Goal: Task Accomplishment & Management: Complete application form

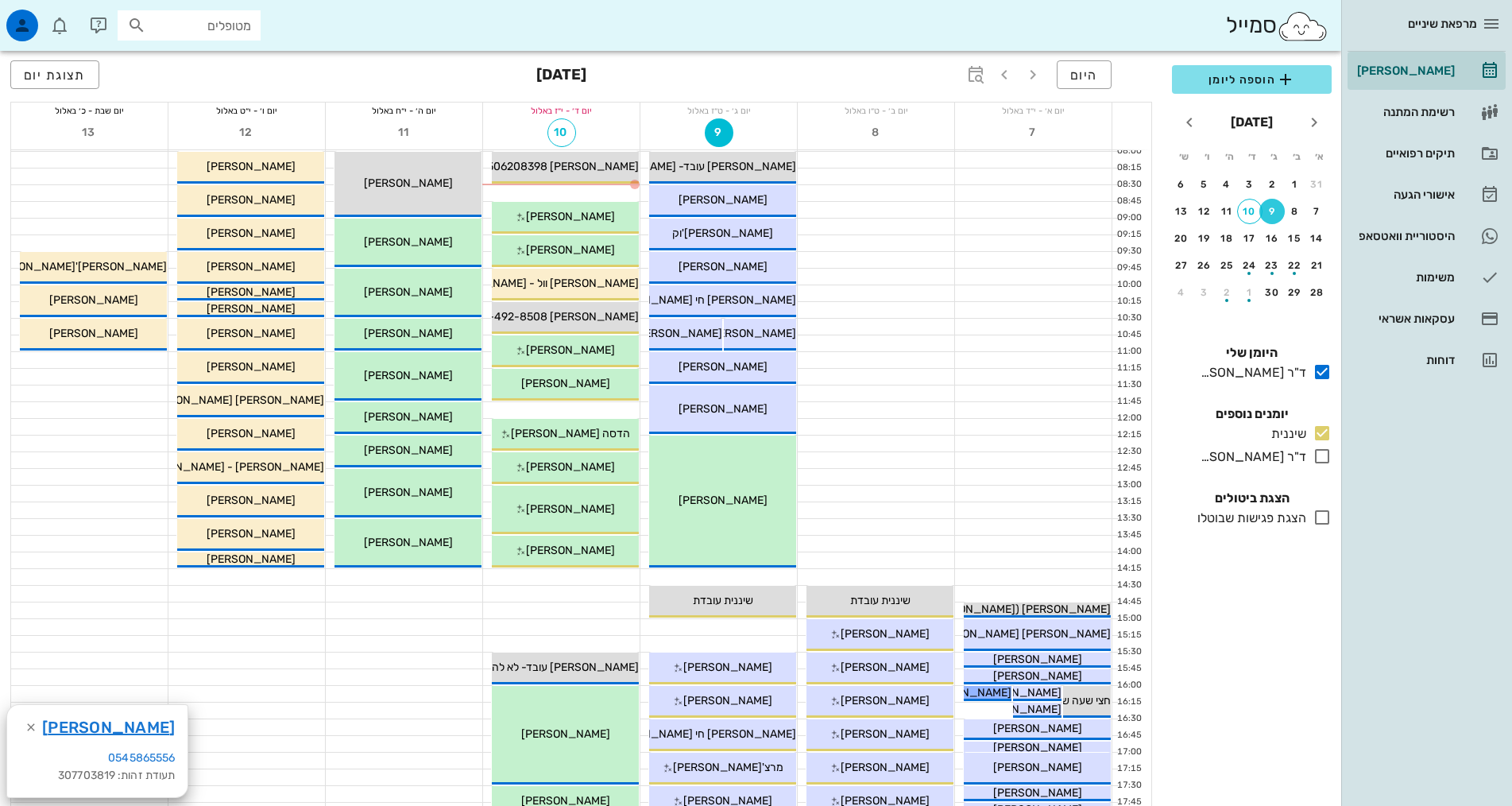
scroll to position [66, 0]
click at [554, 598] on div at bounding box center [562, 594] width 157 height 16
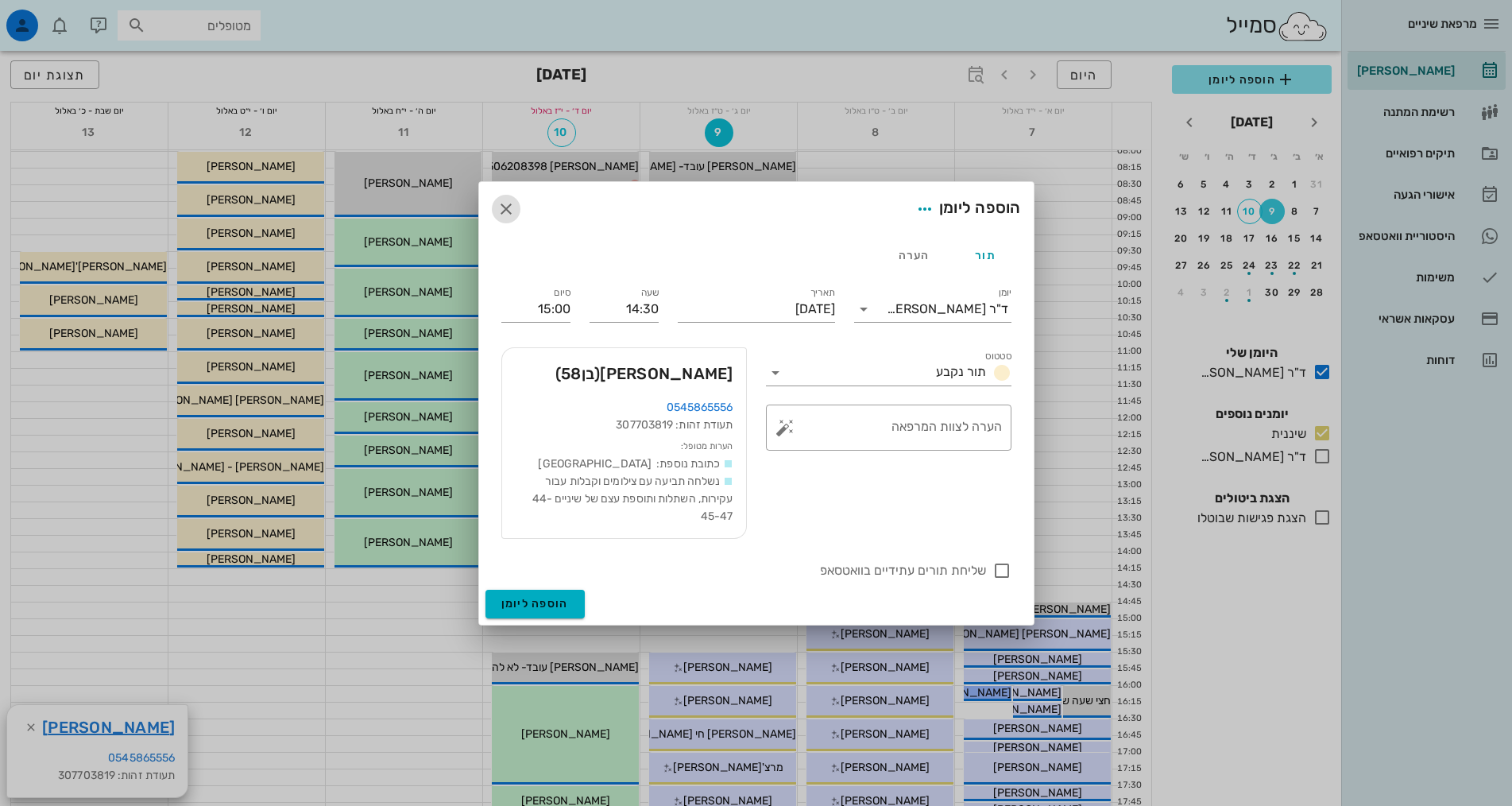
click at [506, 207] on icon "button" at bounding box center [506, 209] width 19 height 19
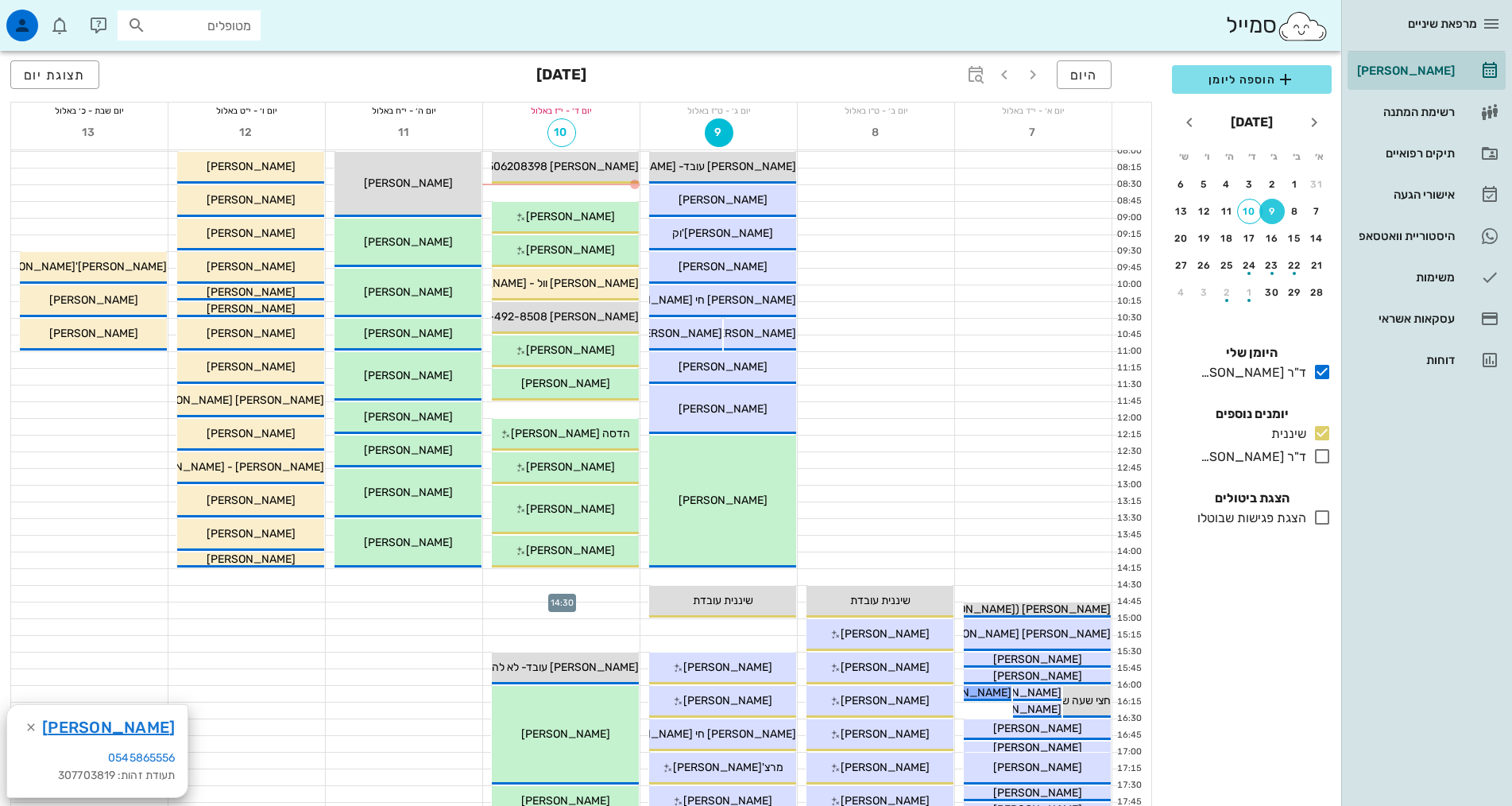
click at [624, 588] on div at bounding box center [562, 594] width 157 height 16
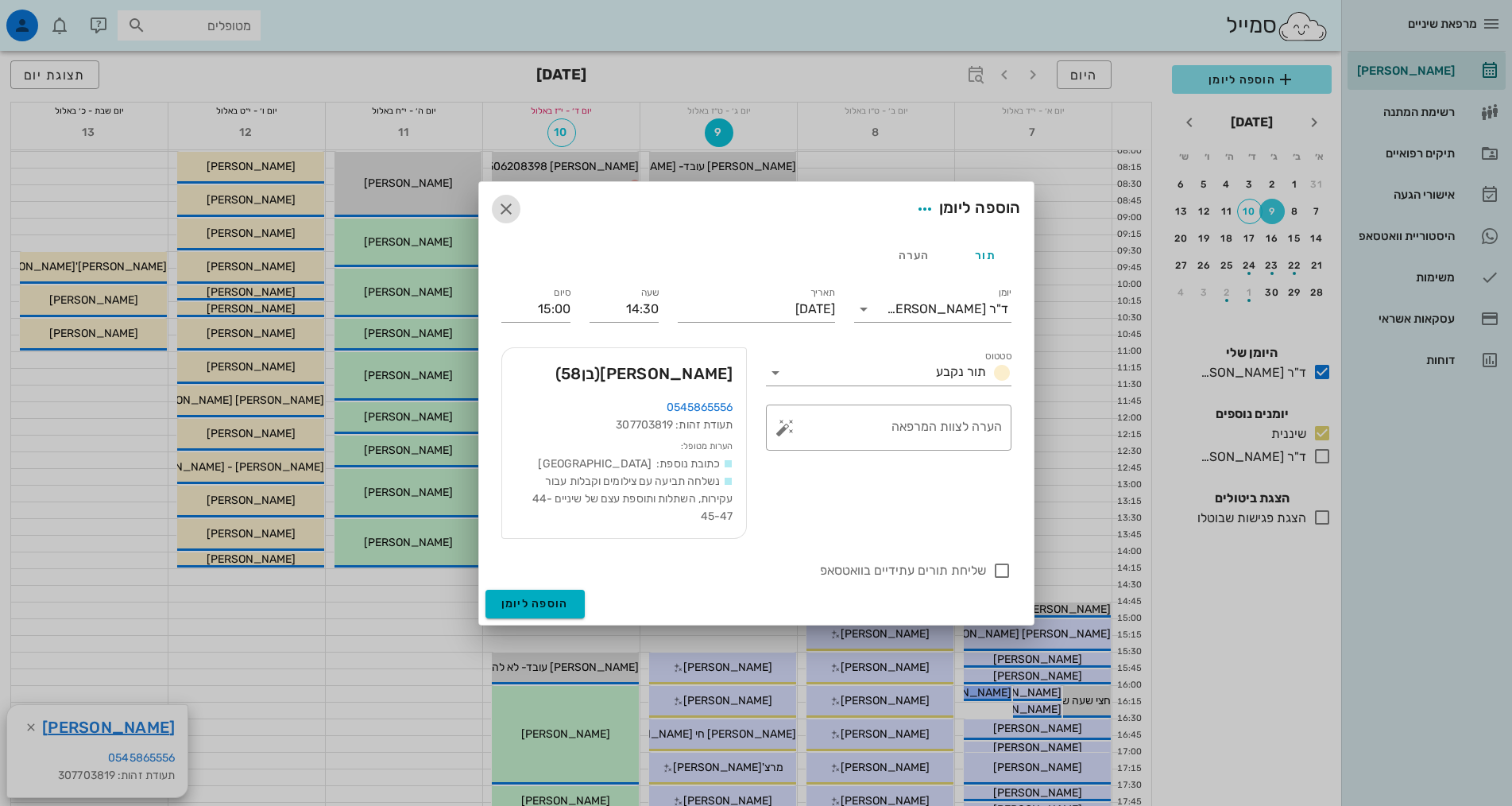
click at [502, 215] on icon "button" at bounding box center [506, 209] width 19 height 19
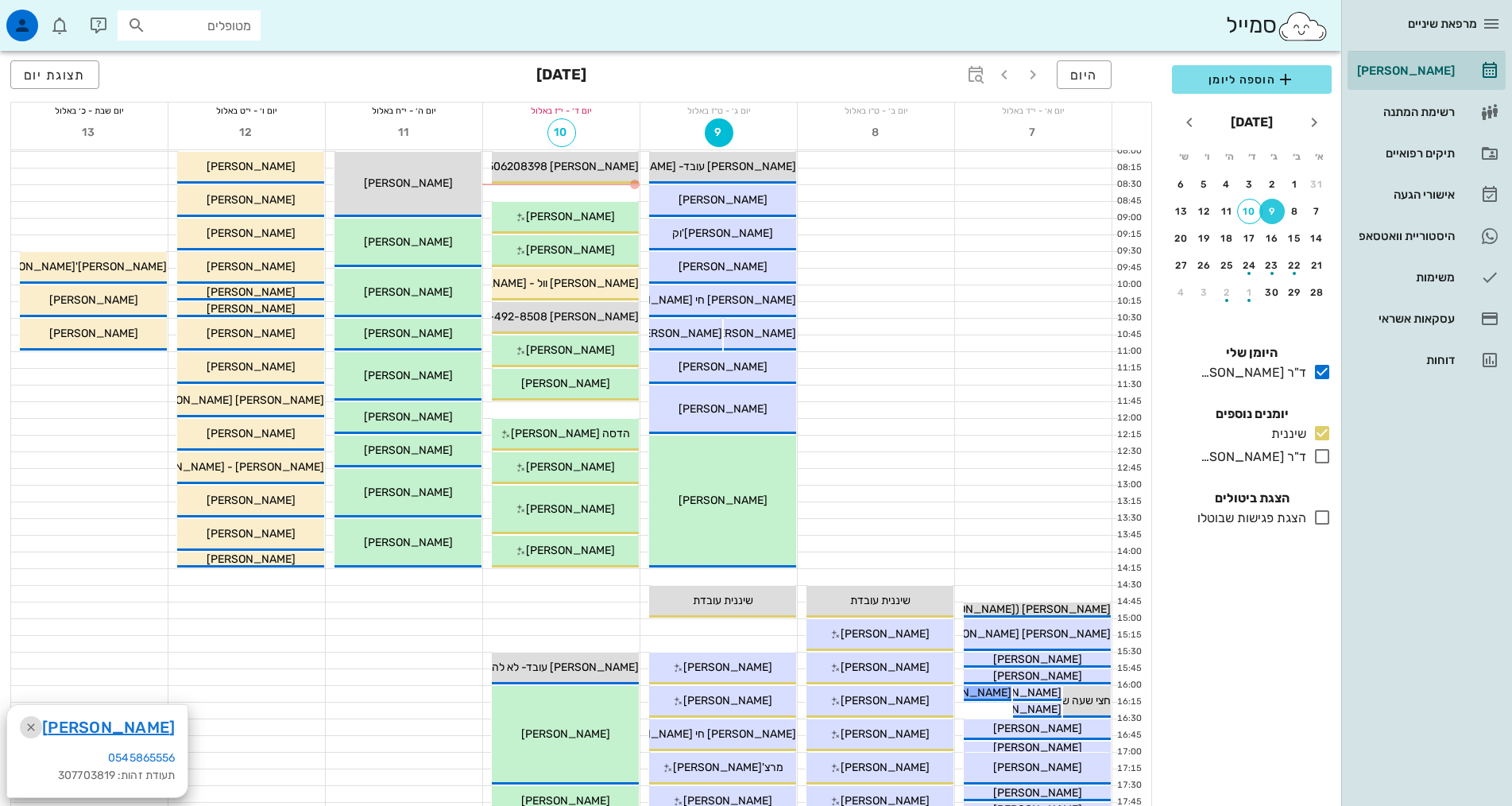
click at [26, 724] on icon "button" at bounding box center [31, 728] width 19 height 19
click at [562, 576] on div at bounding box center [562, 577] width 157 height 16
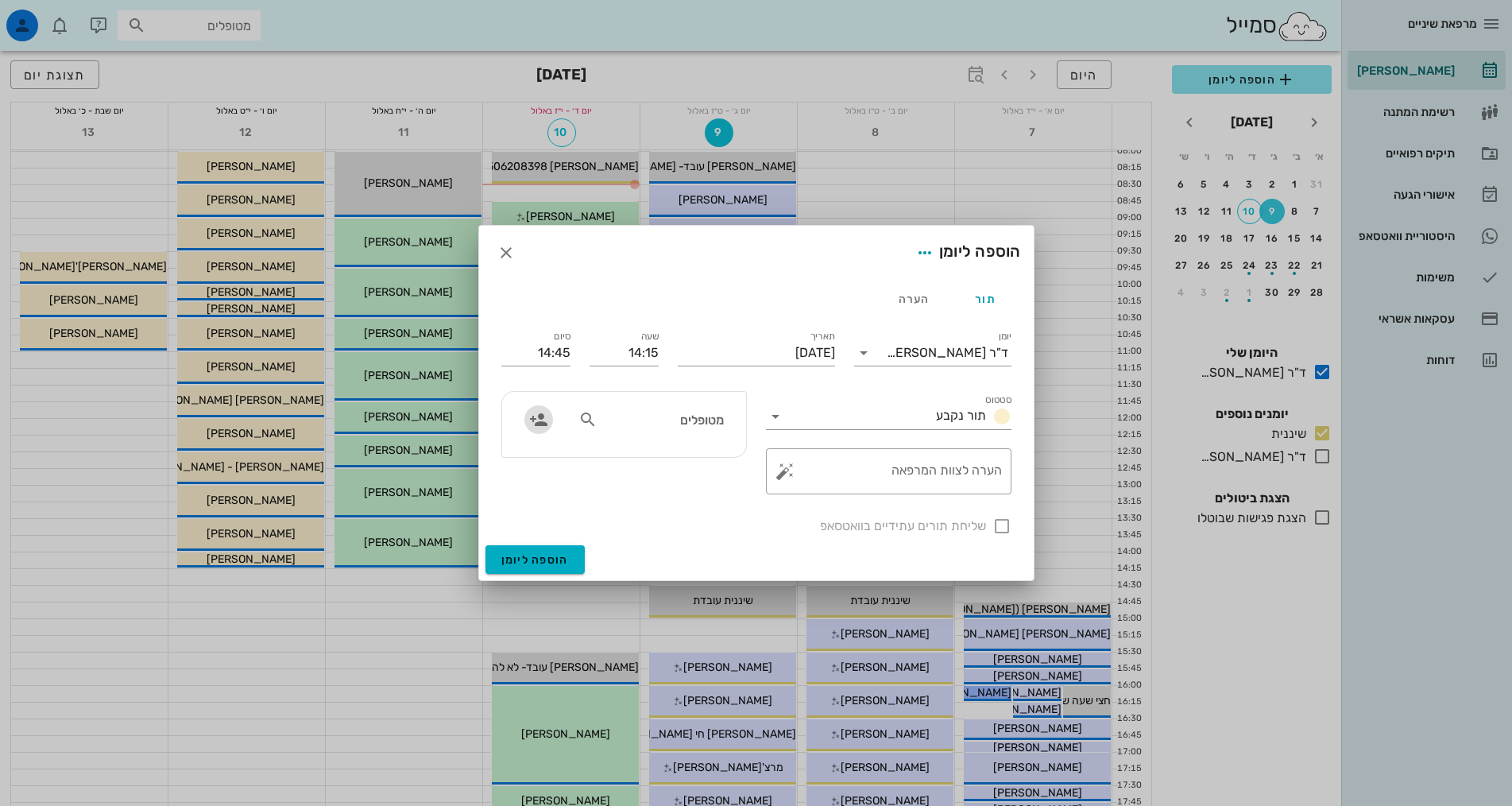
click at [543, 418] on icon "button" at bounding box center [538, 419] width 19 height 19
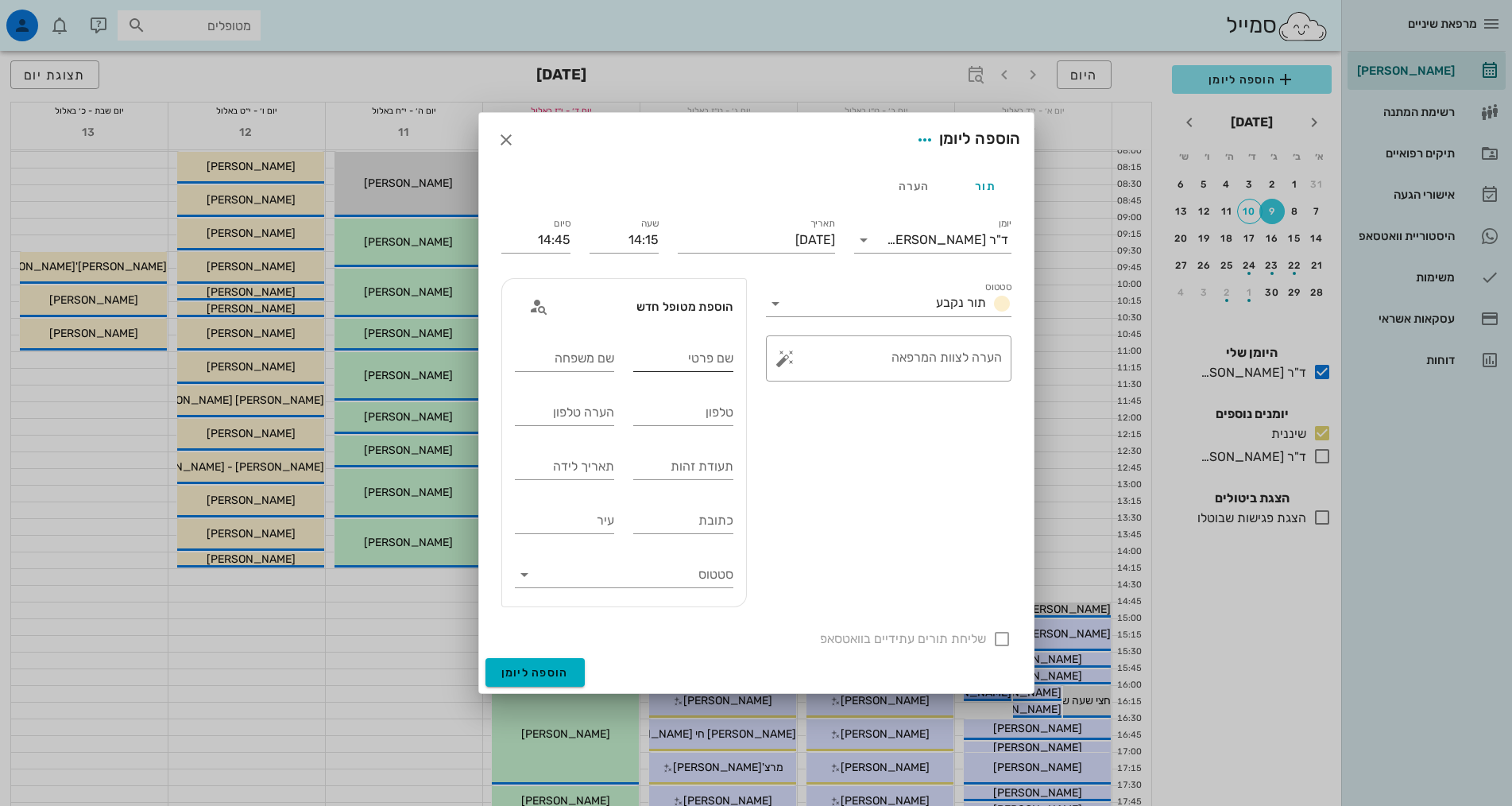
click at [721, 359] on div "שם פרטי" at bounding box center [682, 359] width 100 height 26
type input "[PERSON_NAME]"
drag, startPoint x: 722, startPoint y: 137, endPoint x: 870, endPoint y: 194, distance: 158.6
click at [870, 194] on form "הוספה ליומן תור הערה יומן ד"ר [PERSON_NAME] סטטוס תור נקבע תאריך [DATE] שעה 14:…" at bounding box center [756, 403] width 554 height 580
click at [502, 137] on icon "button" at bounding box center [506, 140] width 19 height 19
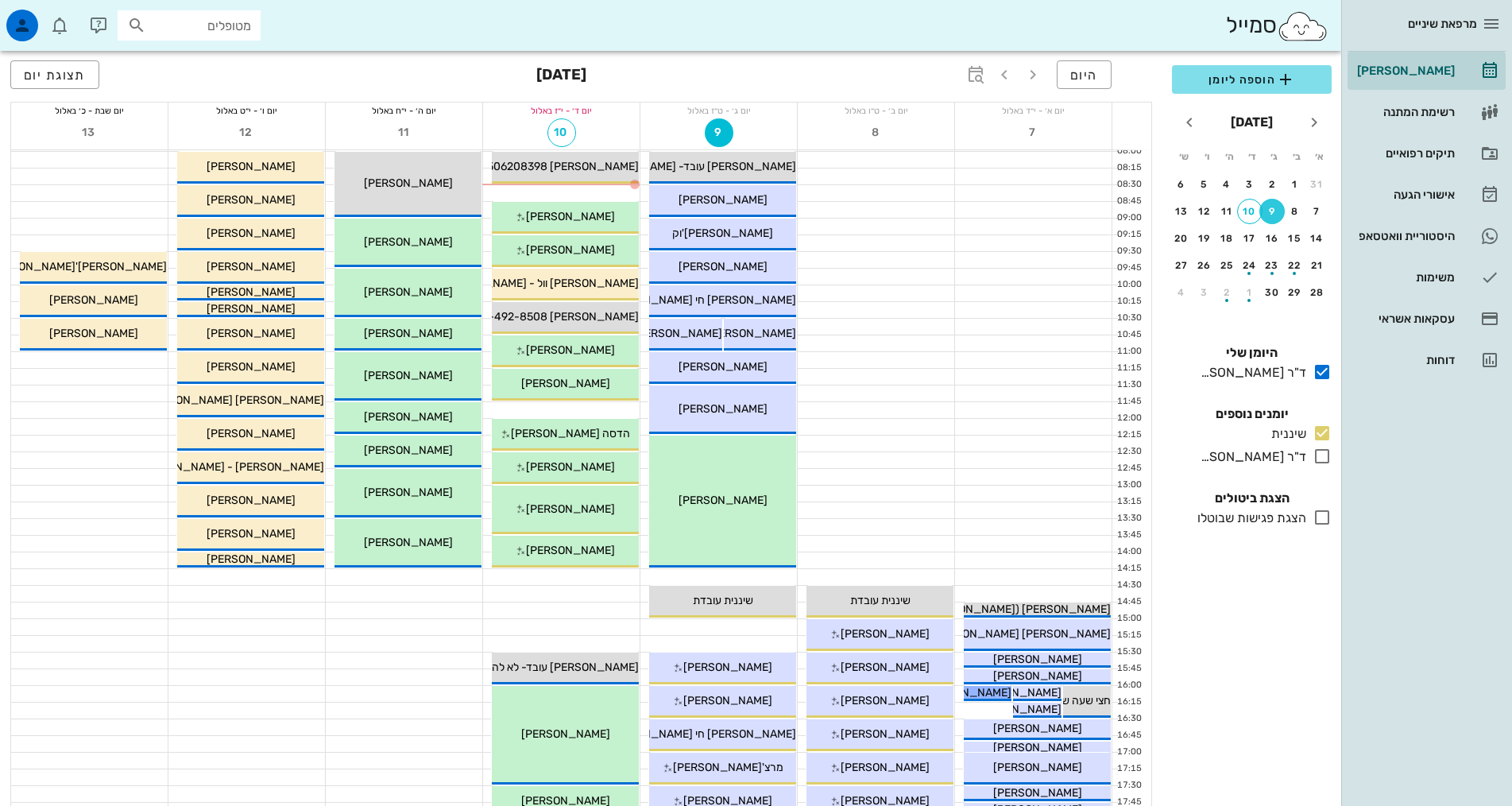
click at [578, 589] on div at bounding box center [562, 594] width 157 height 16
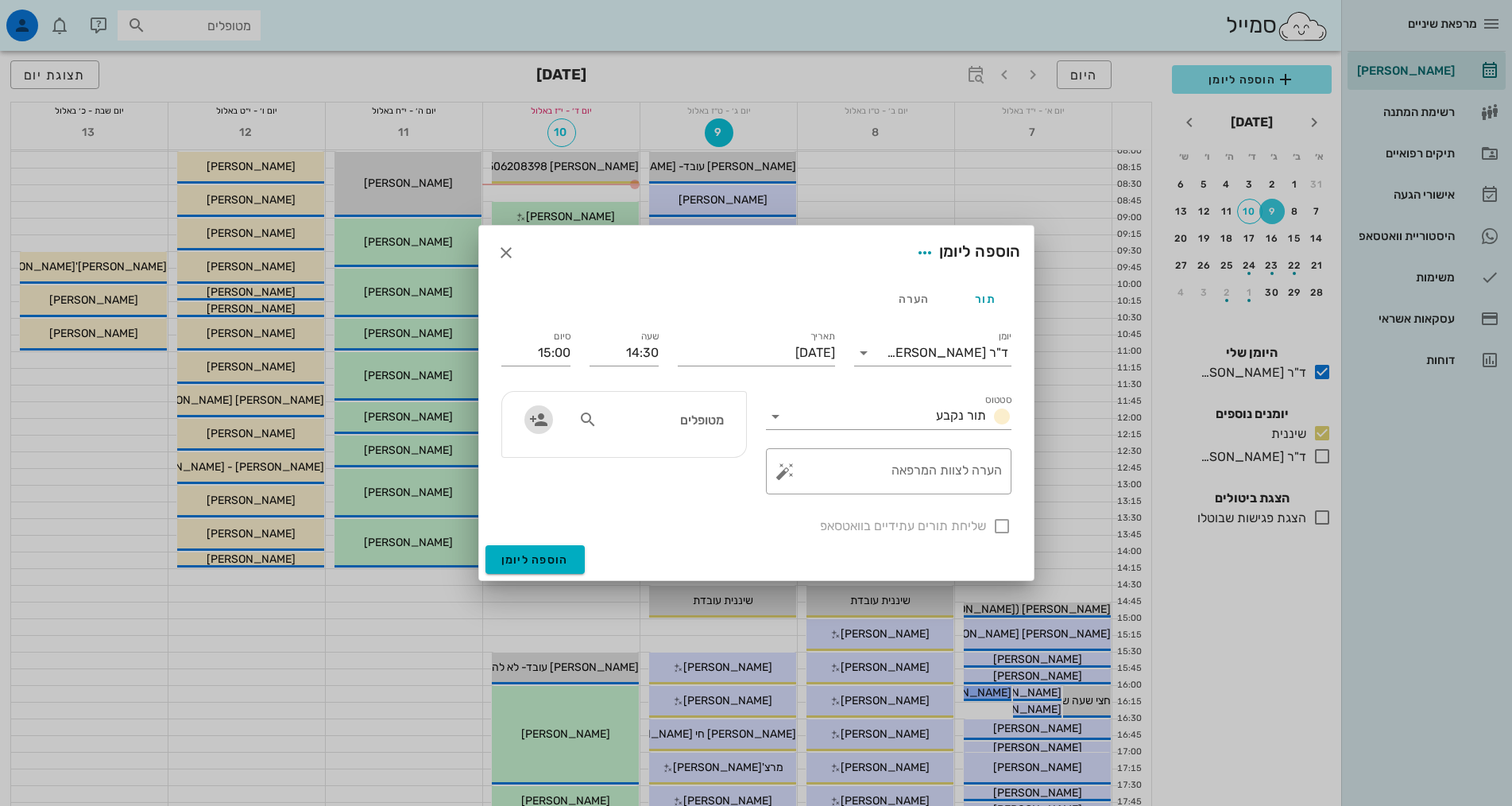
click at [537, 427] on icon "button" at bounding box center [538, 419] width 19 height 19
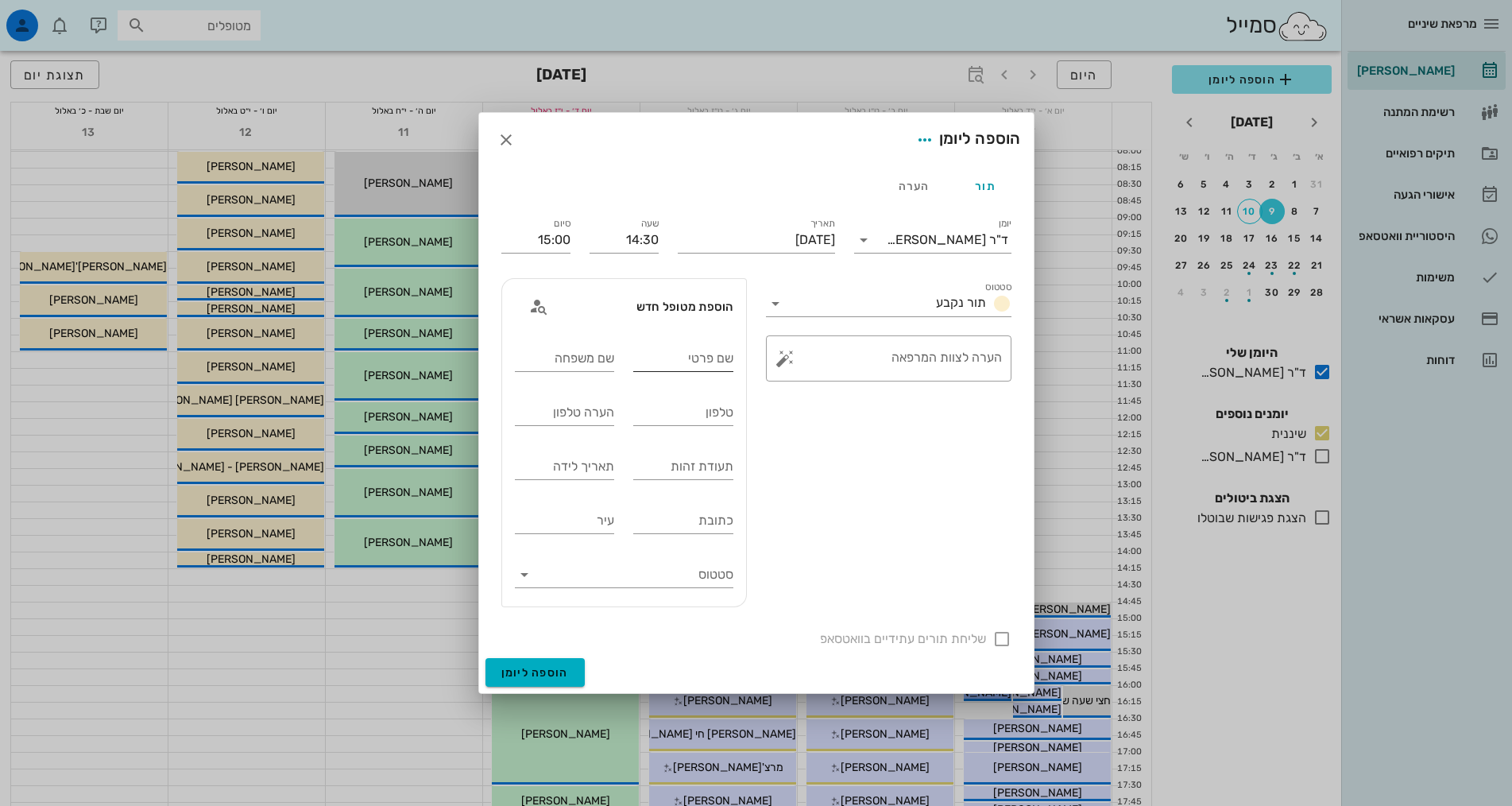
click at [714, 360] on input "שם פרטי" at bounding box center [682, 359] width 100 height 26
type input "[PERSON_NAME]"
click at [590, 363] on input "שם משפחה" at bounding box center [564, 359] width 100 height 26
type input "[PERSON_NAME]"
click at [665, 463] on input "תעודת זהות" at bounding box center [682, 467] width 100 height 26
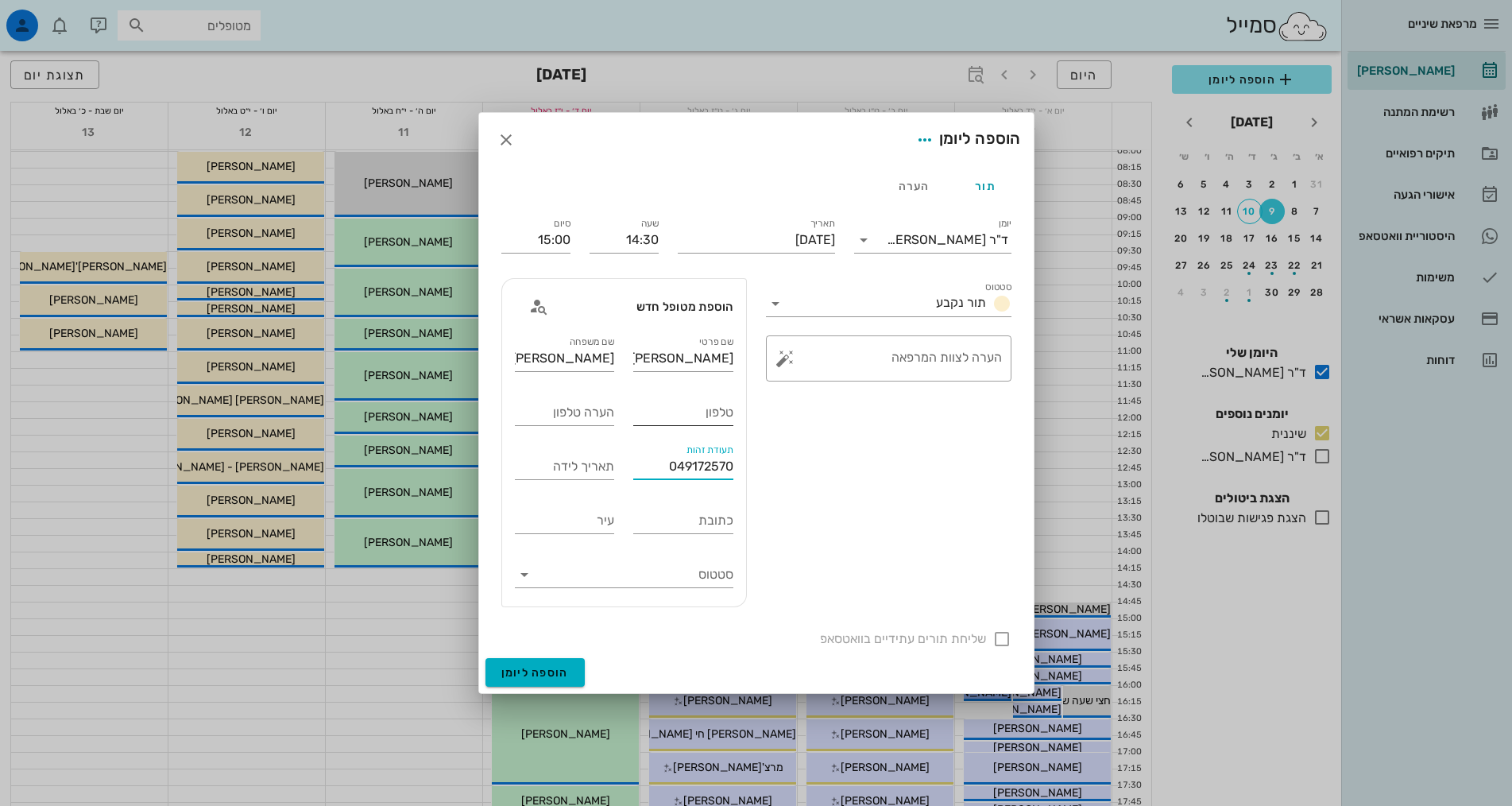
type input "049172570"
click at [677, 423] on input "טלפון" at bounding box center [682, 412] width 100 height 26
type input "0506208398"
click at [524, 474] on input "תאריך לידה" at bounding box center [564, 467] width 100 height 26
type input "[DATE]"
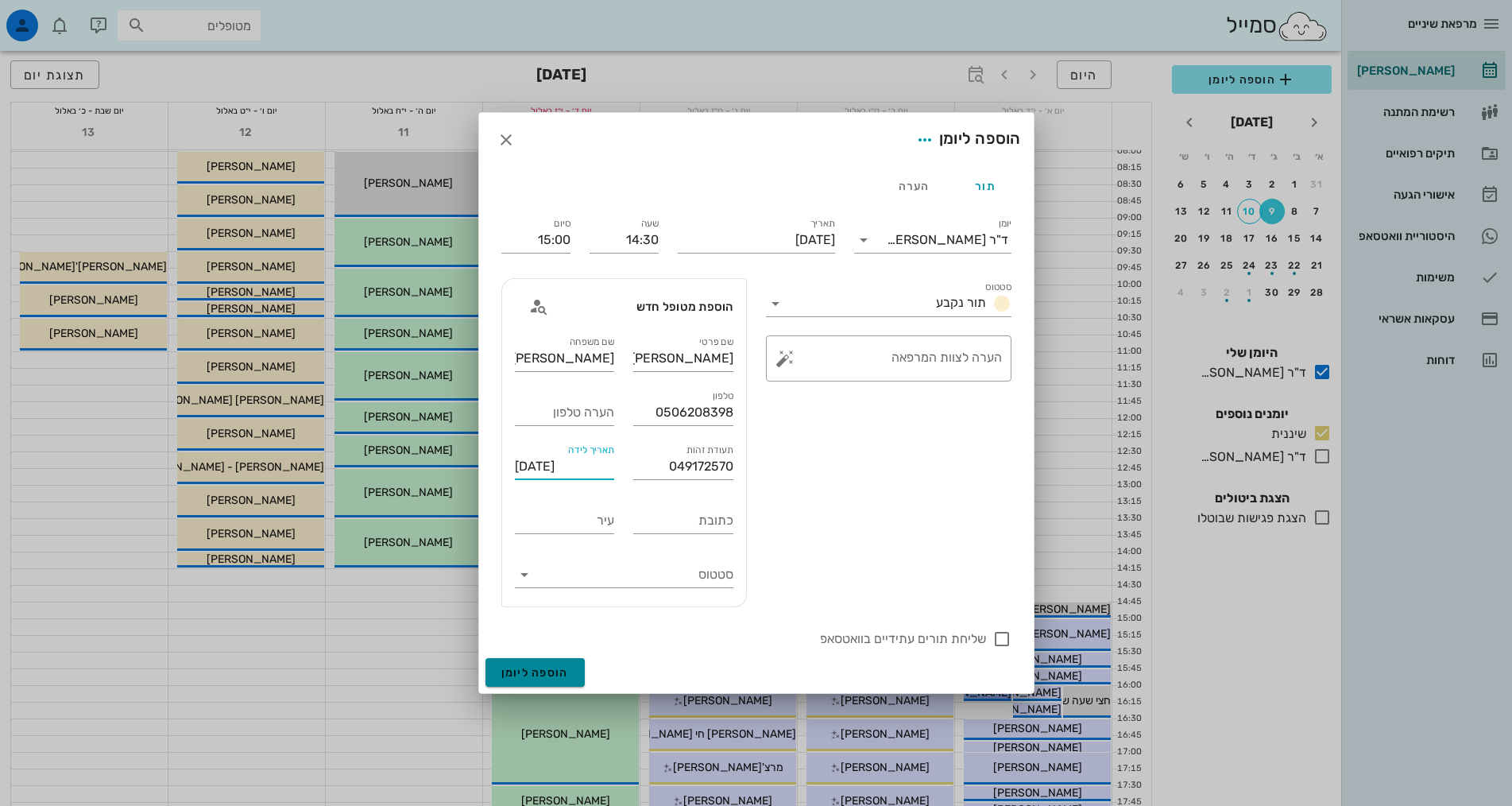
click at [552, 681] on button "הוספה ליומן" at bounding box center [535, 672] width 99 height 29
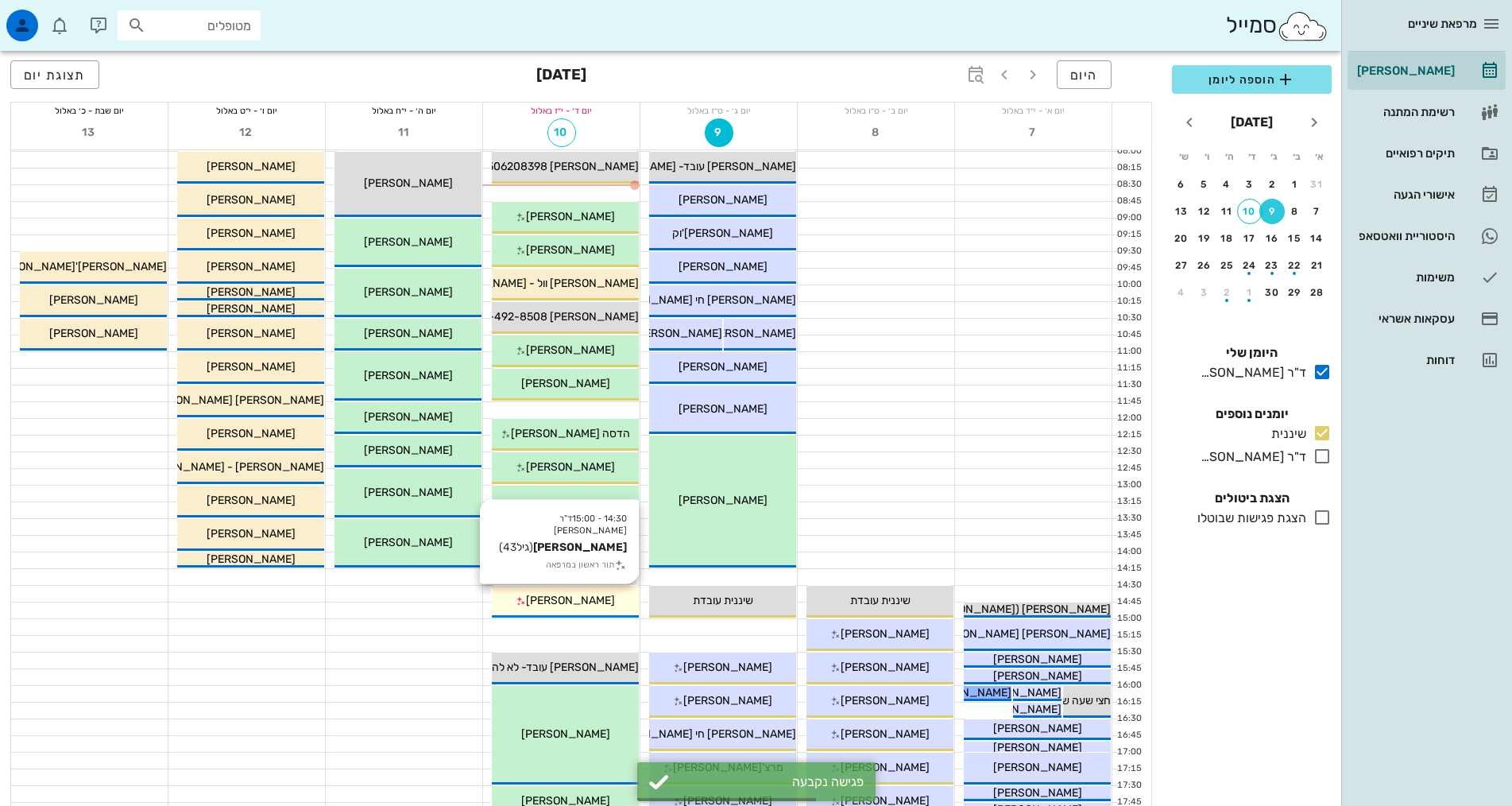
click at [594, 603] on div "[PERSON_NAME]" at bounding box center [566, 600] width 147 height 17
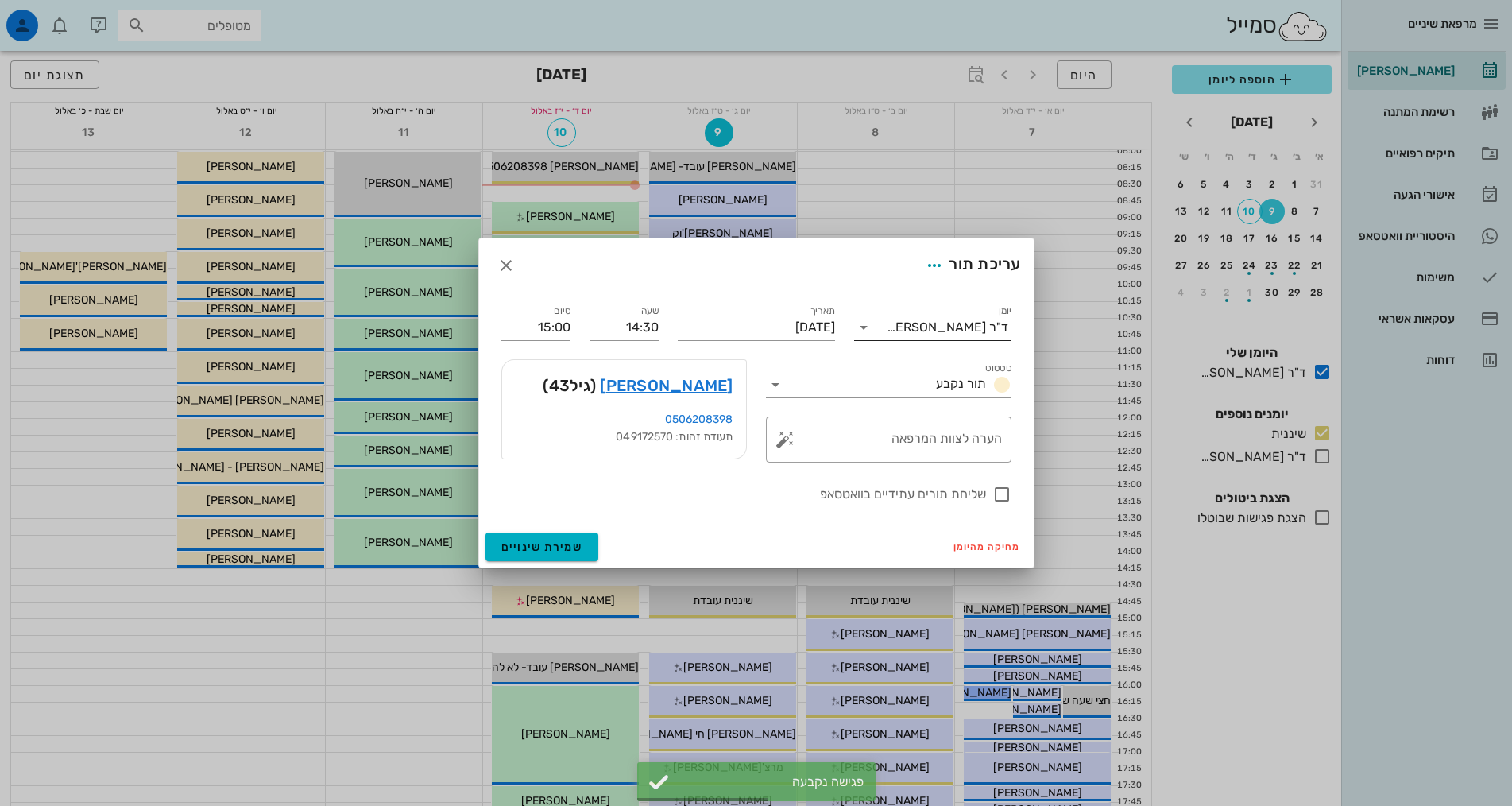
click at [989, 334] on div "ד"ר [PERSON_NAME]" at bounding box center [947, 327] width 122 height 14
click at [986, 381] on div "שיננית" at bounding box center [932, 378] width 132 height 15
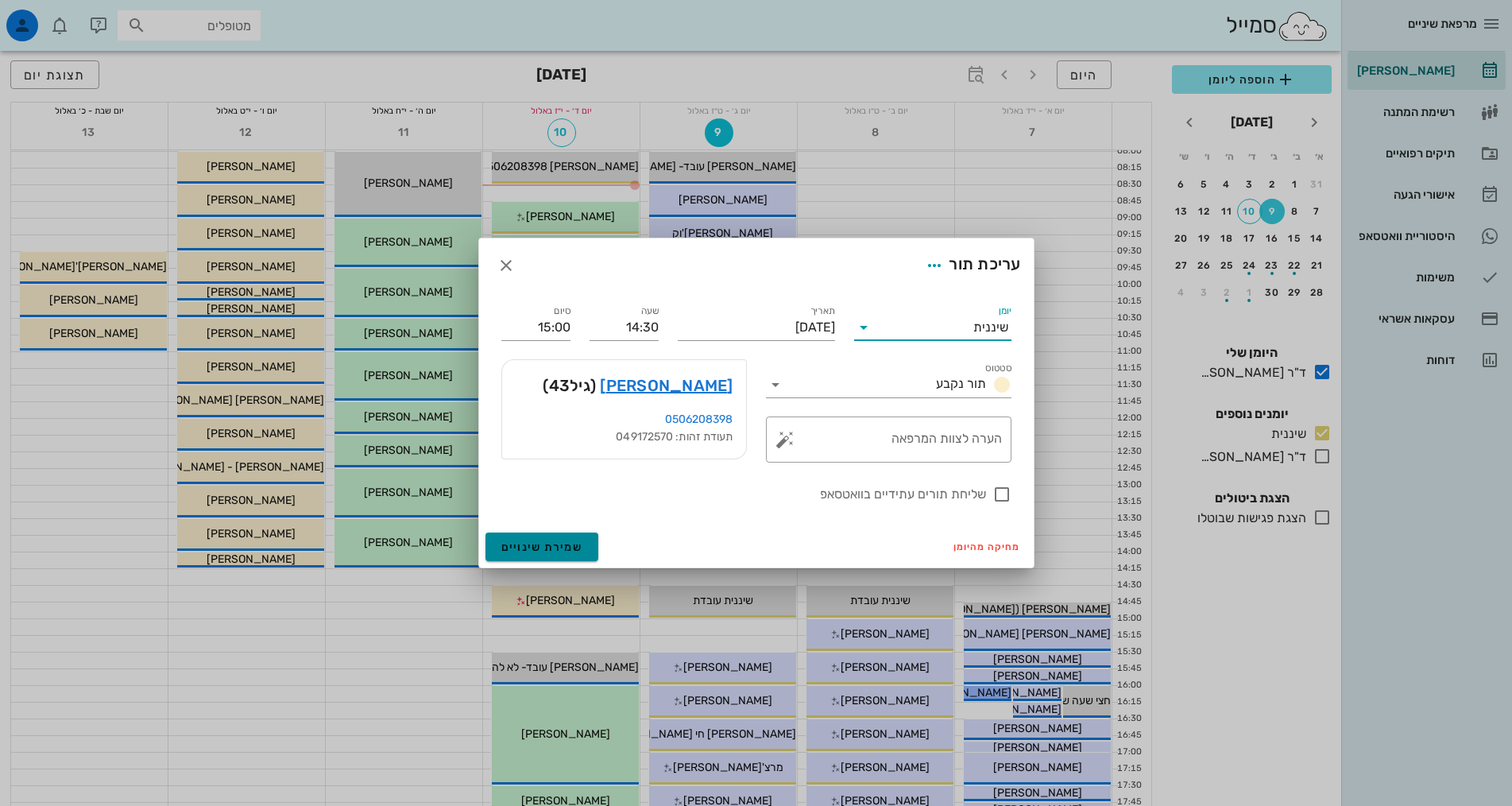
click at [536, 544] on span "שמירת שינויים" at bounding box center [542, 547] width 82 height 14
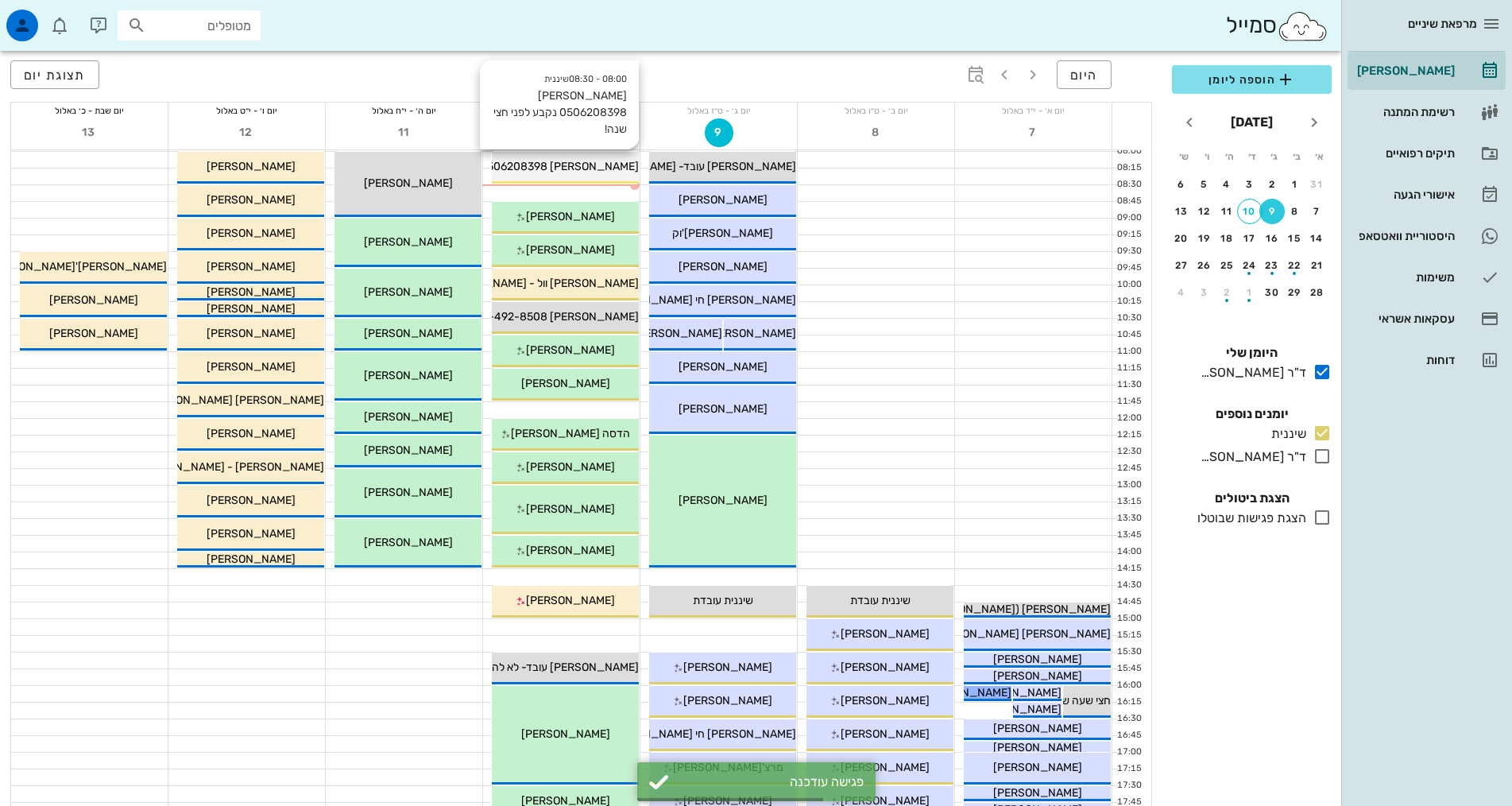
click at [606, 164] on span "[PERSON_NAME] 0506208398 נקבע לפני חצי שנה!" at bounding box center [514, 166] width 250 height 14
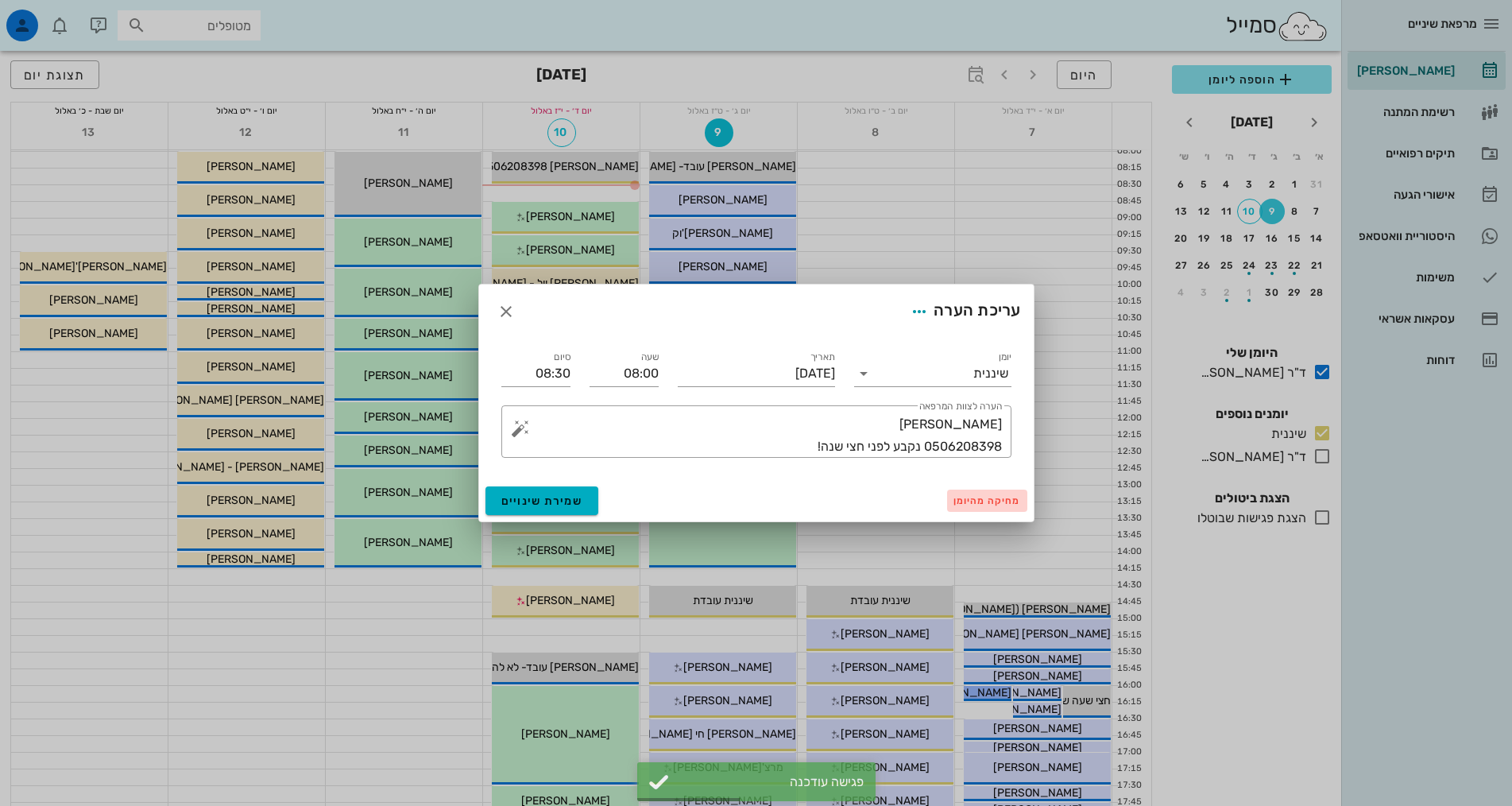
click at [1024, 503] on button "מחיקה מהיומן" at bounding box center [987, 501] width 80 height 22
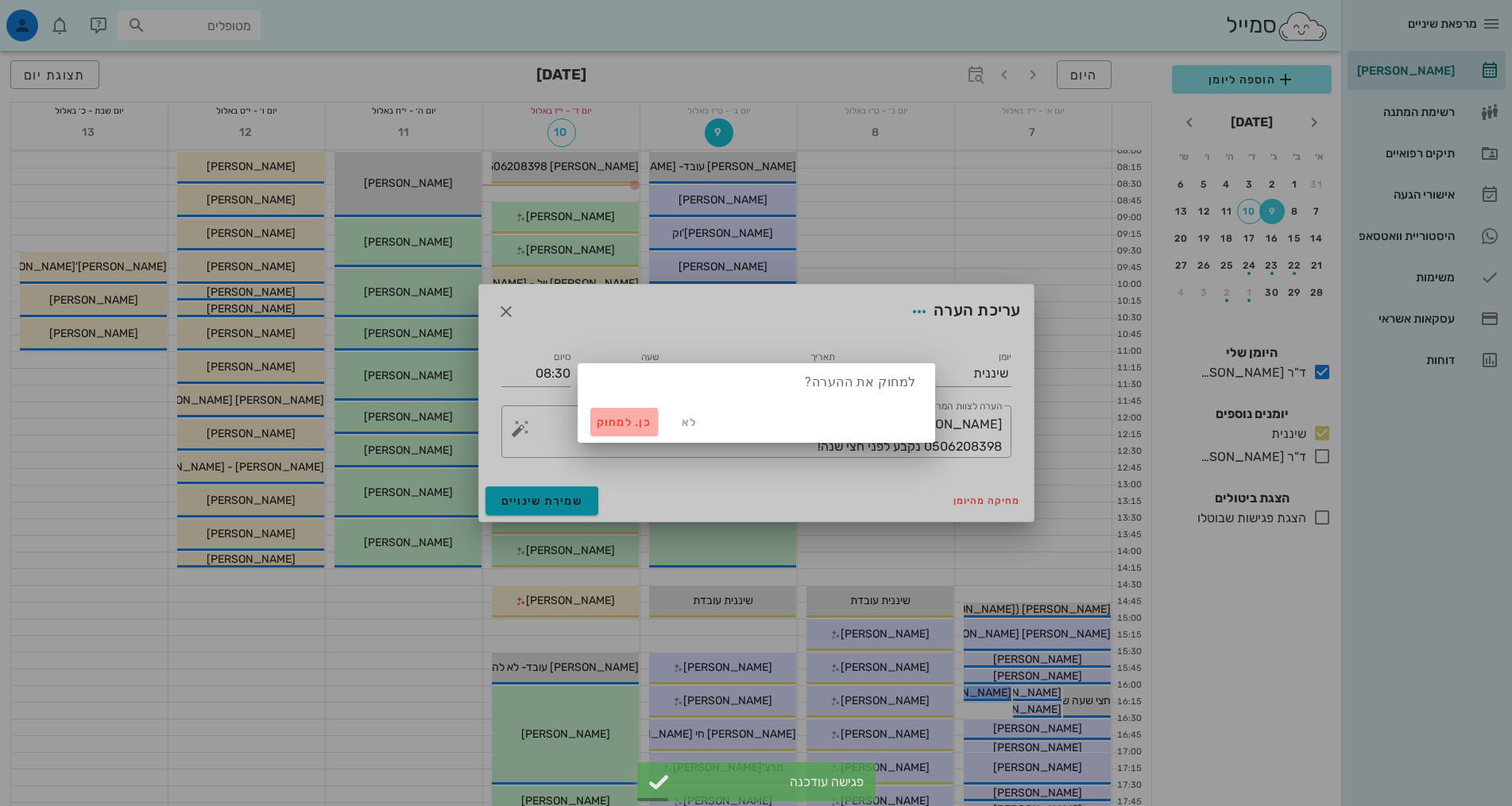
click at [639, 425] on span "כן. למחוק" at bounding box center [625, 422] width 56 height 14
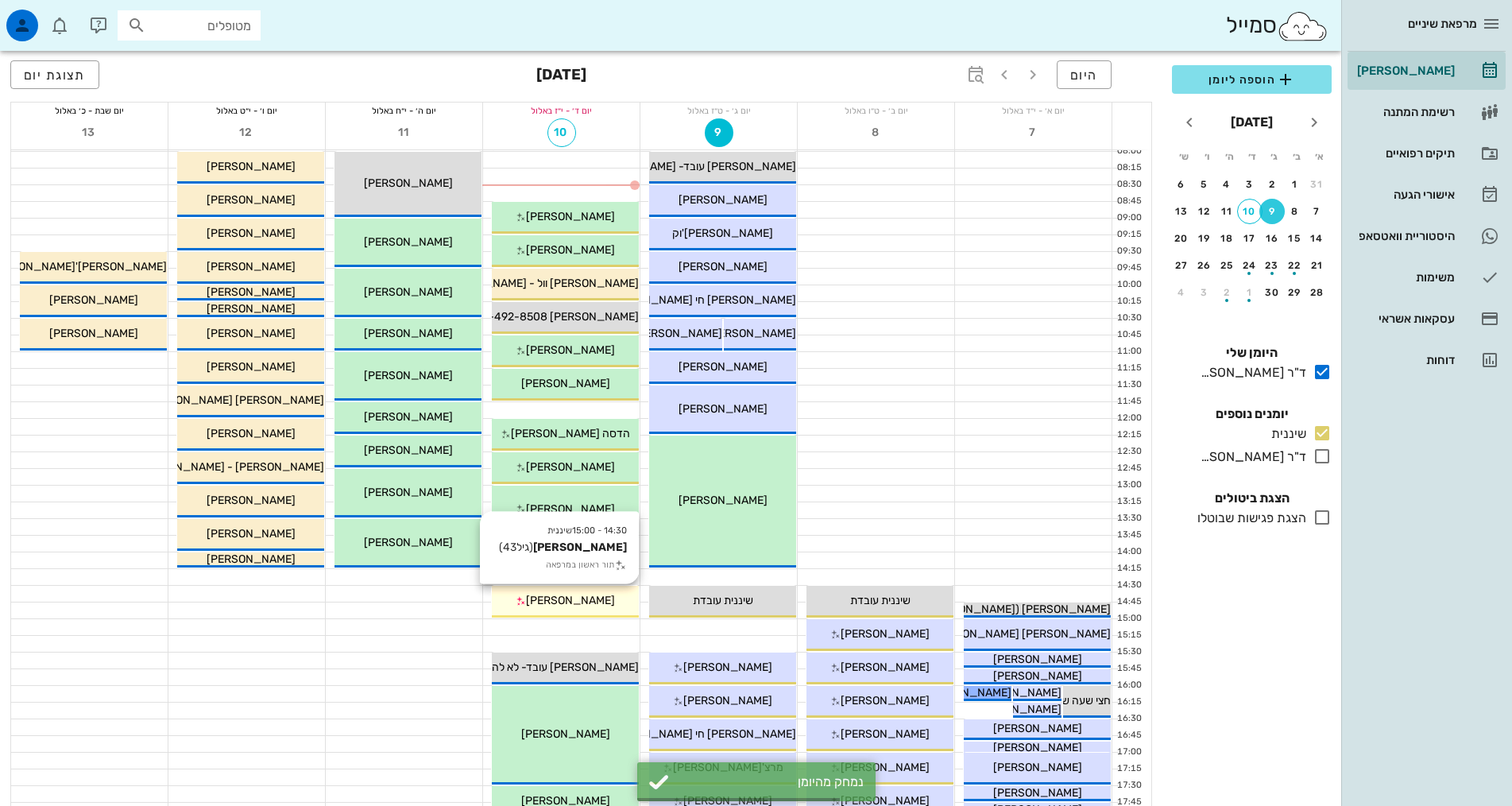
click at [601, 608] on div "[PERSON_NAME]" at bounding box center [566, 600] width 147 height 17
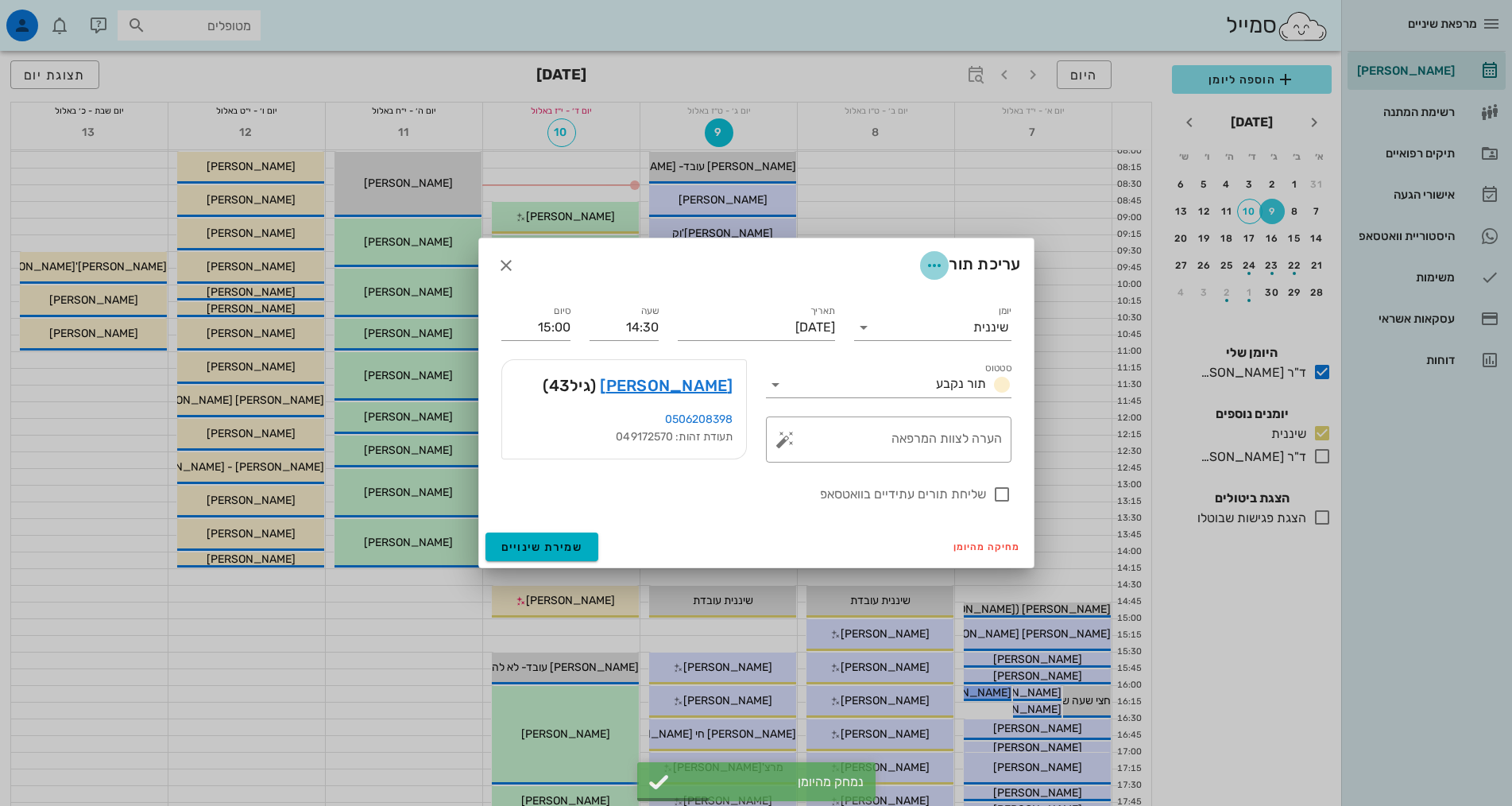
click at [934, 268] on icon "button" at bounding box center [934, 266] width 19 height 19
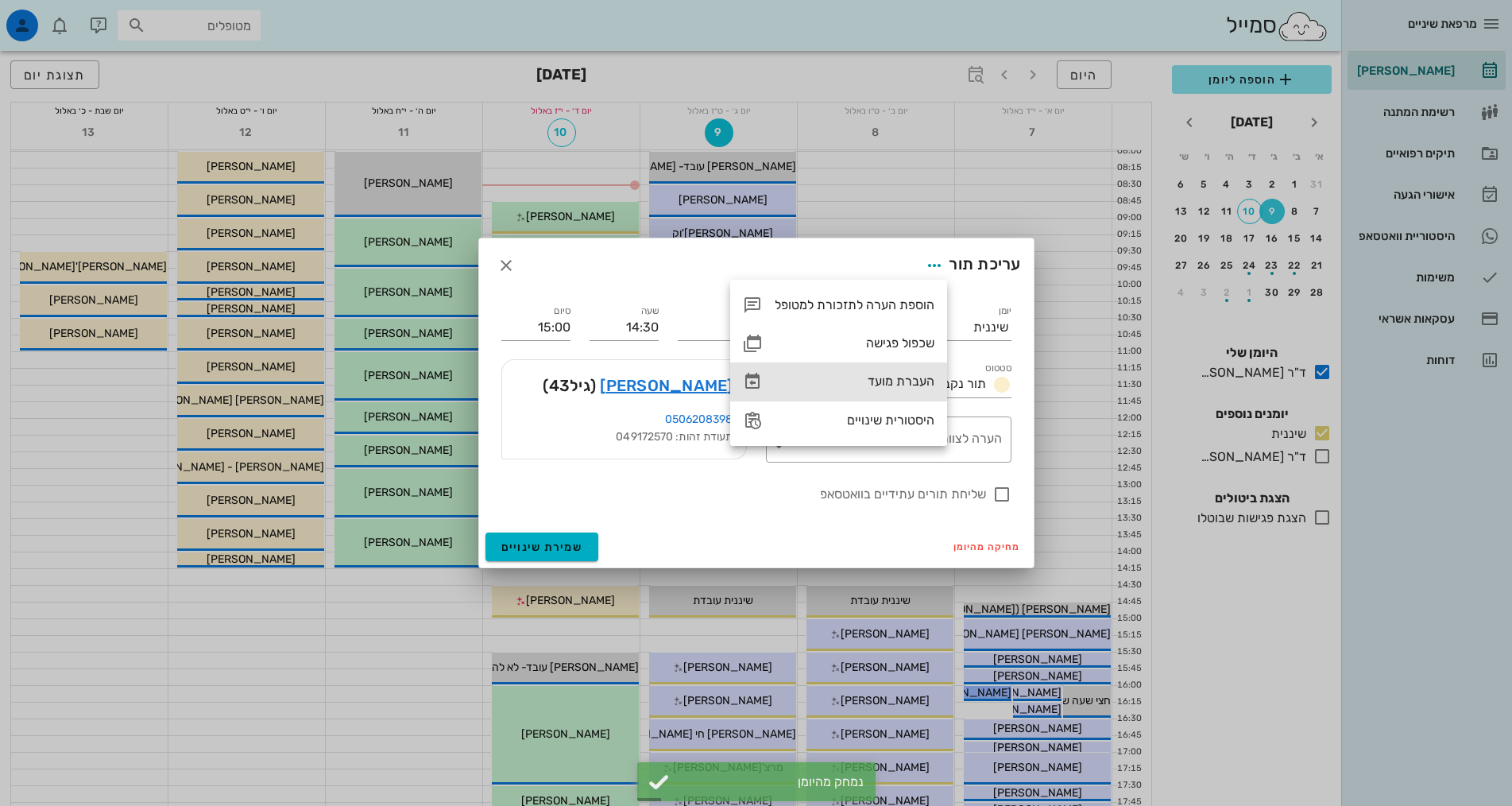
click at [898, 377] on div "העברת מועד" at bounding box center [854, 381] width 160 height 15
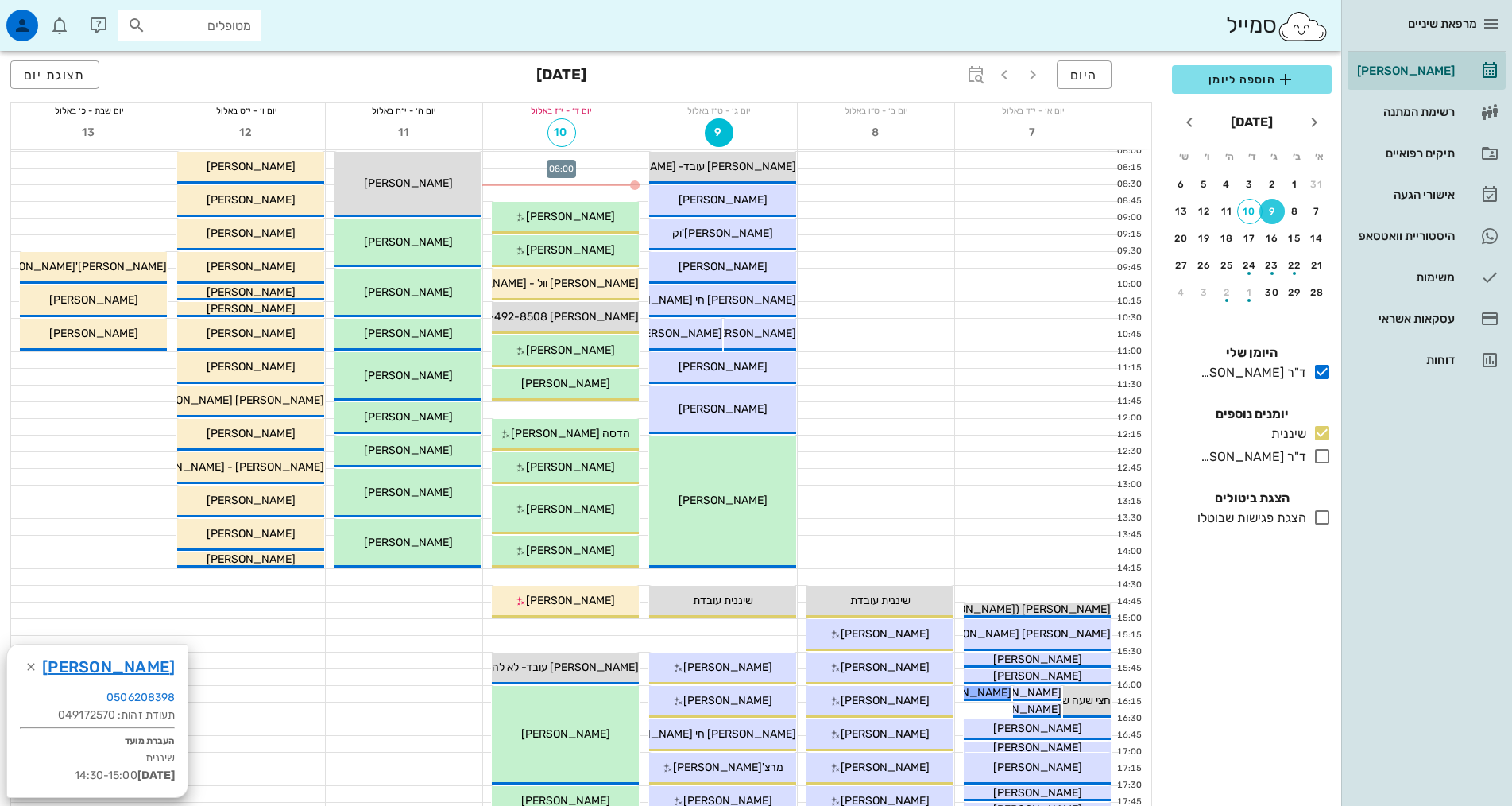
click at [610, 157] on div at bounding box center [562, 160] width 157 height 16
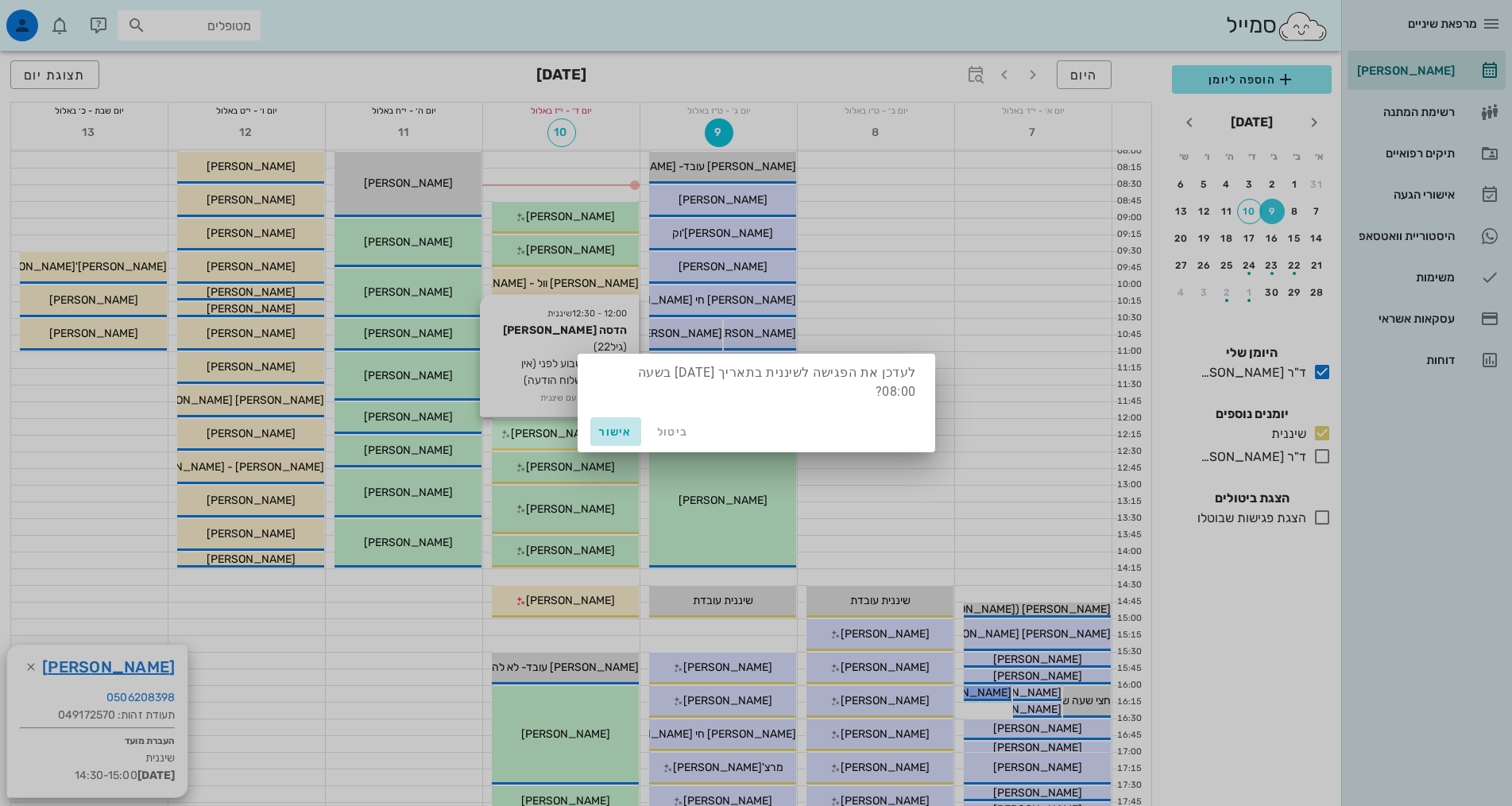
click at [626, 432] on span "אישור" at bounding box center [616, 431] width 38 height 14
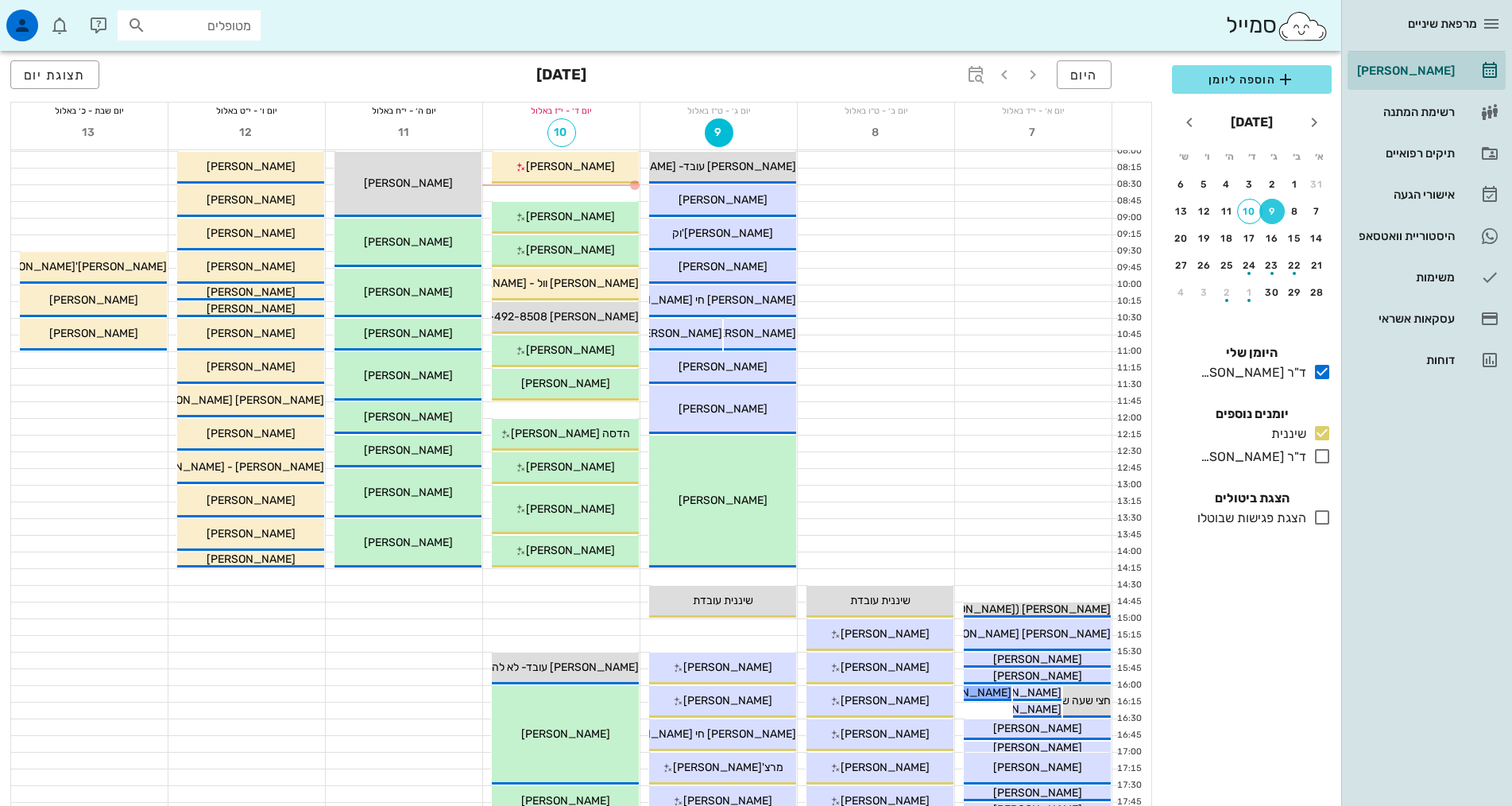
click at [573, 169] on span "[PERSON_NAME]" at bounding box center [570, 166] width 89 height 14
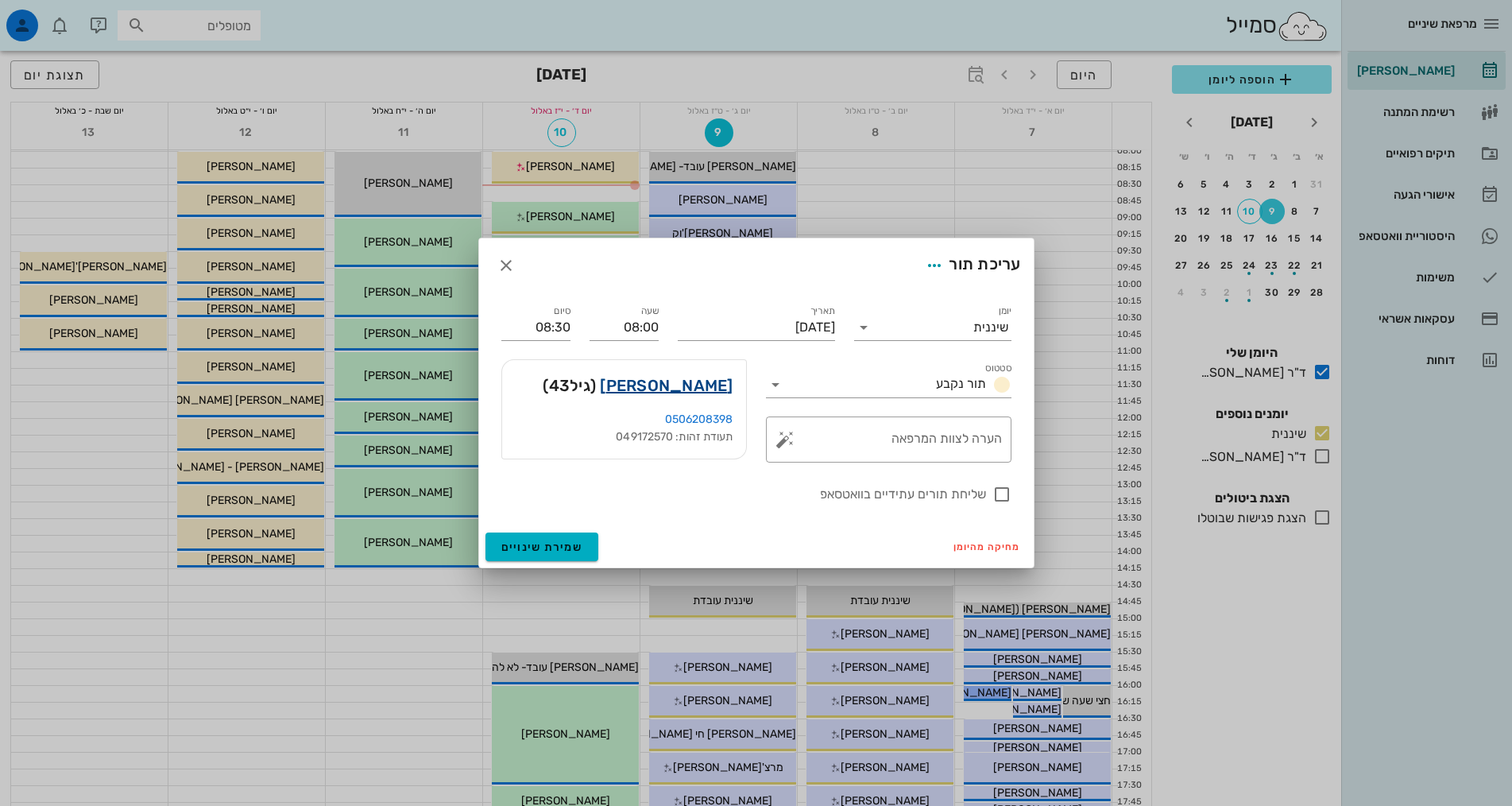
click at [710, 391] on link "[PERSON_NAME]" at bounding box center [666, 386] width 133 height 26
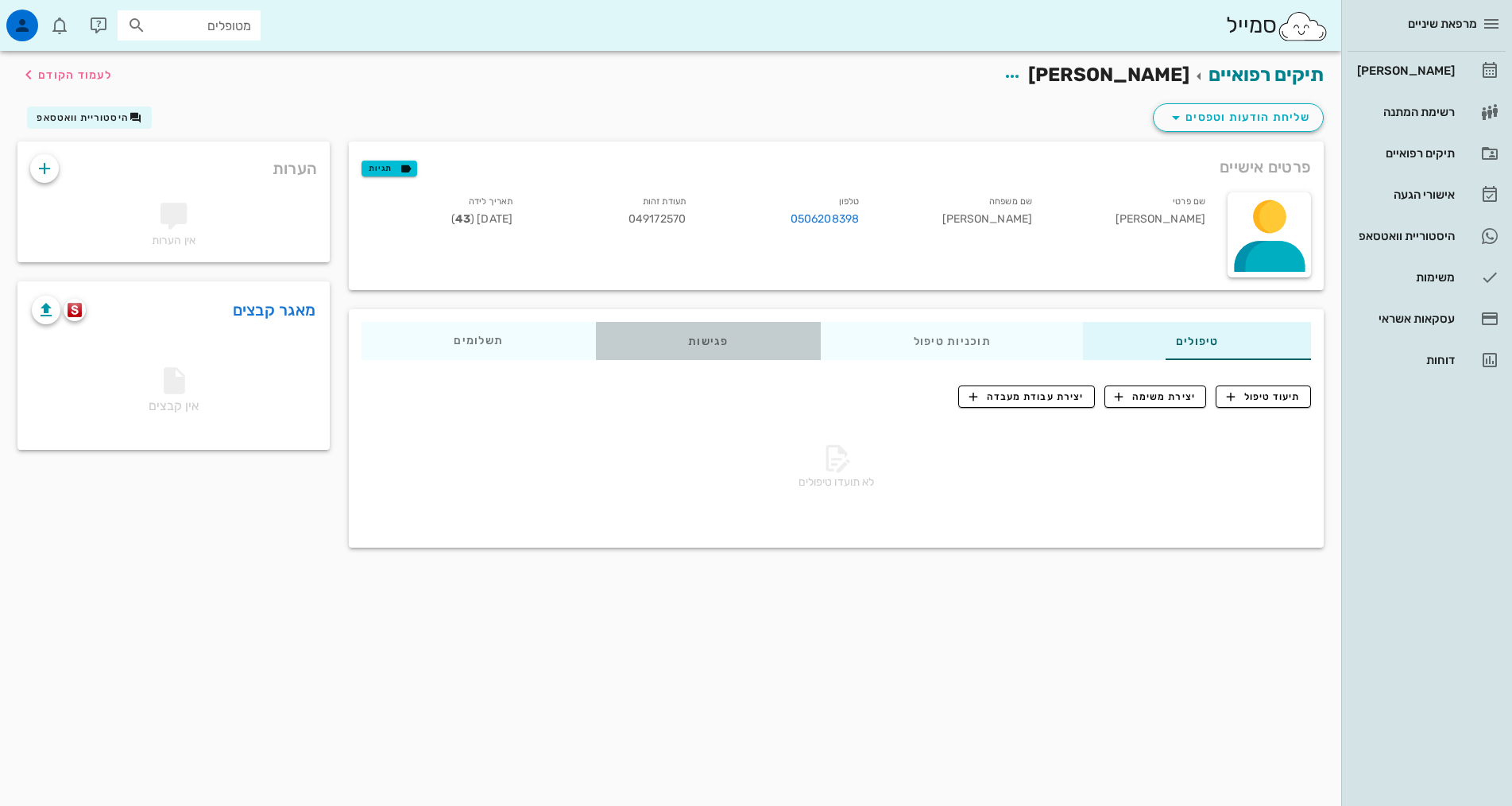
click at [638, 343] on div "פגישות" at bounding box center [708, 341] width 225 height 38
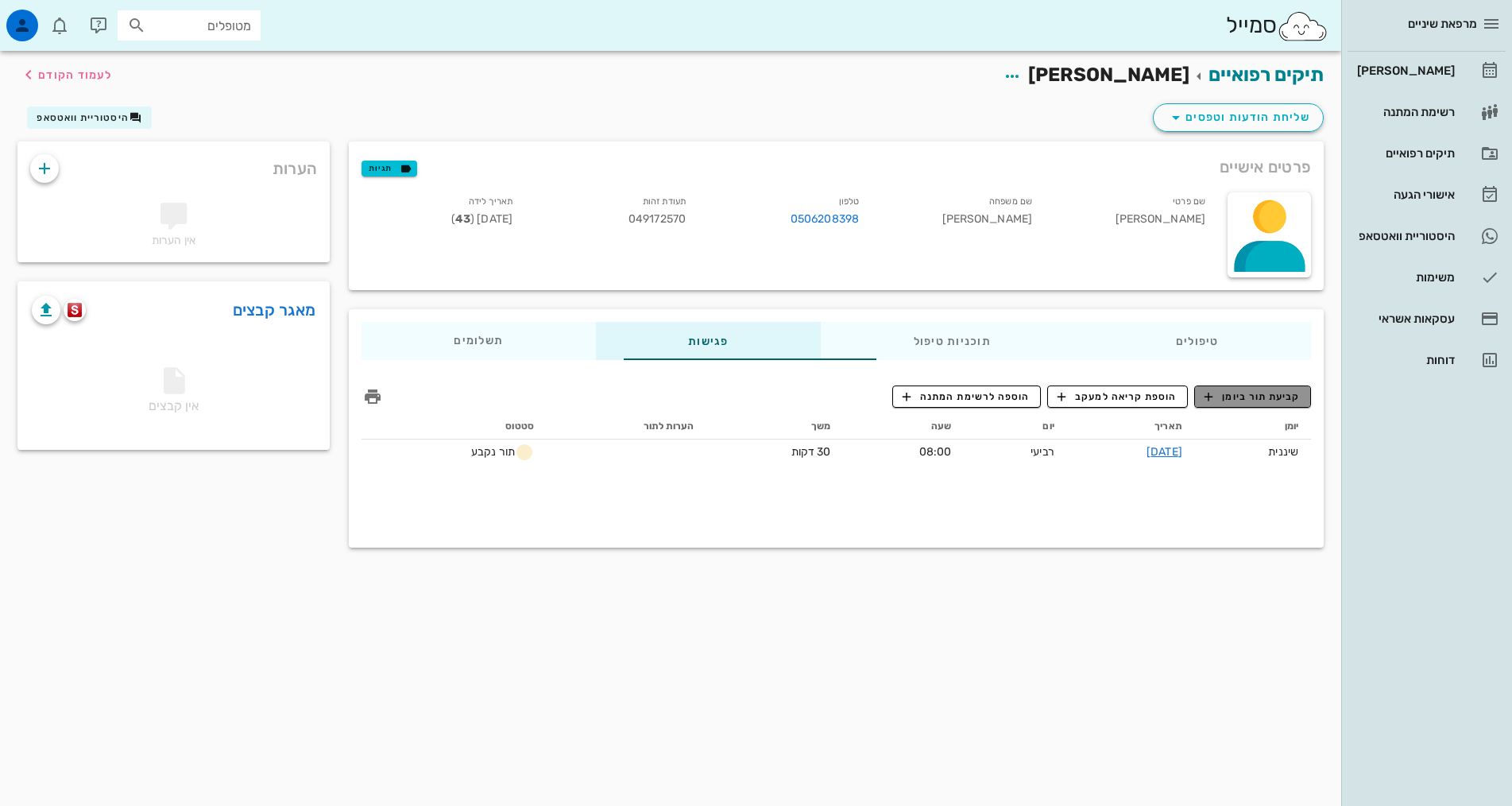
click at [1249, 399] on span "קביעת תור ביומן" at bounding box center [1251, 397] width 95 height 14
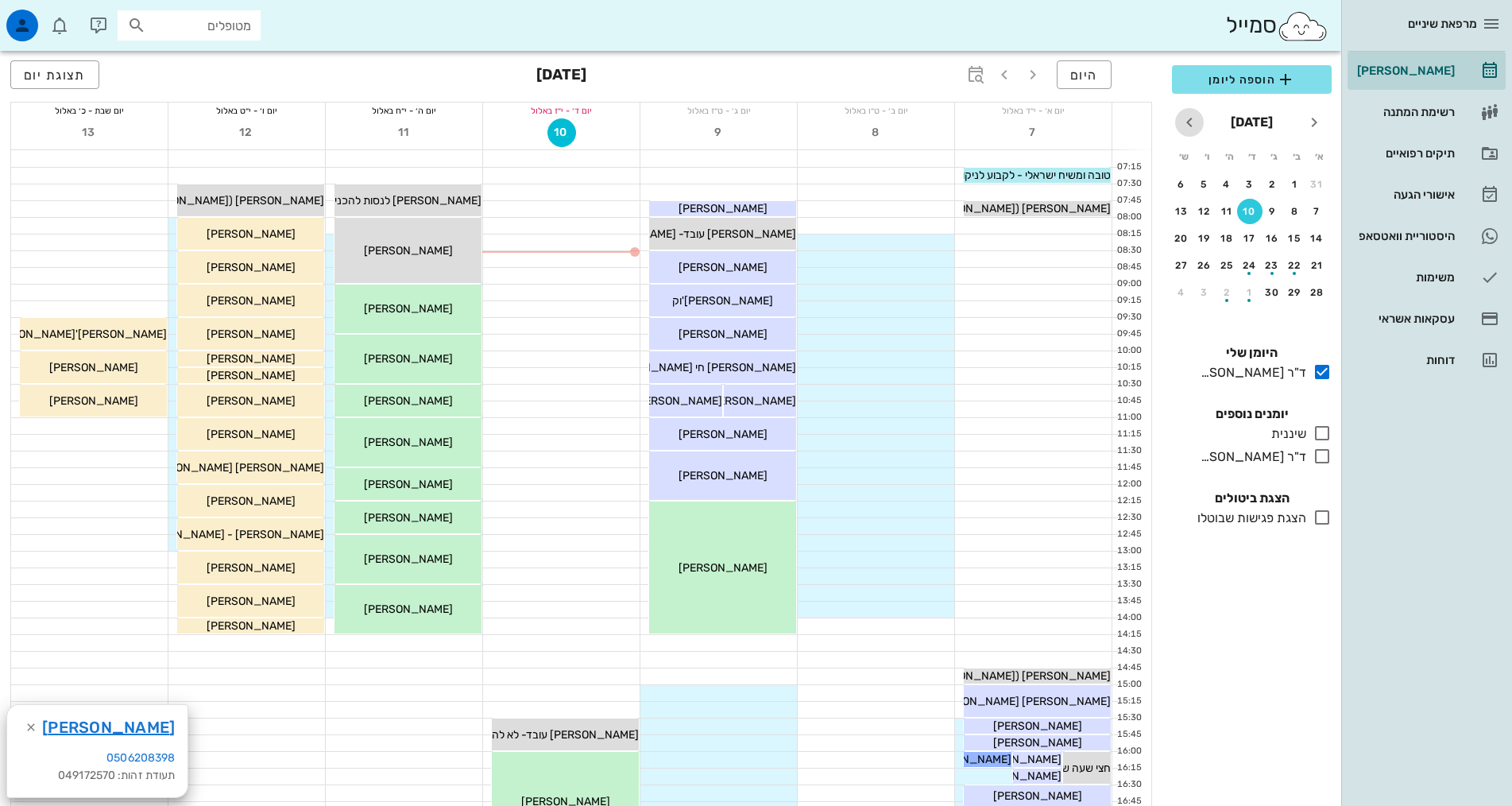
click at [1191, 117] on icon "חודש הבא" at bounding box center [1190, 122] width 19 height 19
click at [1192, 117] on icon "חודש הבא" at bounding box center [1190, 122] width 19 height 19
click at [1193, 117] on icon "חודש הבא" at bounding box center [1190, 122] width 19 height 19
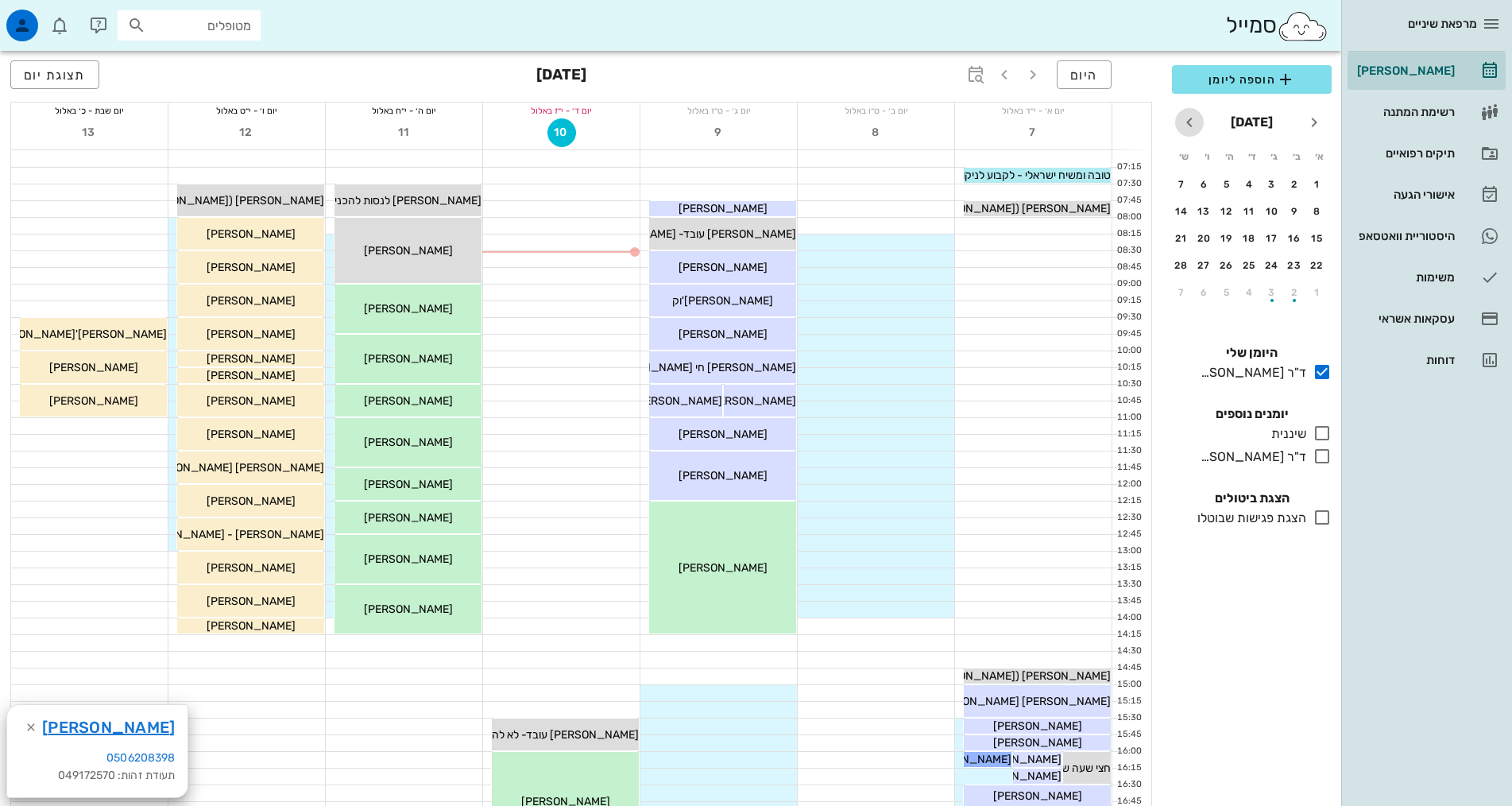
click at [1193, 117] on icon "חודש הבא" at bounding box center [1190, 122] width 19 height 19
click at [1250, 209] on div "11" at bounding box center [1250, 211] width 26 height 11
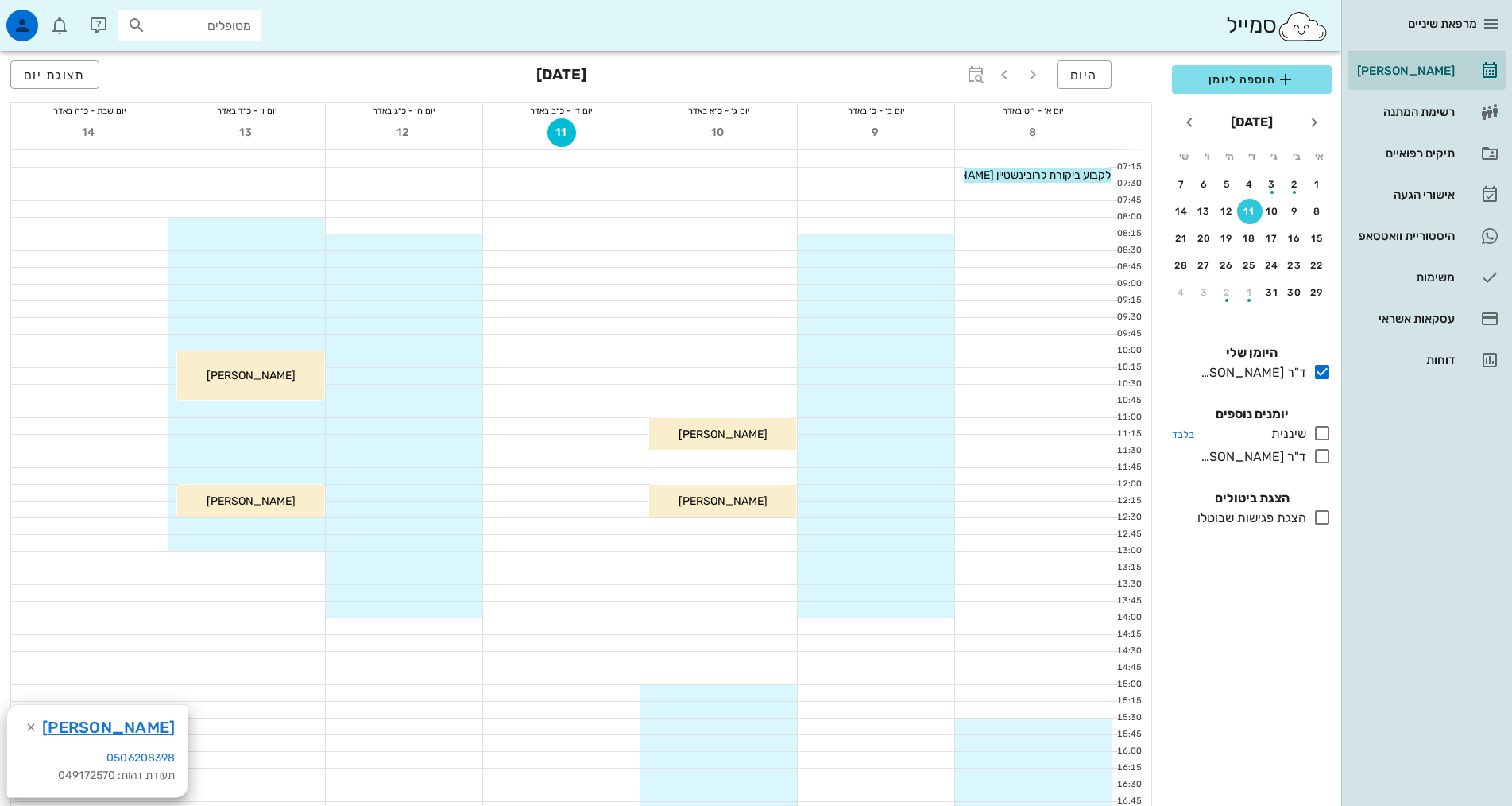
click at [1320, 432] on icon at bounding box center [1322, 433] width 19 height 19
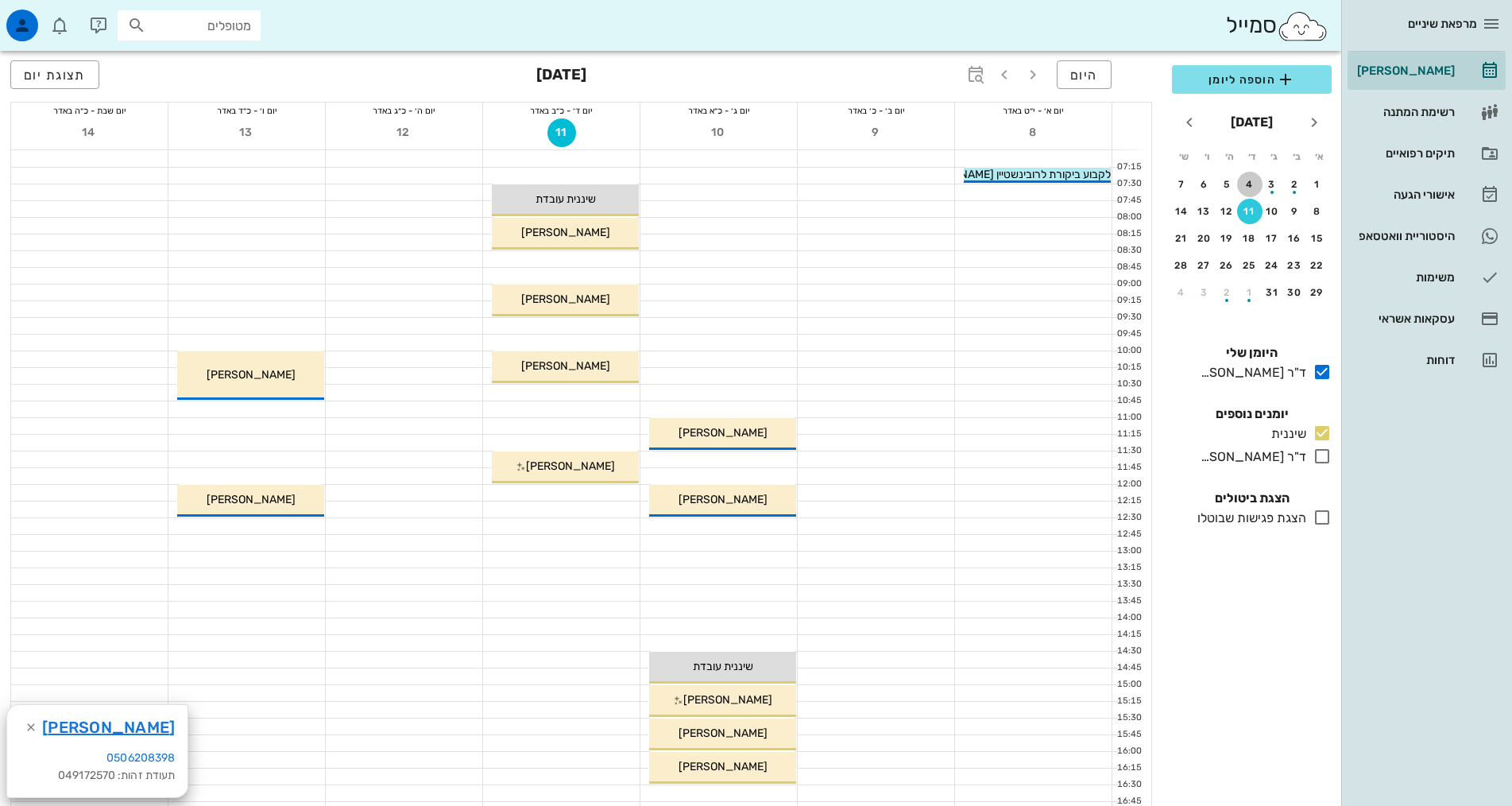
click at [1254, 179] on div "4" at bounding box center [1250, 184] width 26 height 11
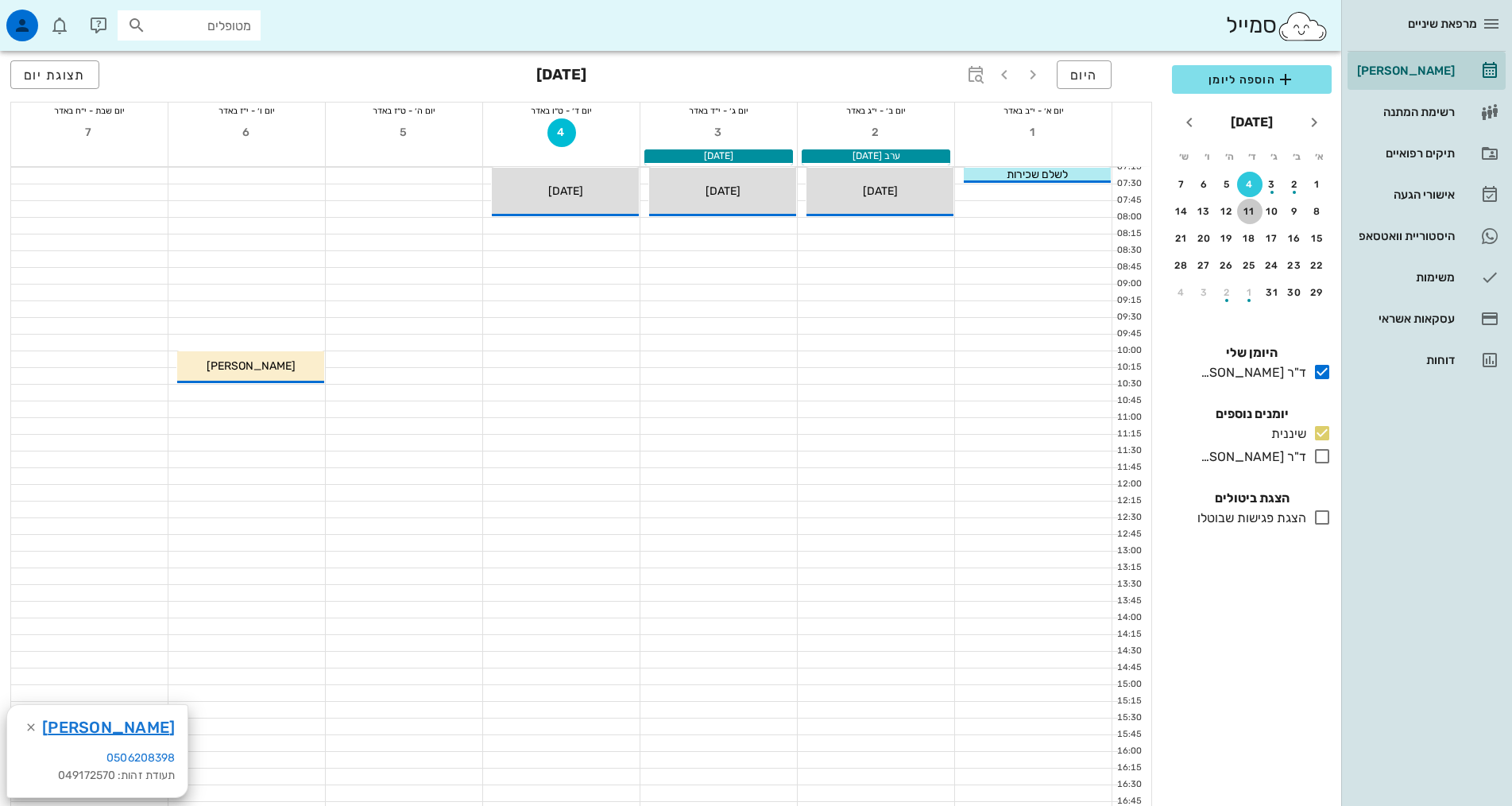
click at [1253, 211] on div "11" at bounding box center [1250, 211] width 26 height 11
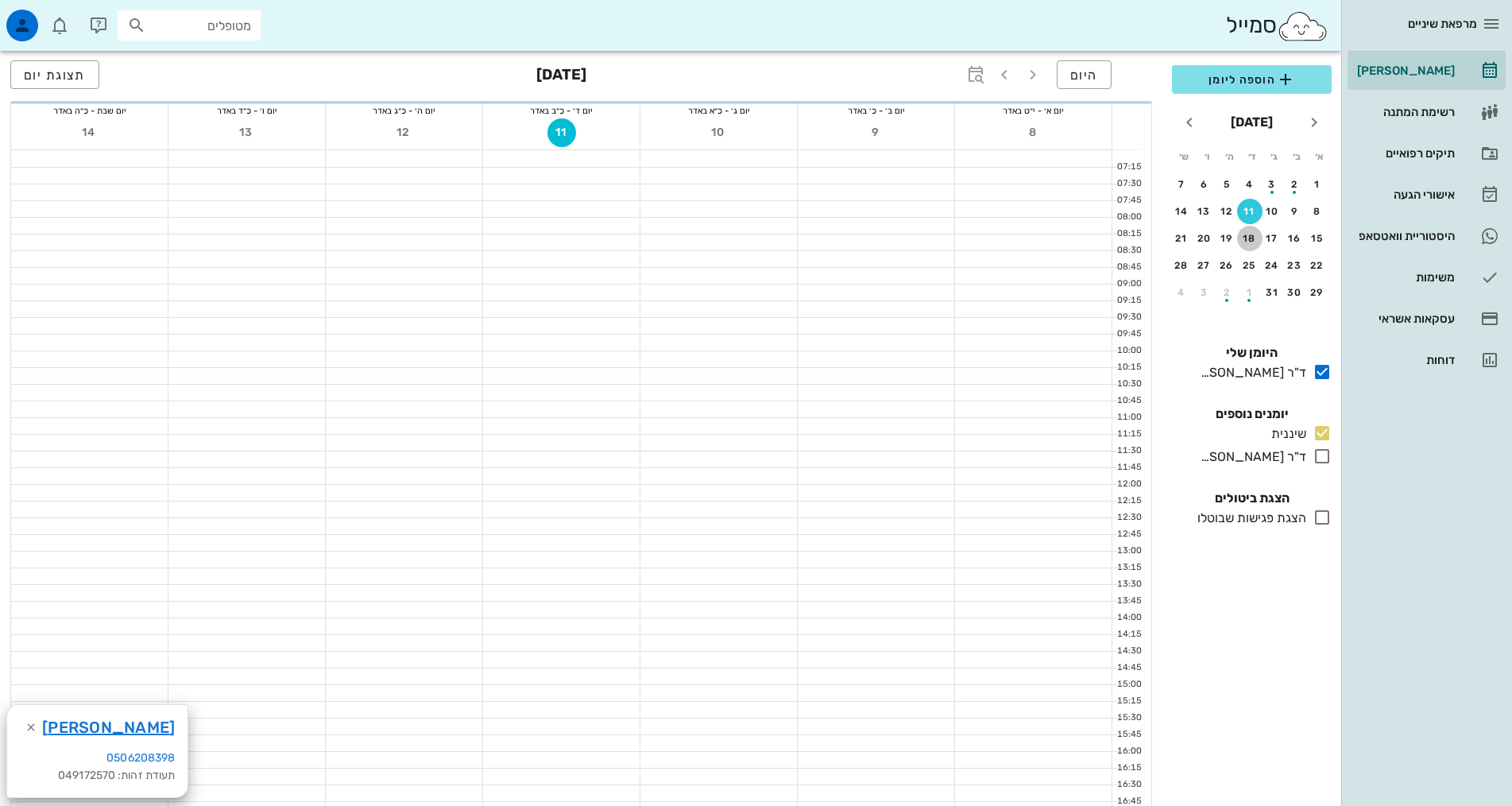
click at [1249, 233] on div "18" at bounding box center [1250, 239] width 26 height 11
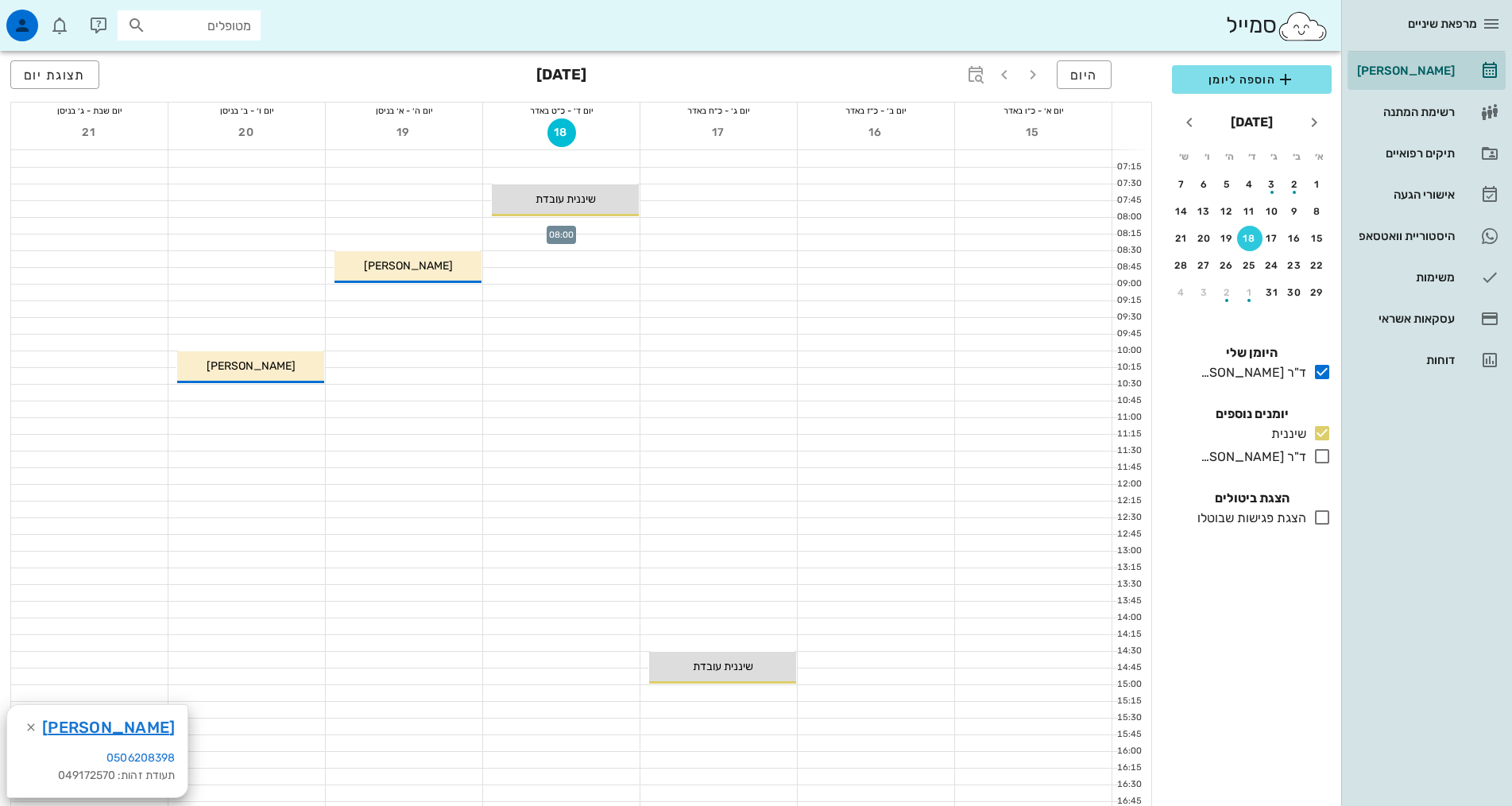
click at [615, 229] on div at bounding box center [562, 226] width 157 height 16
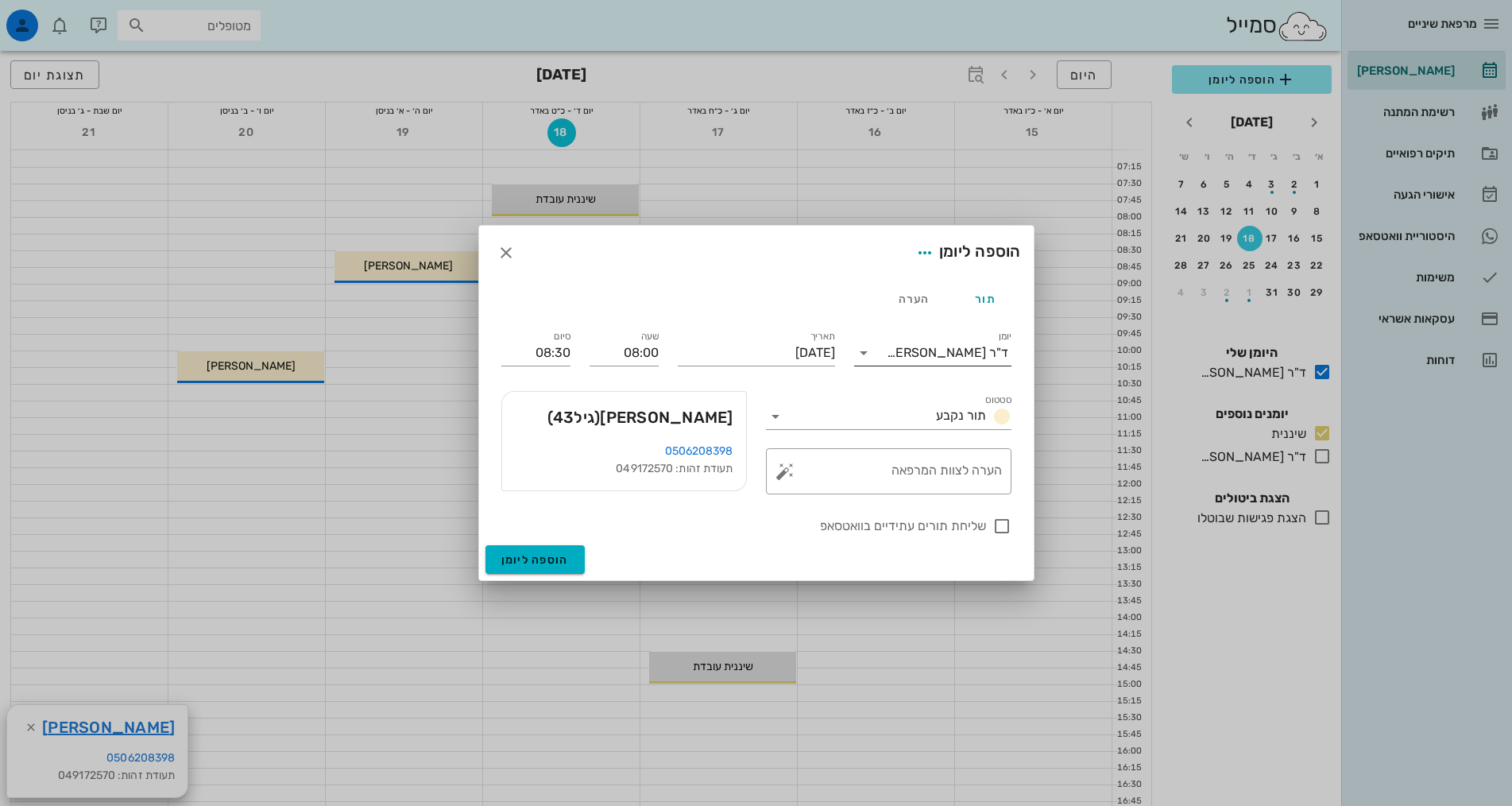
click at [954, 350] on div "ד"ר [PERSON_NAME]" at bounding box center [947, 353] width 122 height 14
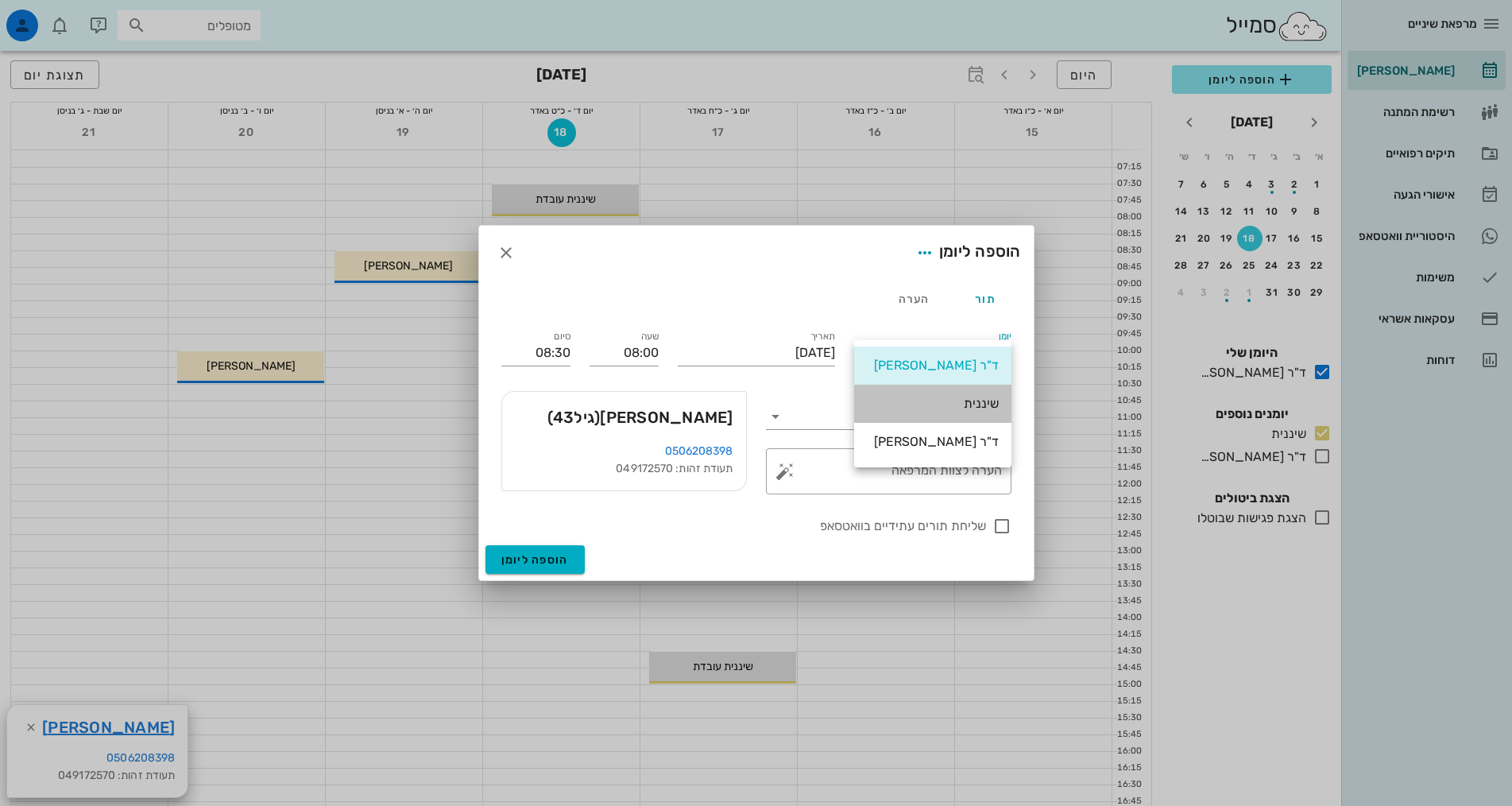
click at [972, 409] on div "שיננית" at bounding box center [932, 403] width 132 height 15
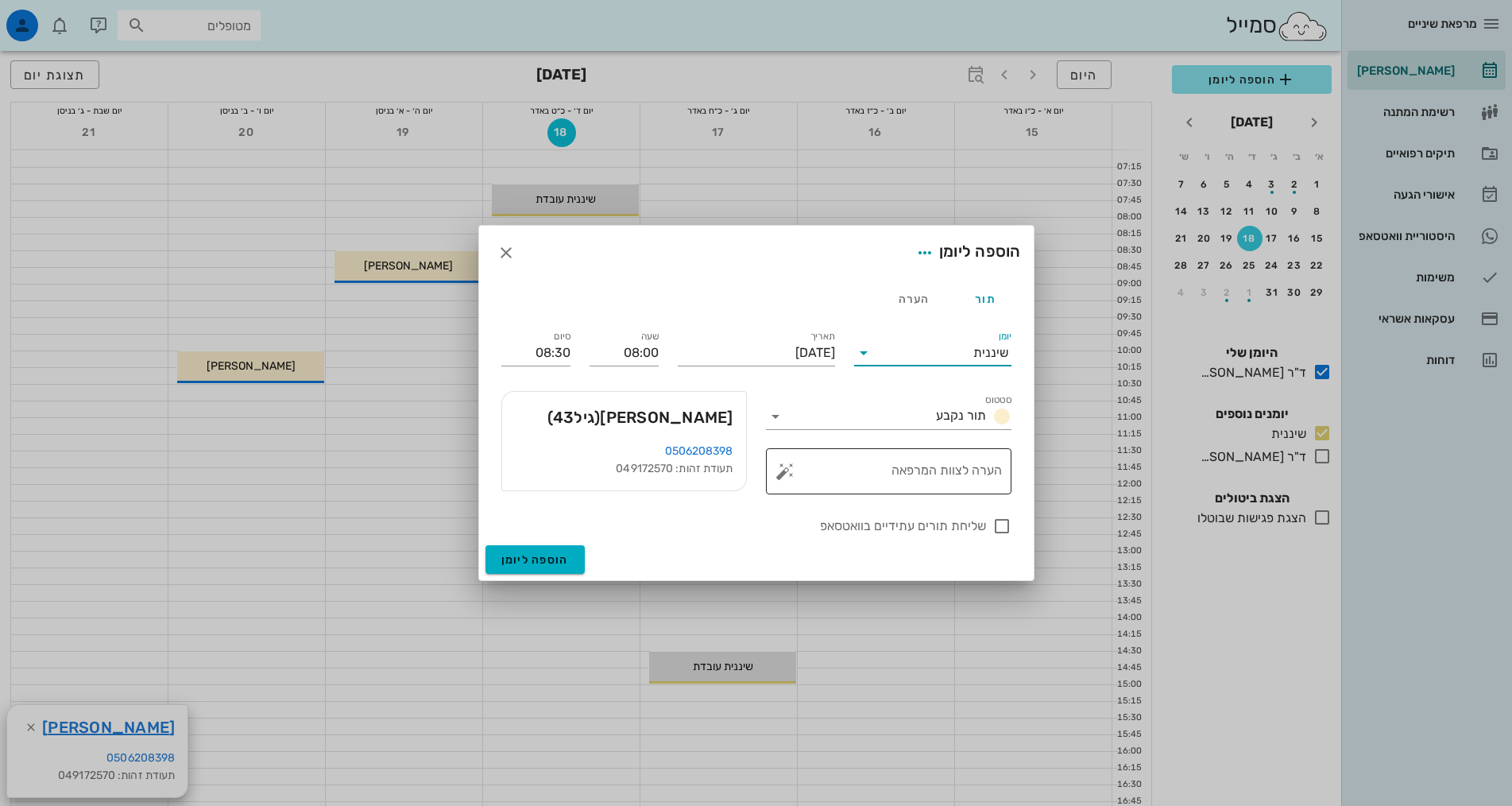
click at [959, 466] on div "הערה לצוות המרפאה" at bounding box center [894, 471] width 214 height 46
click at [944, 466] on textarea "נקבע לפני צי שנה" at bounding box center [894, 475] width 214 height 38
type textarea "נקבע לפני חצי שנה"
click at [1008, 515] on div at bounding box center [1002, 526] width 27 height 27
checkbox input "true"
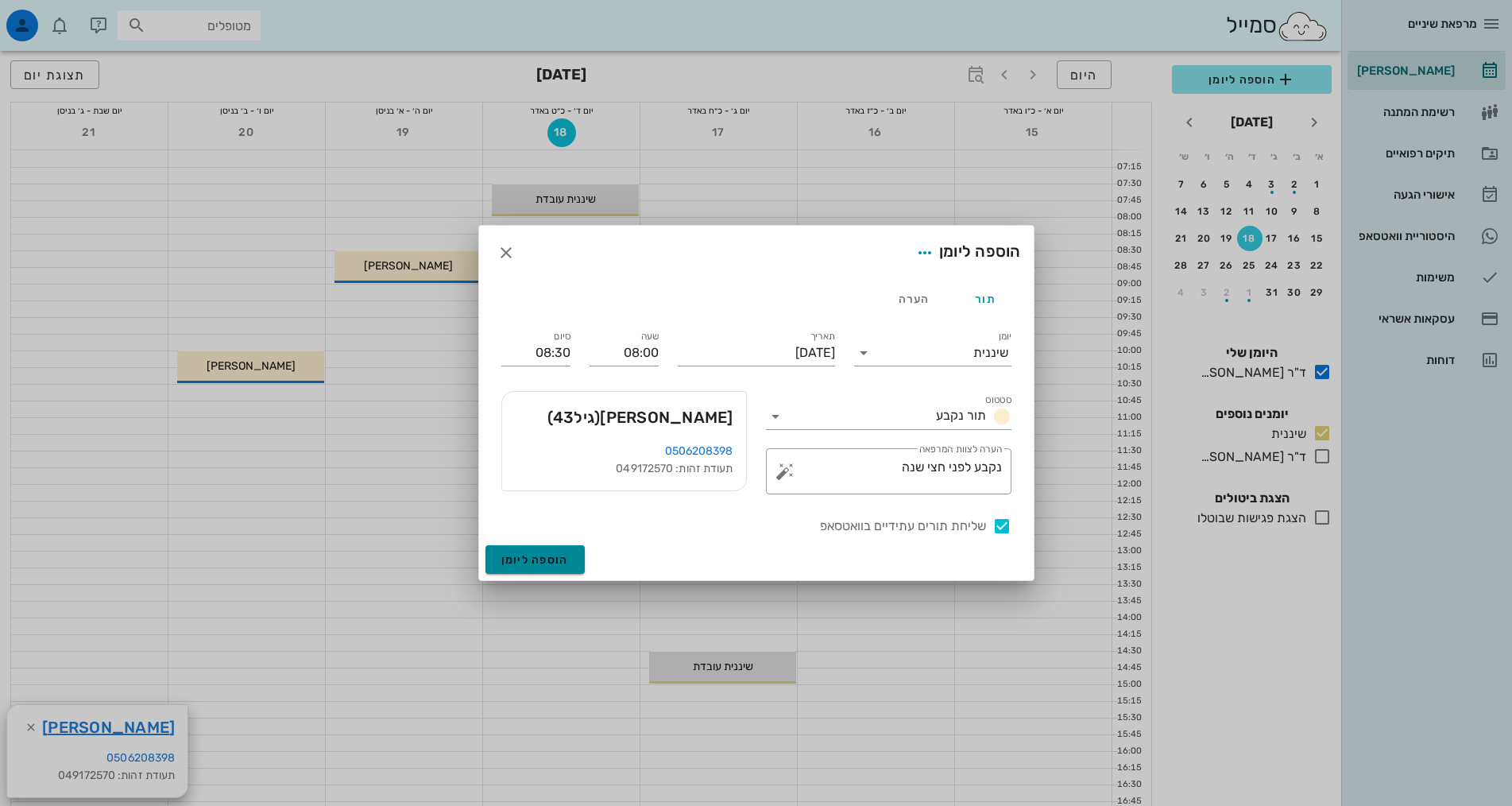
click at [561, 555] on span "הוספה ליומן" at bounding box center [535, 559] width 67 height 14
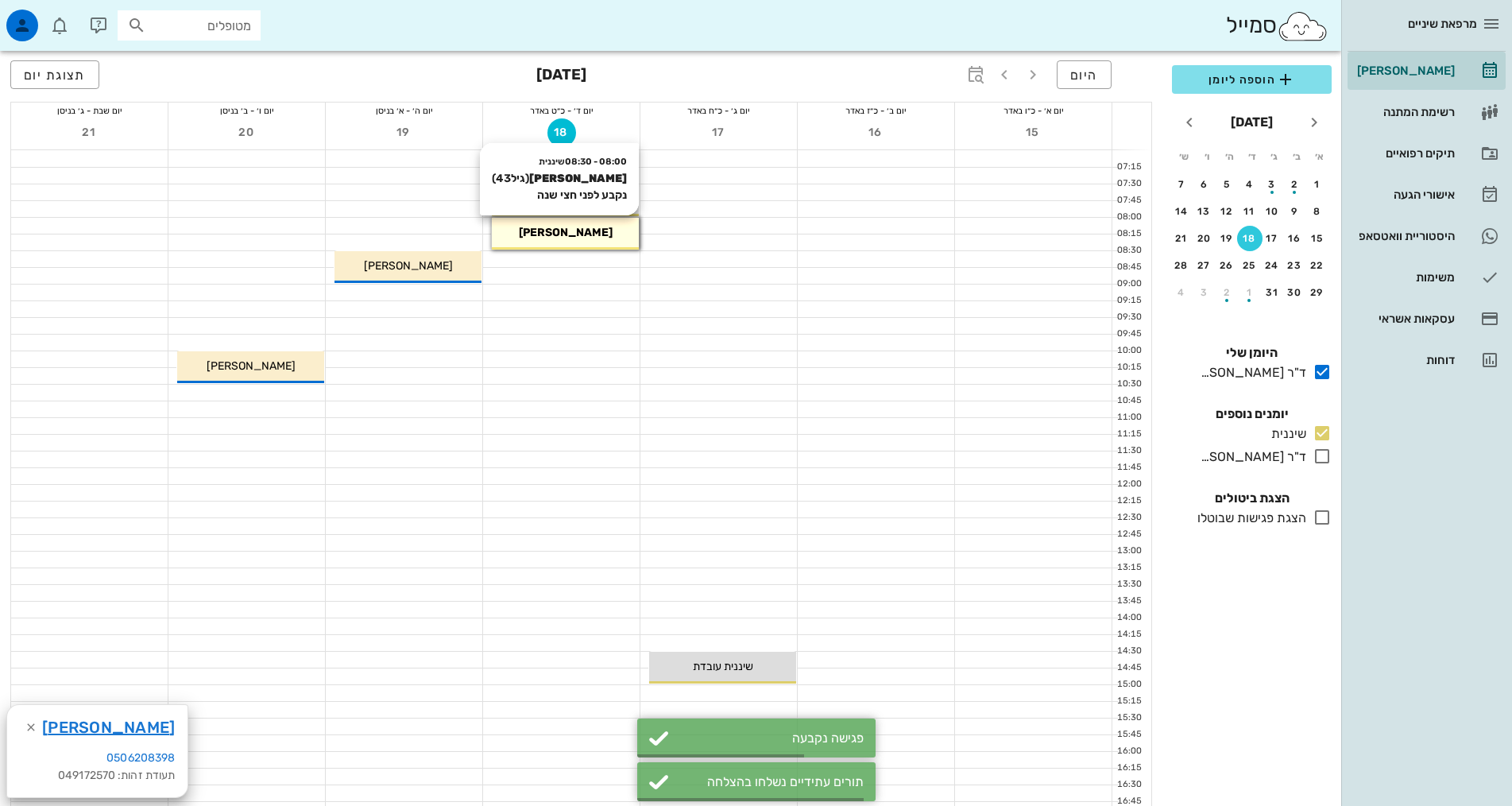
click at [618, 235] on div "[PERSON_NAME]" at bounding box center [566, 232] width 147 height 17
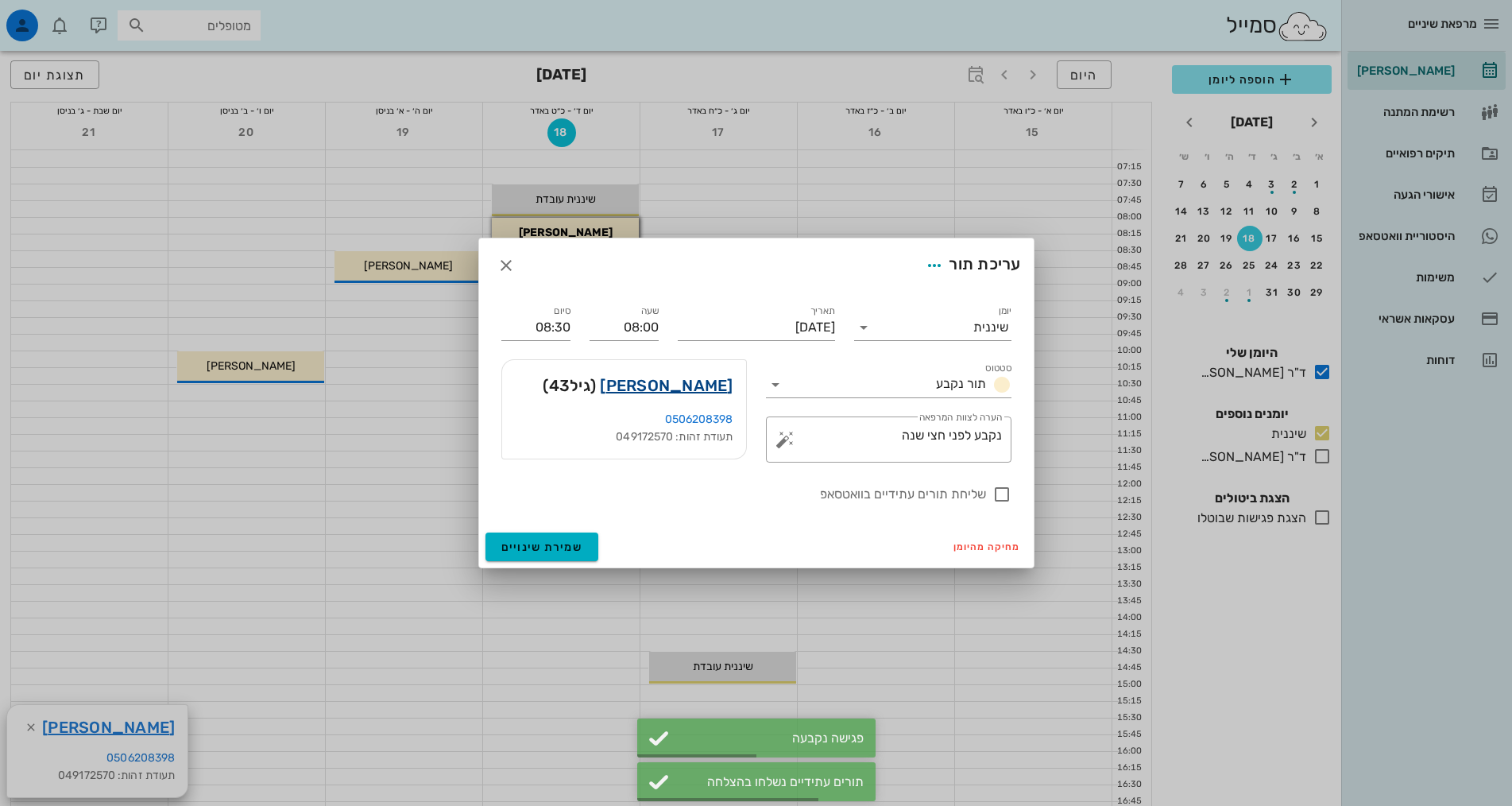
click at [676, 385] on link "[PERSON_NAME]" at bounding box center [666, 386] width 133 height 26
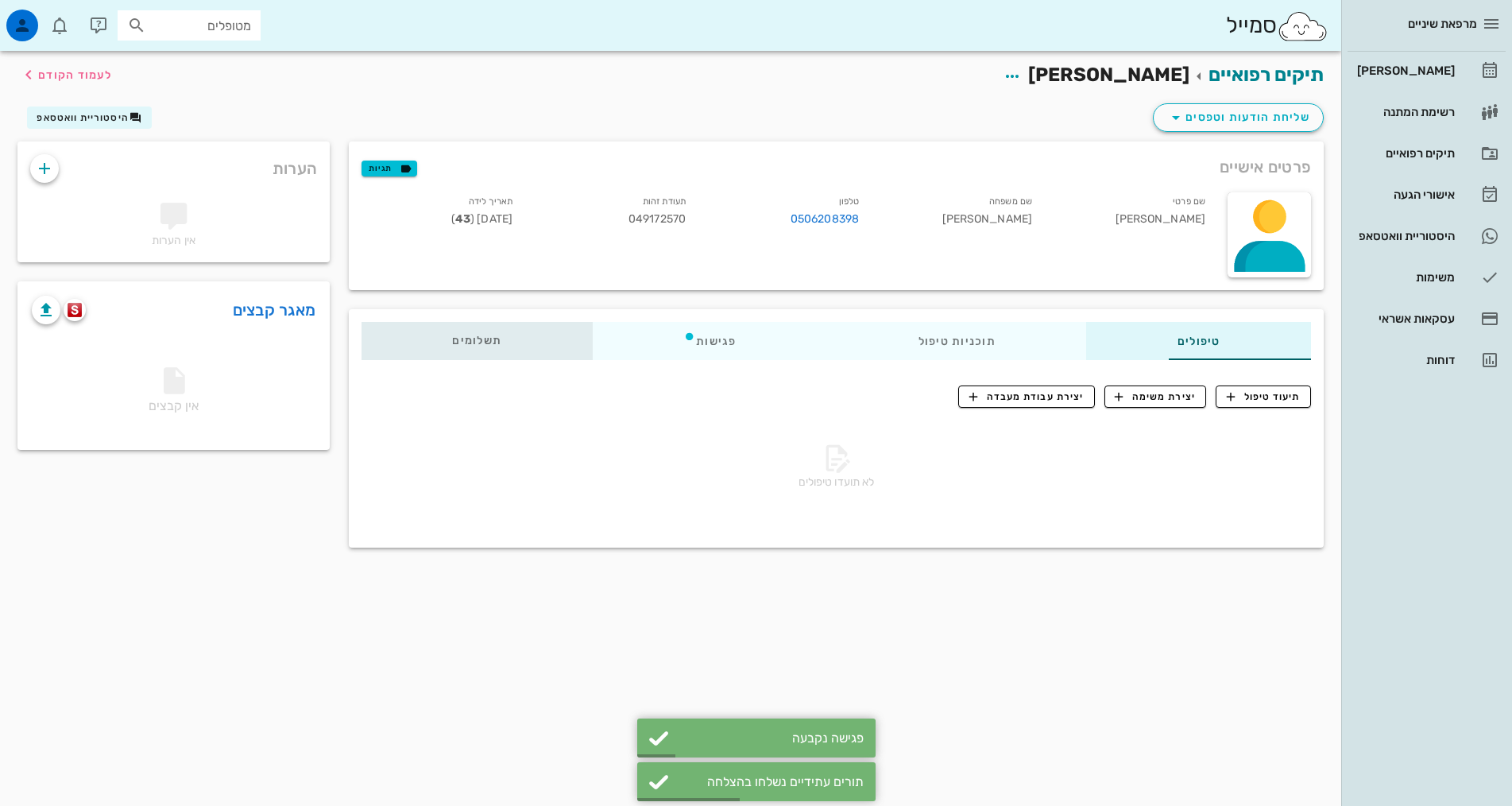
drag, startPoint x: 391, startPoint y: 341, endPoint x: 1179, endPoint y: 360, distance: 788.2
click at [417, 338] on div "תשלומים 0₪" at bounding box center [477, 341] width 231 height 38
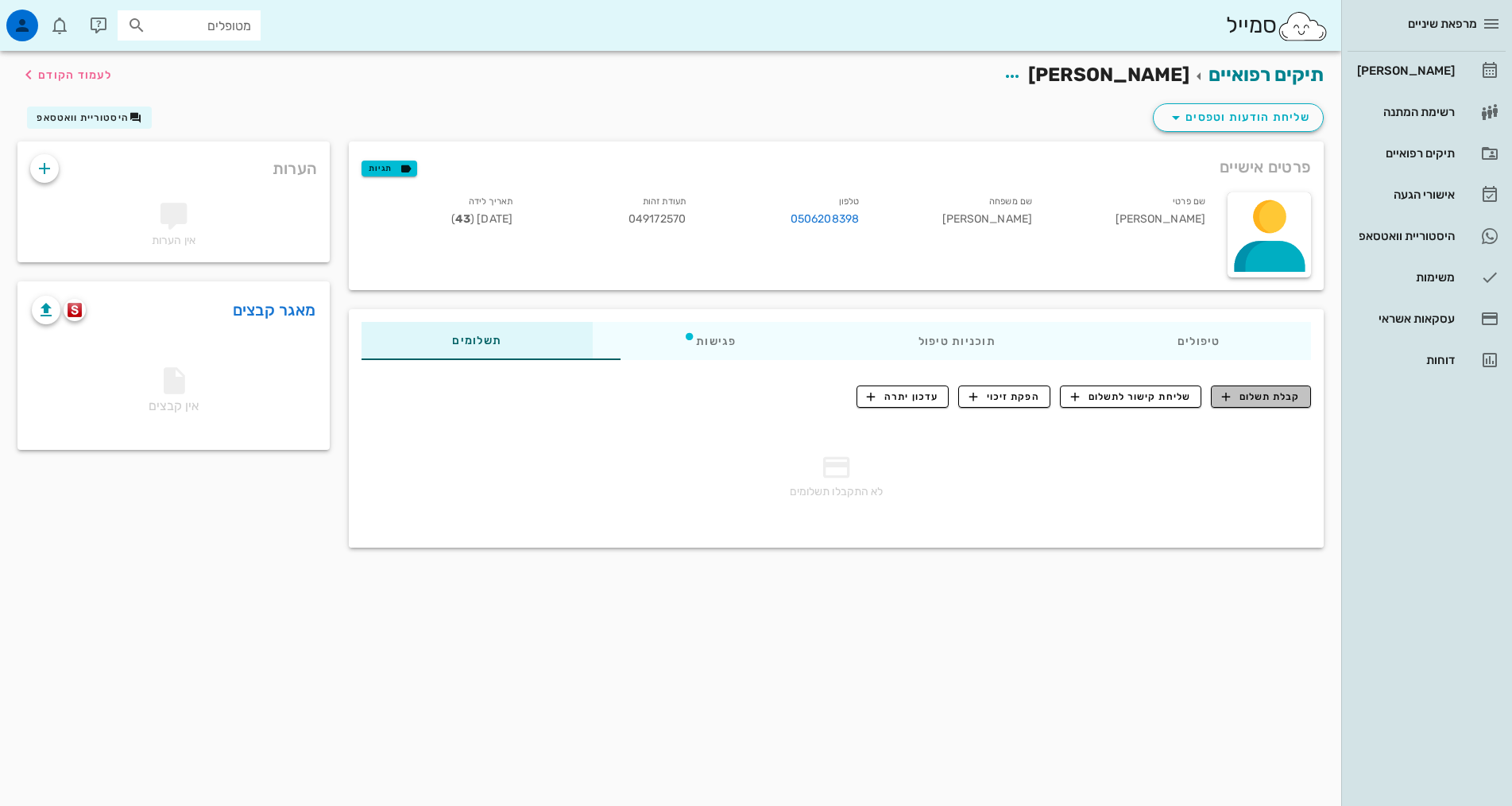
click at [1256, 398] on span "קבלת תשלום" at bounding box center [1261, 397] width 78 height 14
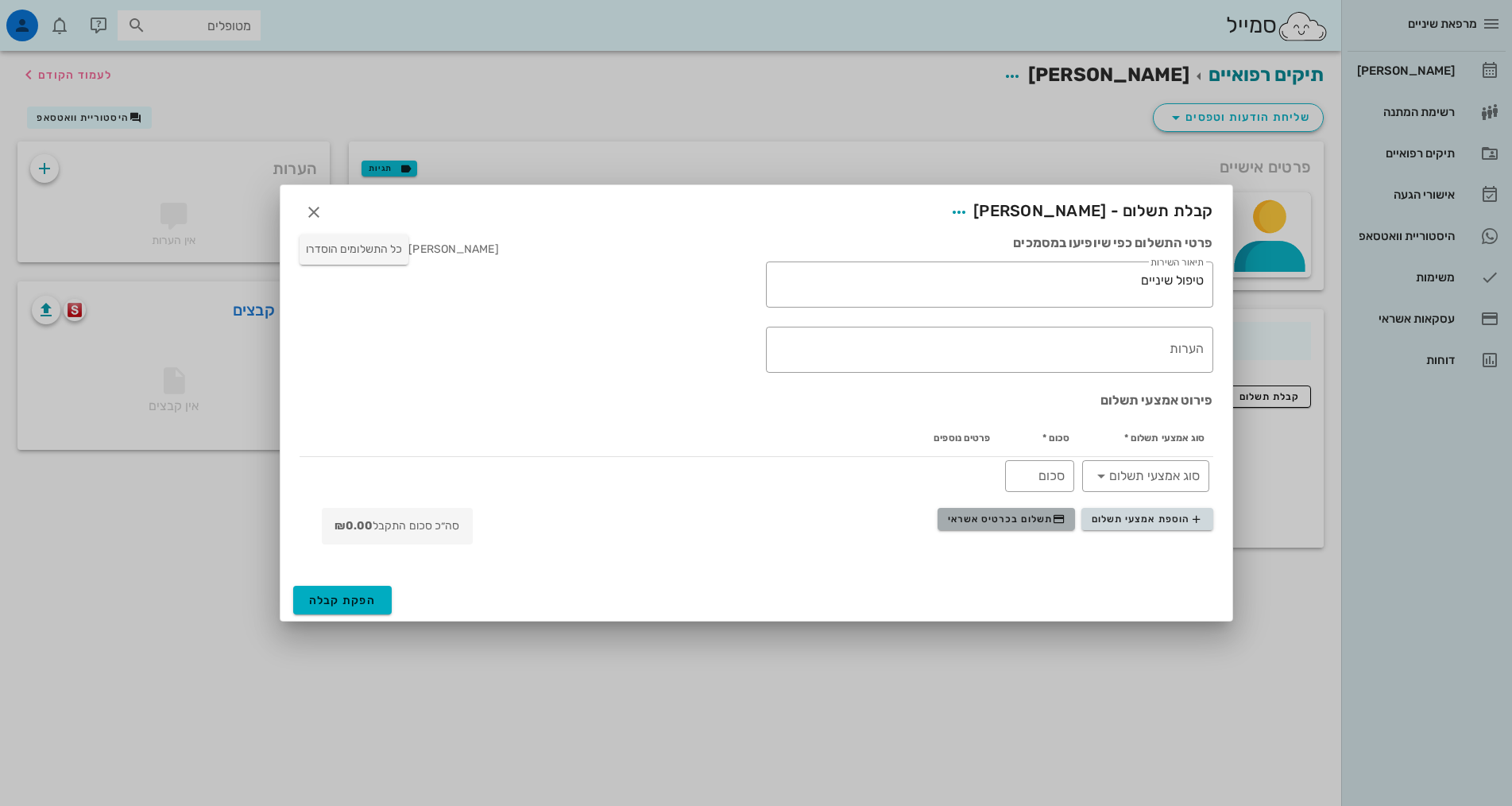
click at [1040, 515] on span "תשלום בכרטיס אשראי" at bounding box center [1006, 519] width 118 height 13
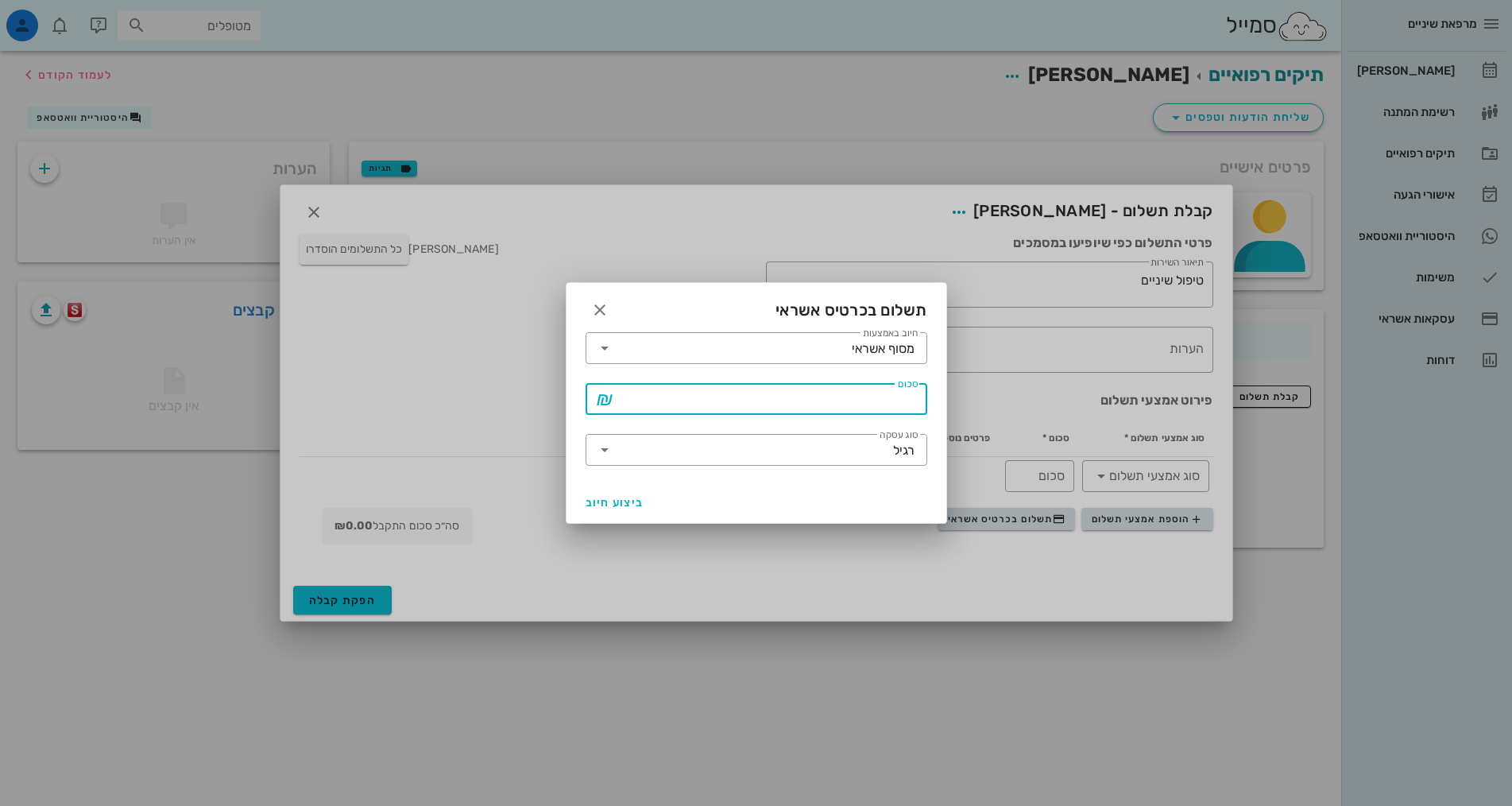
click at [893, 404] on input "סכום" at bounding box center [767, 399] width 300 height 26
type input "250"
click at [605, 500] on span "ביצוע חיוב" at bounding box center [614, 503] width 58 height 14
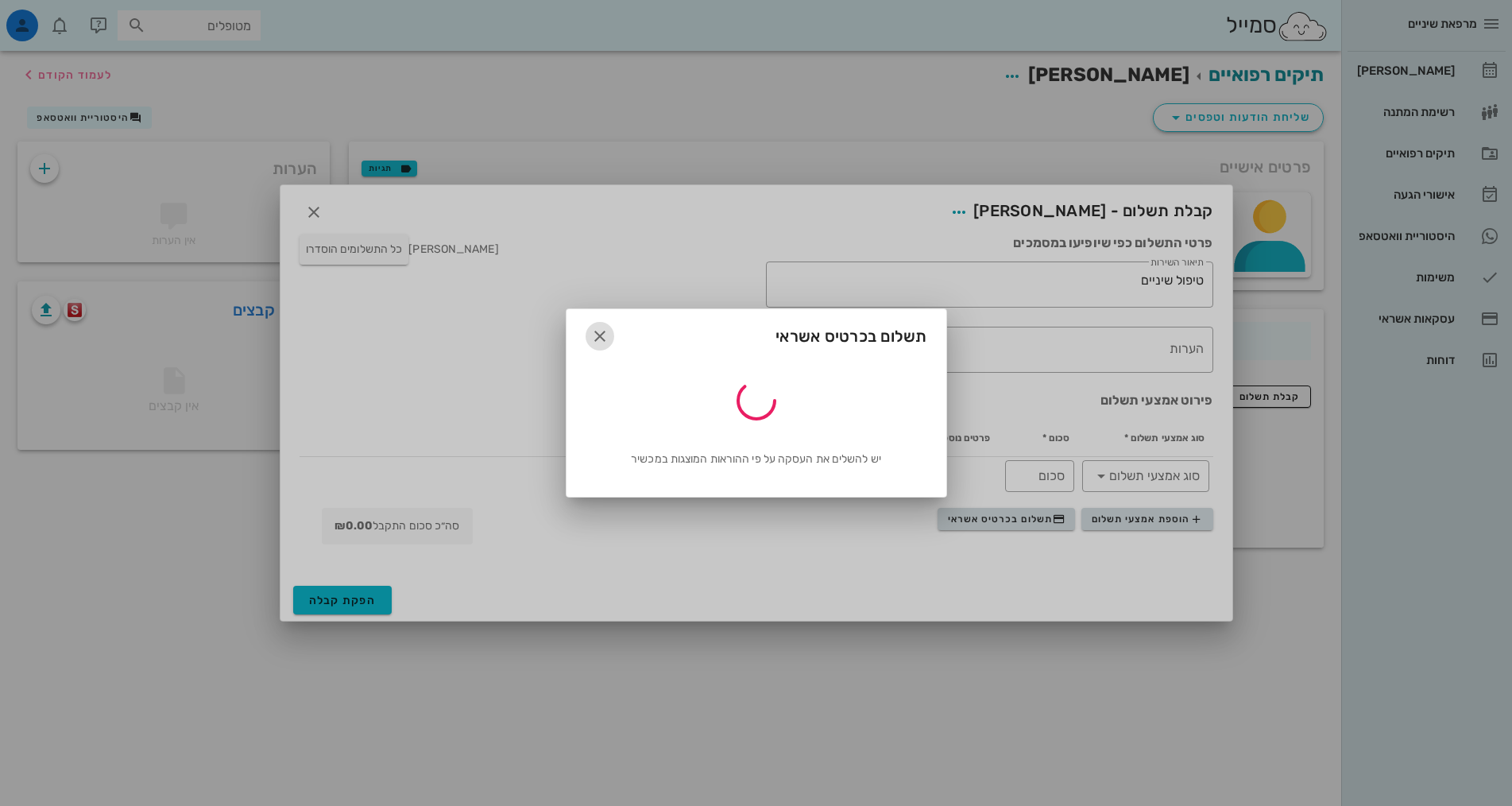
click at [598, 335] on icon "button" at bounding box center [600, 336] width 19 height 19
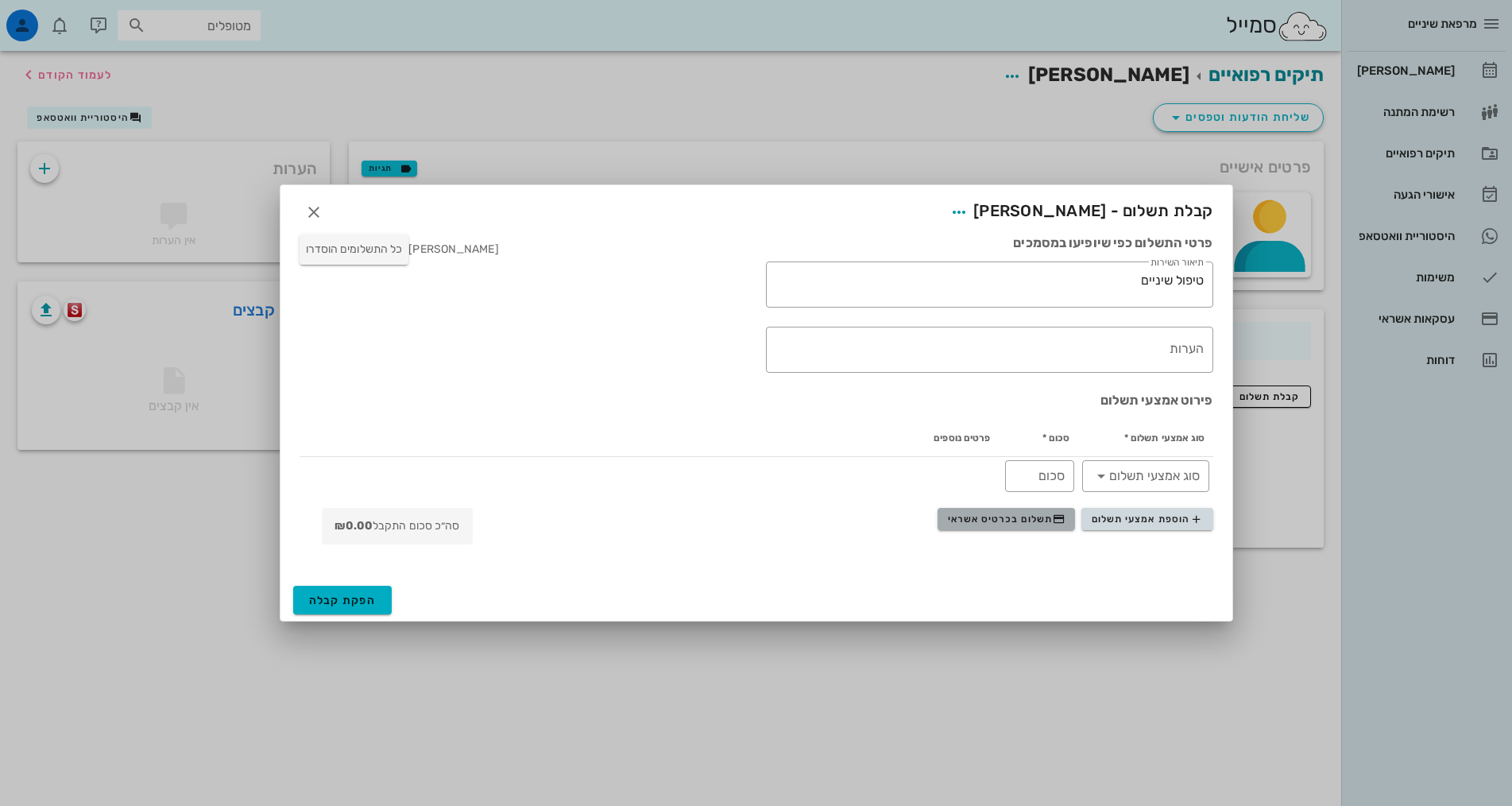
click at [952, 515] on span "תשלום בכרטיס אשראי" at bounding box center [1006, 519] width 118 height 13
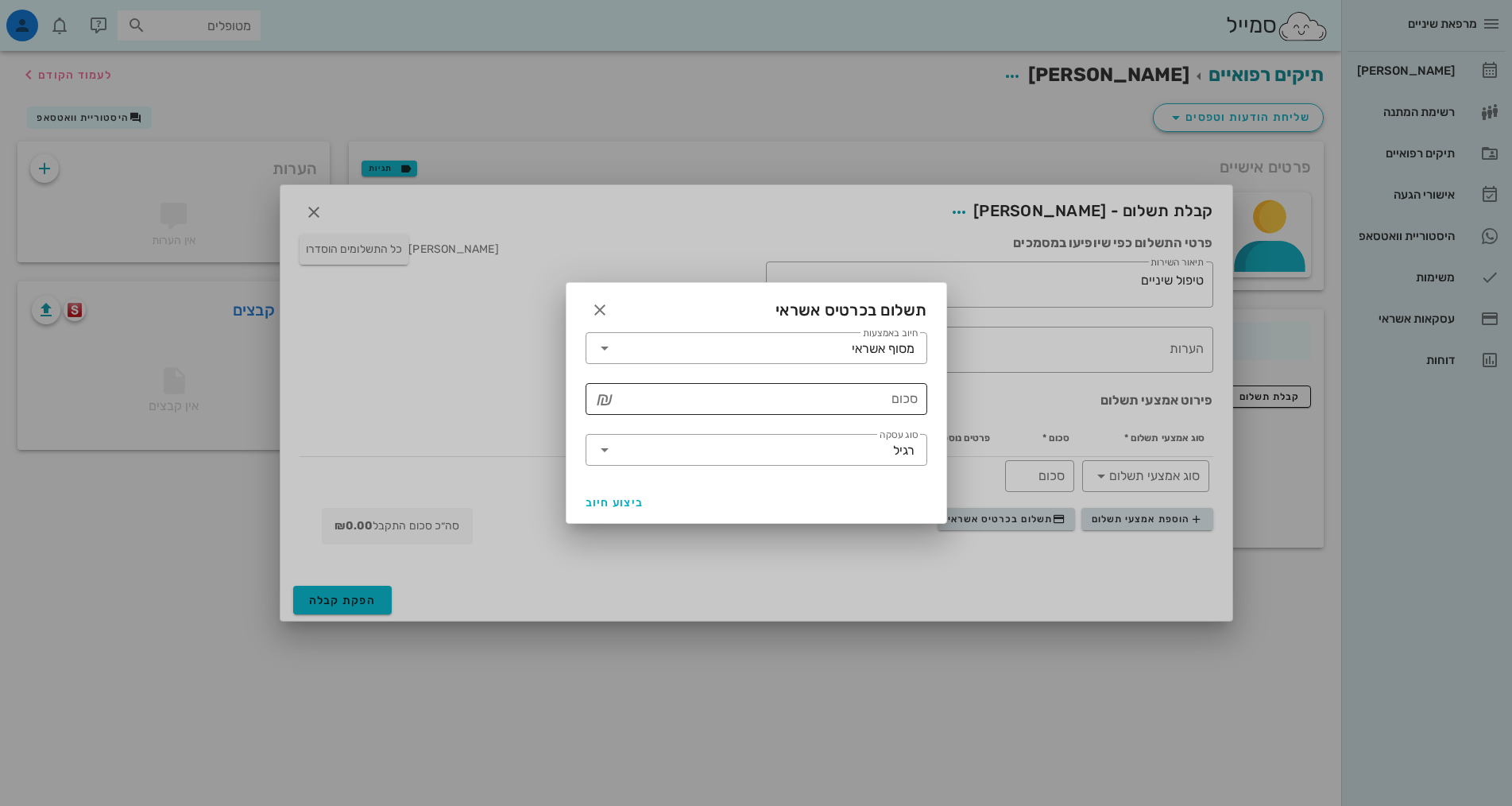
click at [867, 404] on input "סכום" at bounding box center [767, 399] width 300 height 26
type input "250"
click at [630, 501] on span "ביצוע חיוב" at bounding box center [614, 503] width 58 height 14
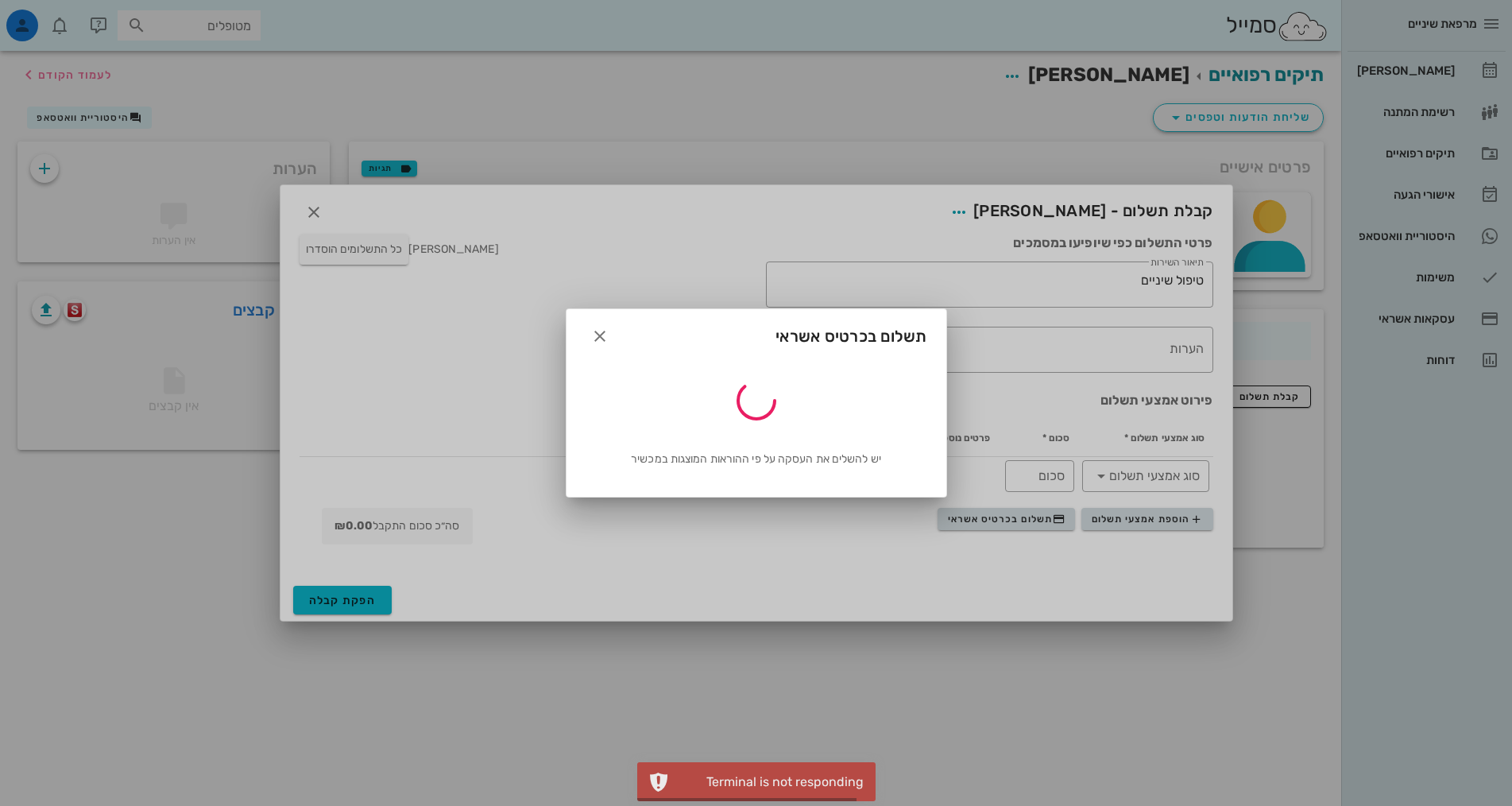
type input "250"
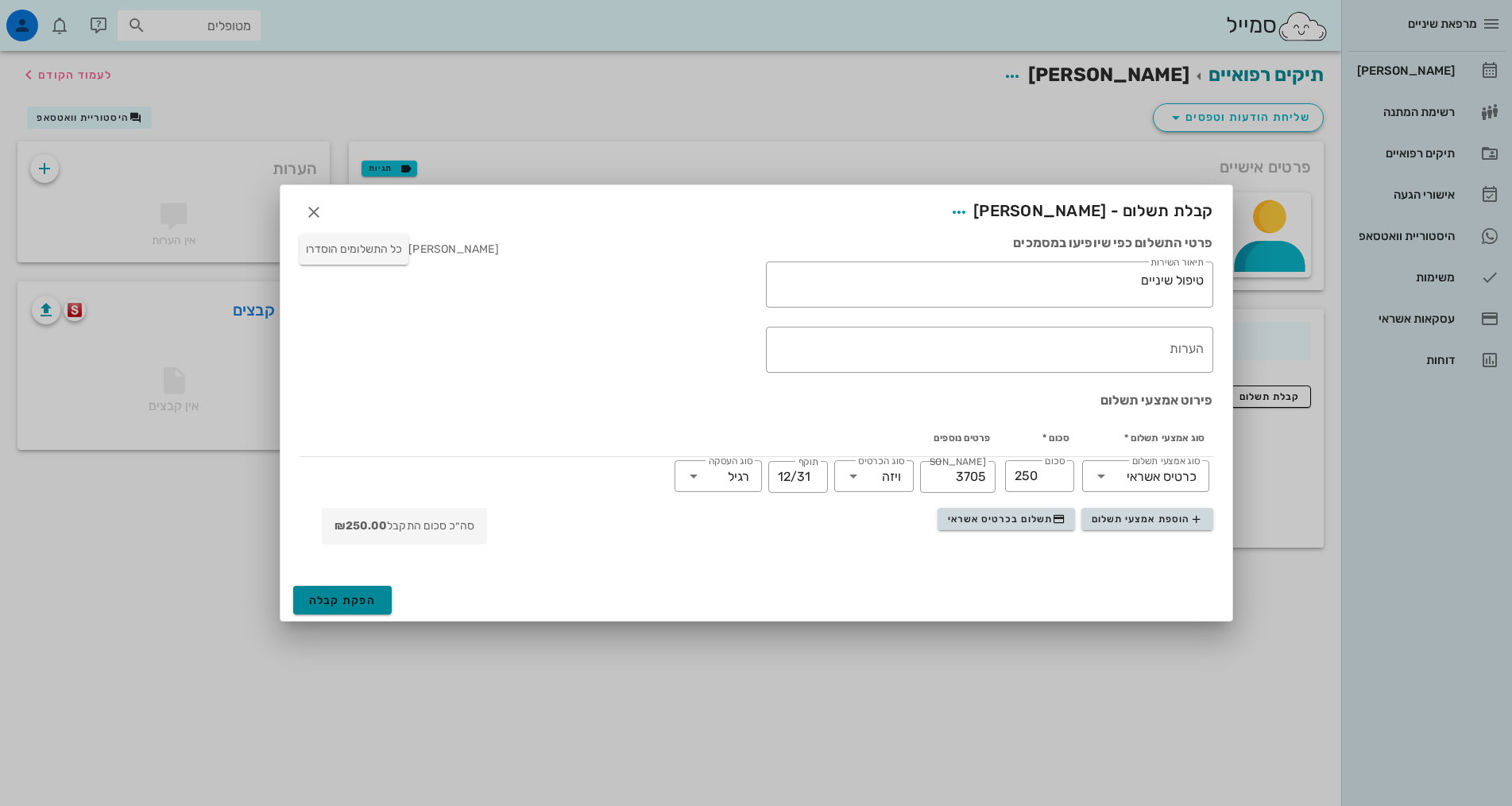
click at [358, 594] on span "הפקת קבלה" at bounding box center [342, 600] width 67 height 14
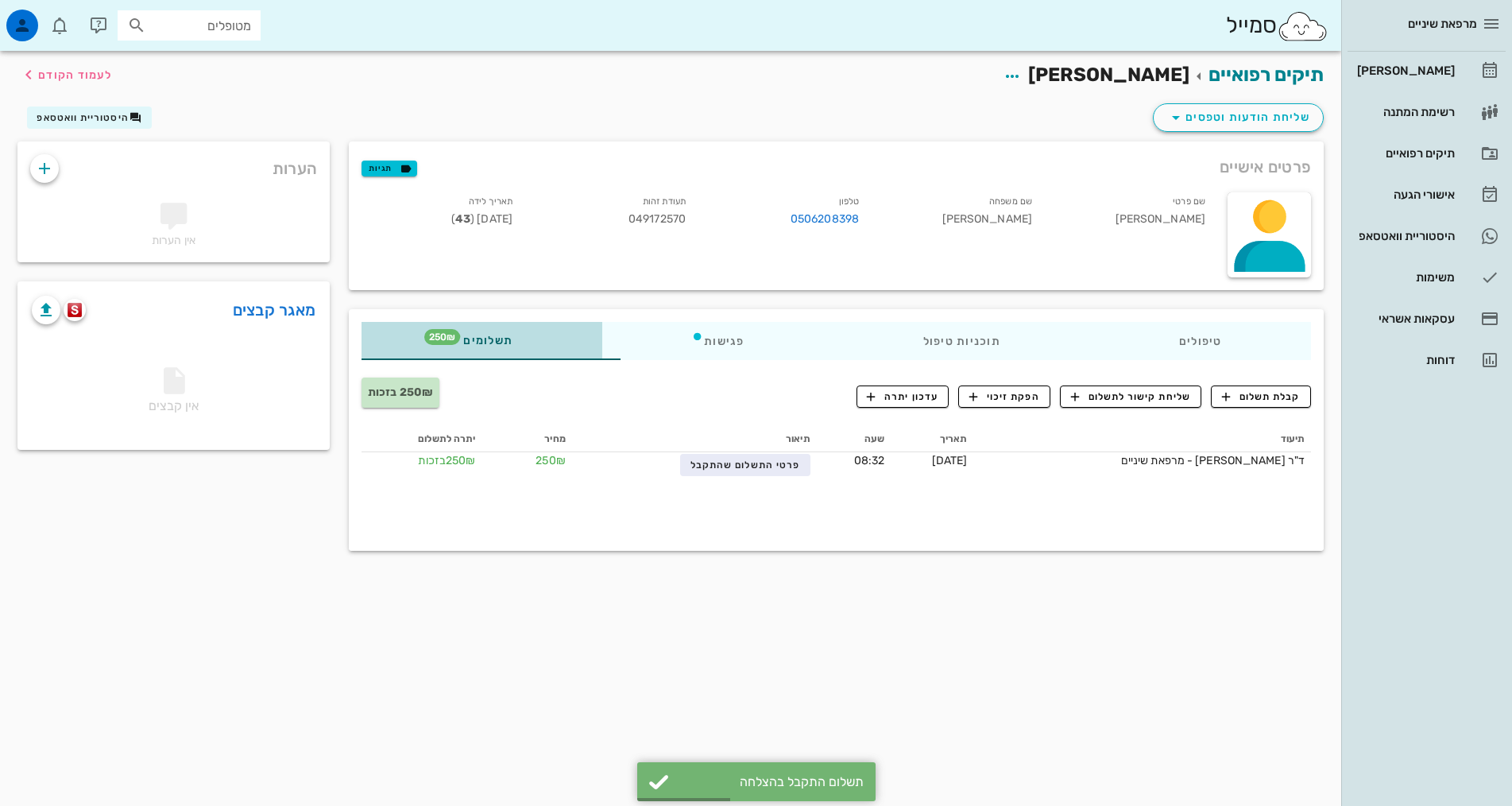
click at [395, 348] on div "תשלומים 250₪" at bounding box center [482, 341] width 241 height 38
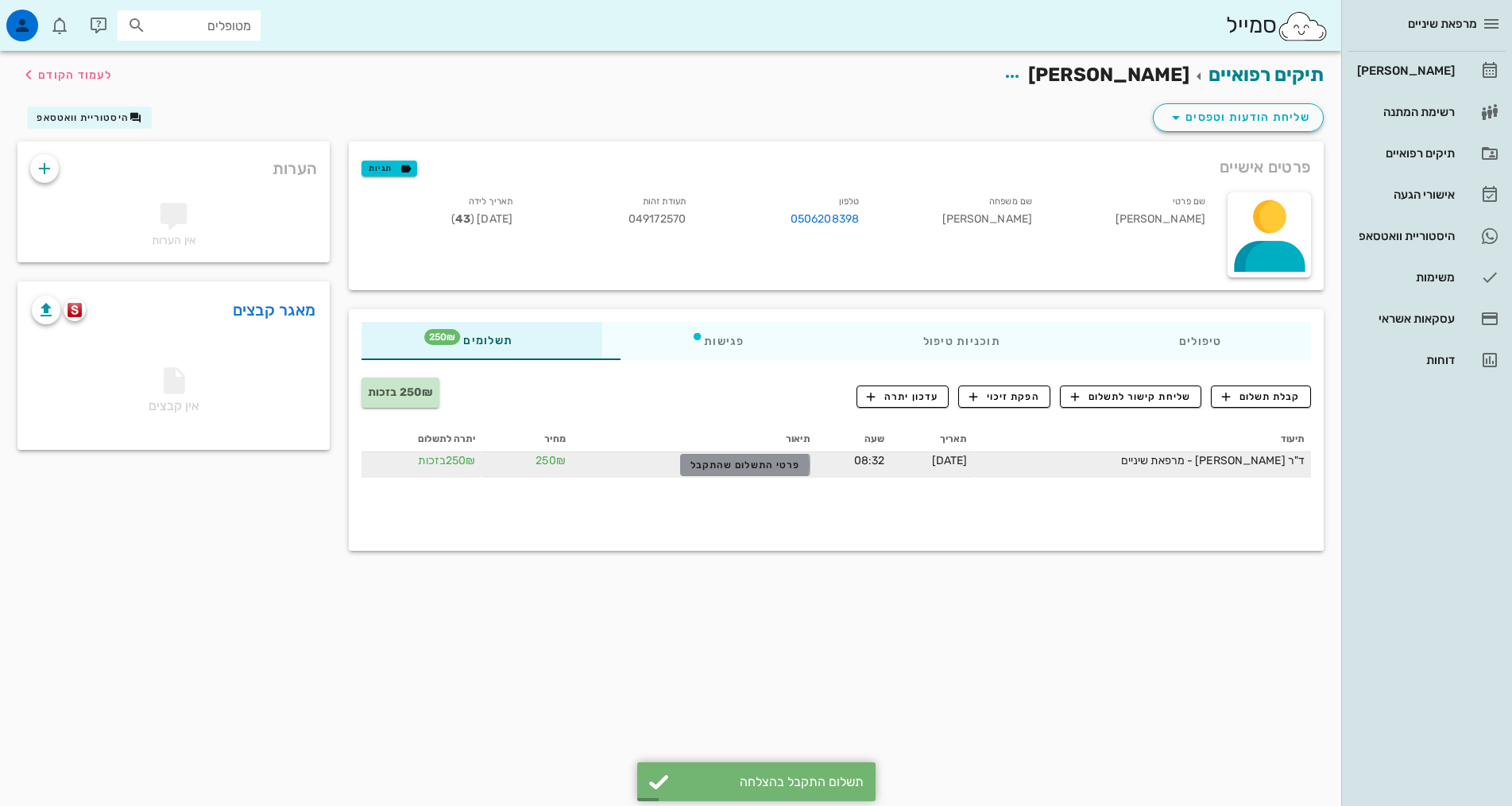
click at [721, 471] on button "פרטי התשלום שהתקבל" at bounding box center [745, 465] width 130 height 22
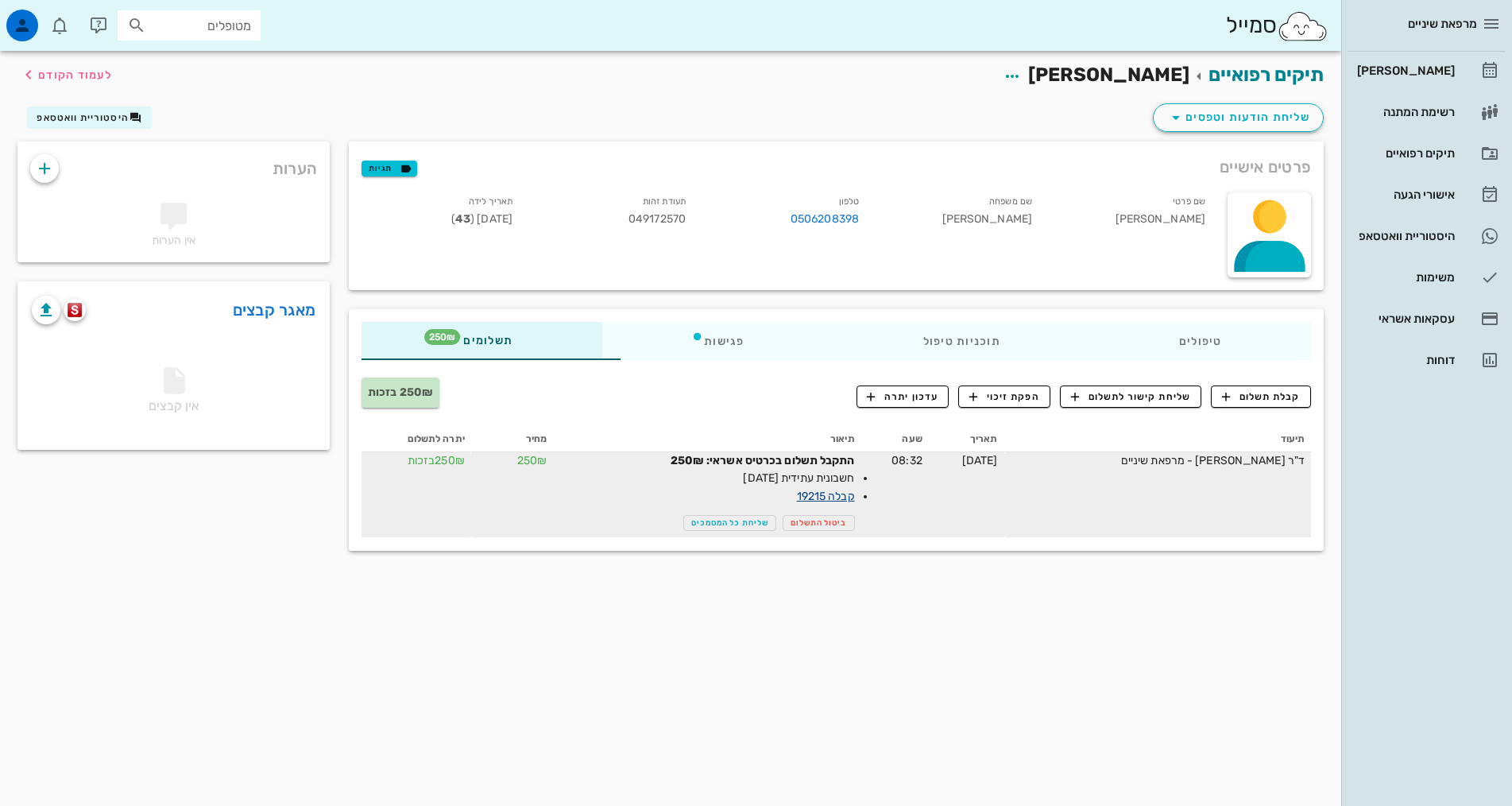
click at [797, 491] on link "קבלה 19215" at bounding box center [826, 496] width 58 height 14
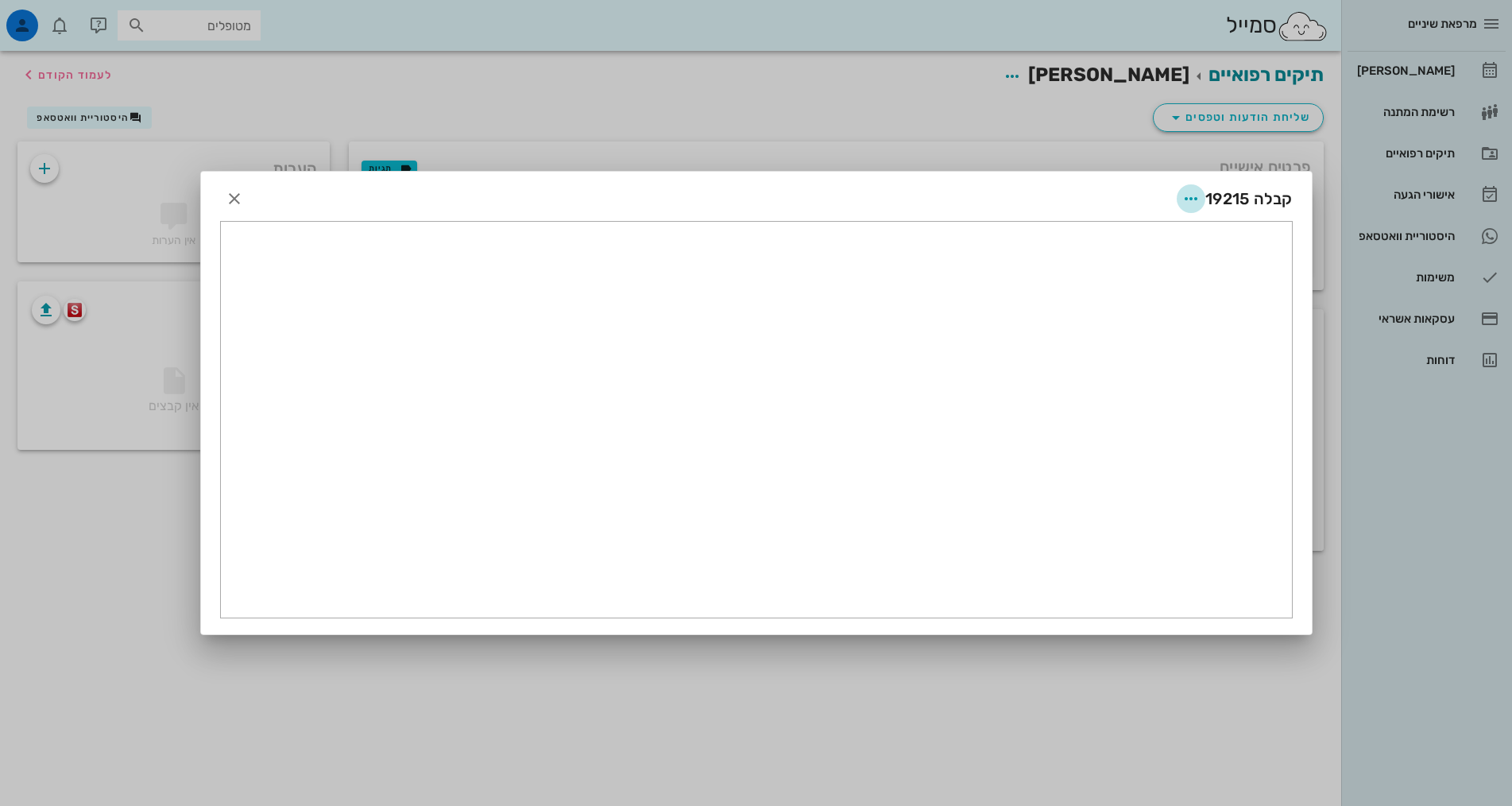
click at [1192, 186] on button "button" at bounding box center [1191, 198] width 29 height 29
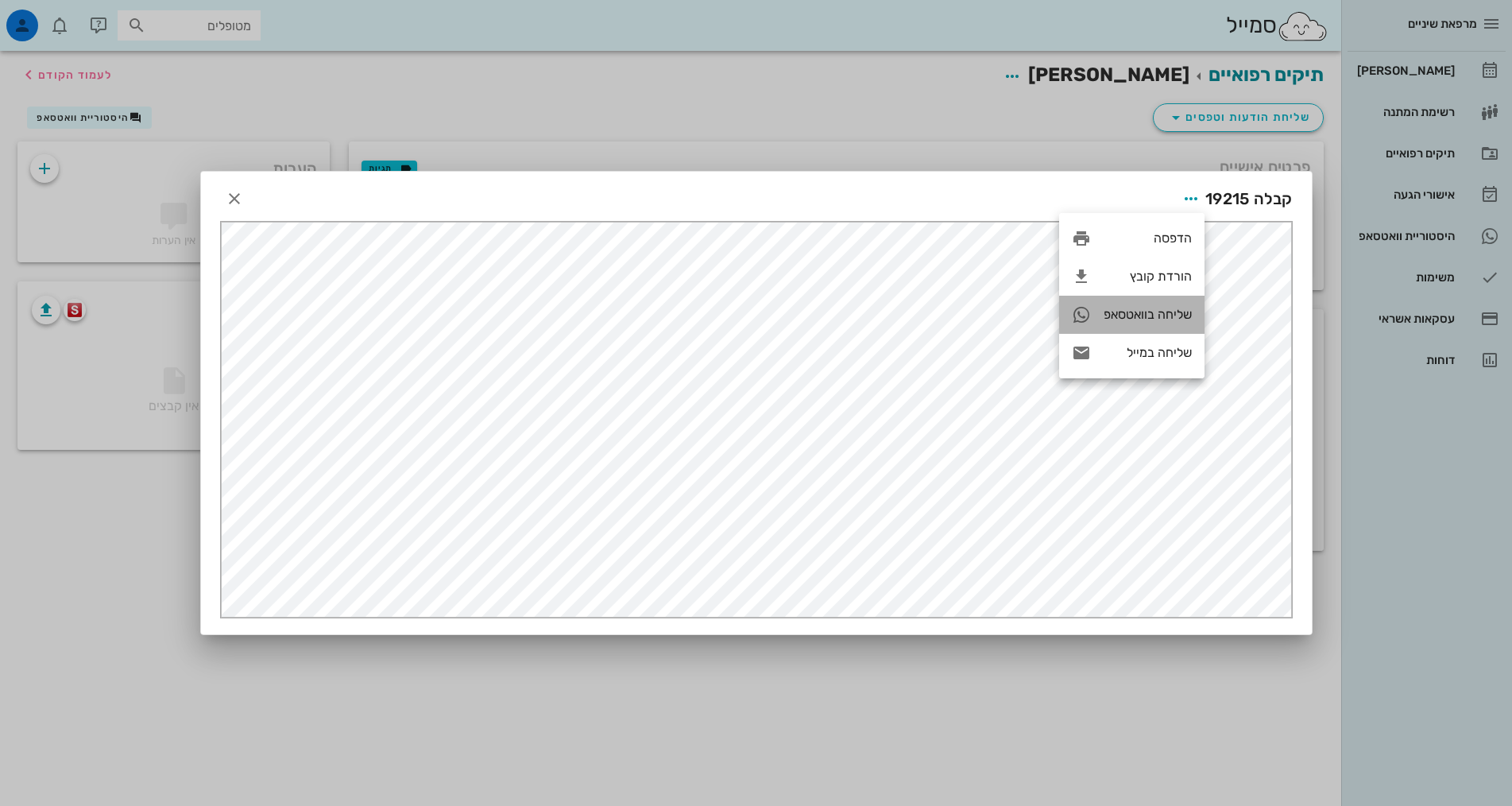
click at [1138, 314] on div "שליחה בוואטסאפ" at bounding box center [1147, 314] width 88 height 15
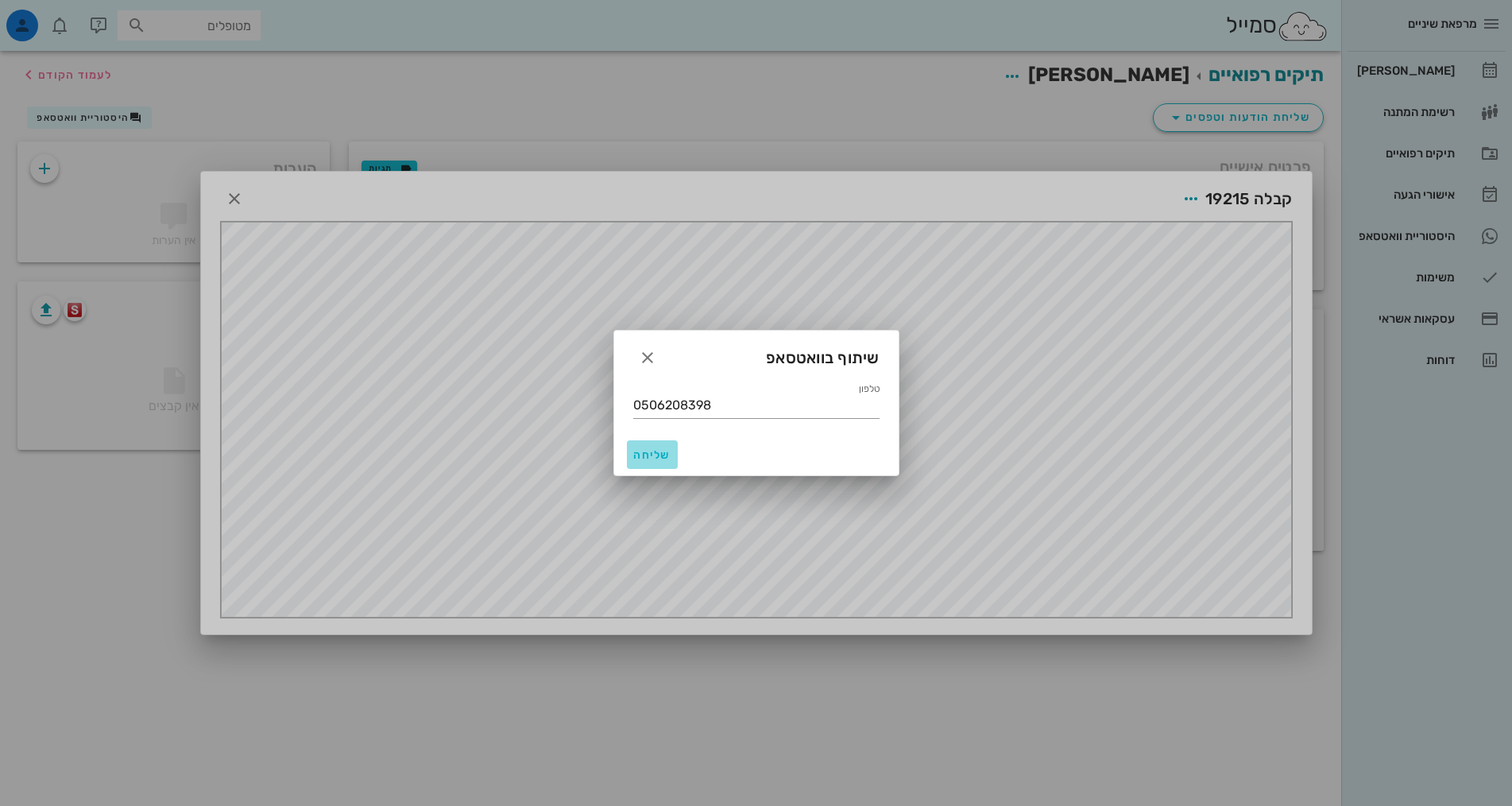
drag, startPoint x: 650, startPoint y: 451, endPoint x: 670, endPoint y: 445, distance: 20.9
click at [652, 451] on span "שליחה" at bounding box center [652, 455] width 38 height 14
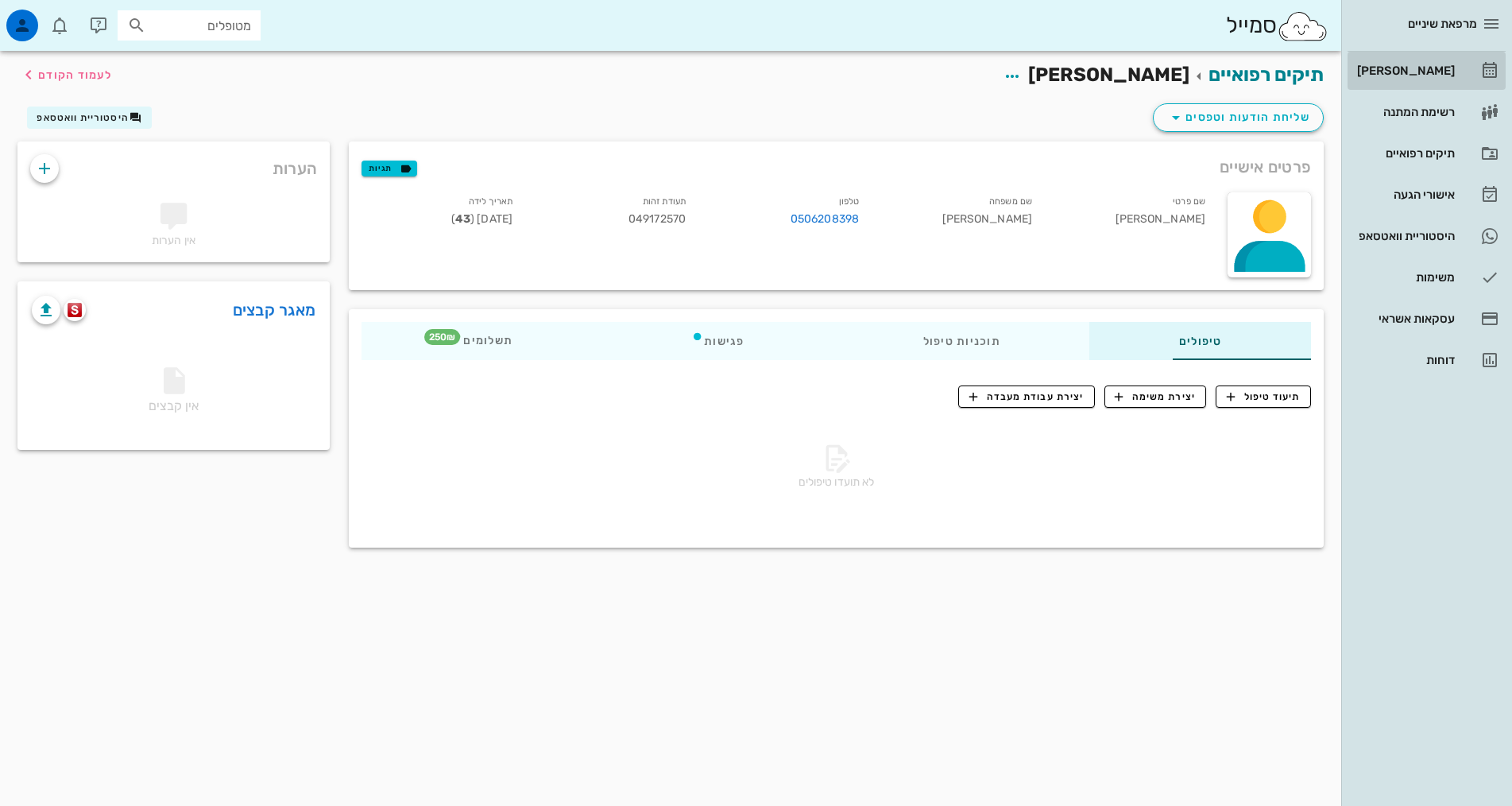
drag, startPoint x: 1414, startPoint y: 59, endPoint x: 1431, endPoint y: 48, distance: 20.2
click at [1414, 59] on div "[PERSON_NAME]" at bounding box center [1404, 70] width 101 height 26
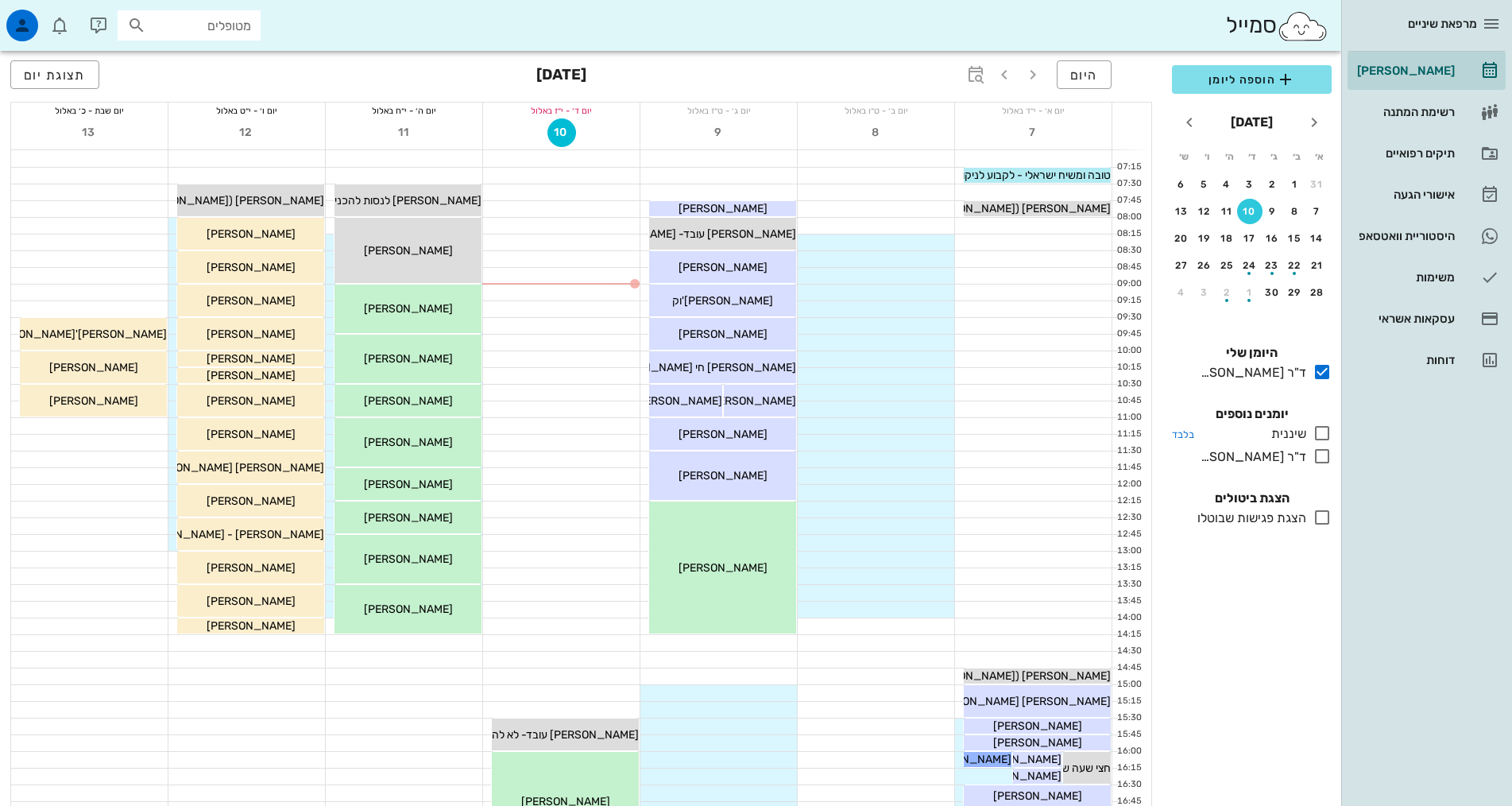
click at [1317, 431] on icon at bounding box center [1322, 433] width 19 height 19
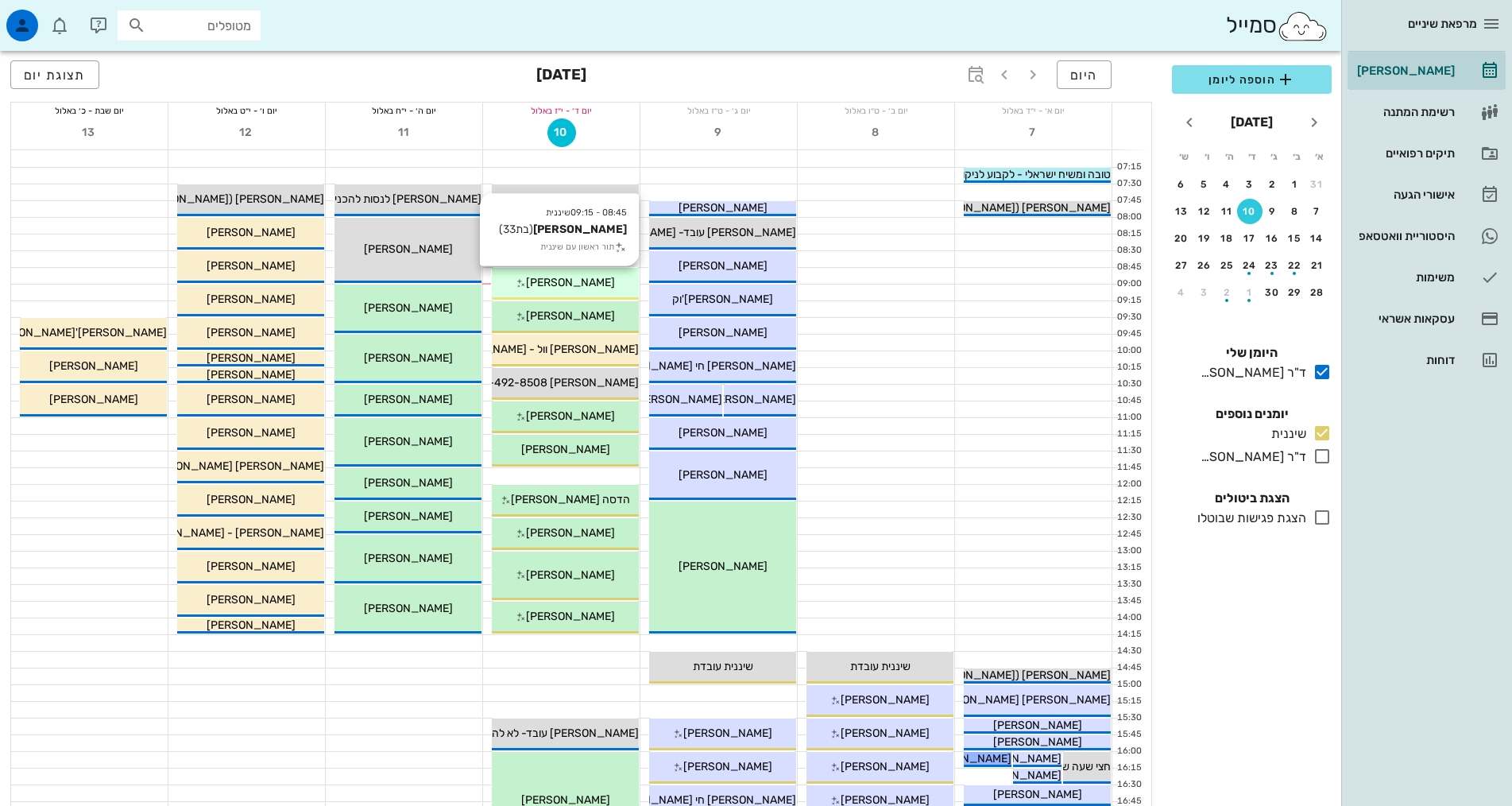
click at [570, 287] on span "[PERSON_NAME]" at bounding box center [570, 283] width 89 height 14
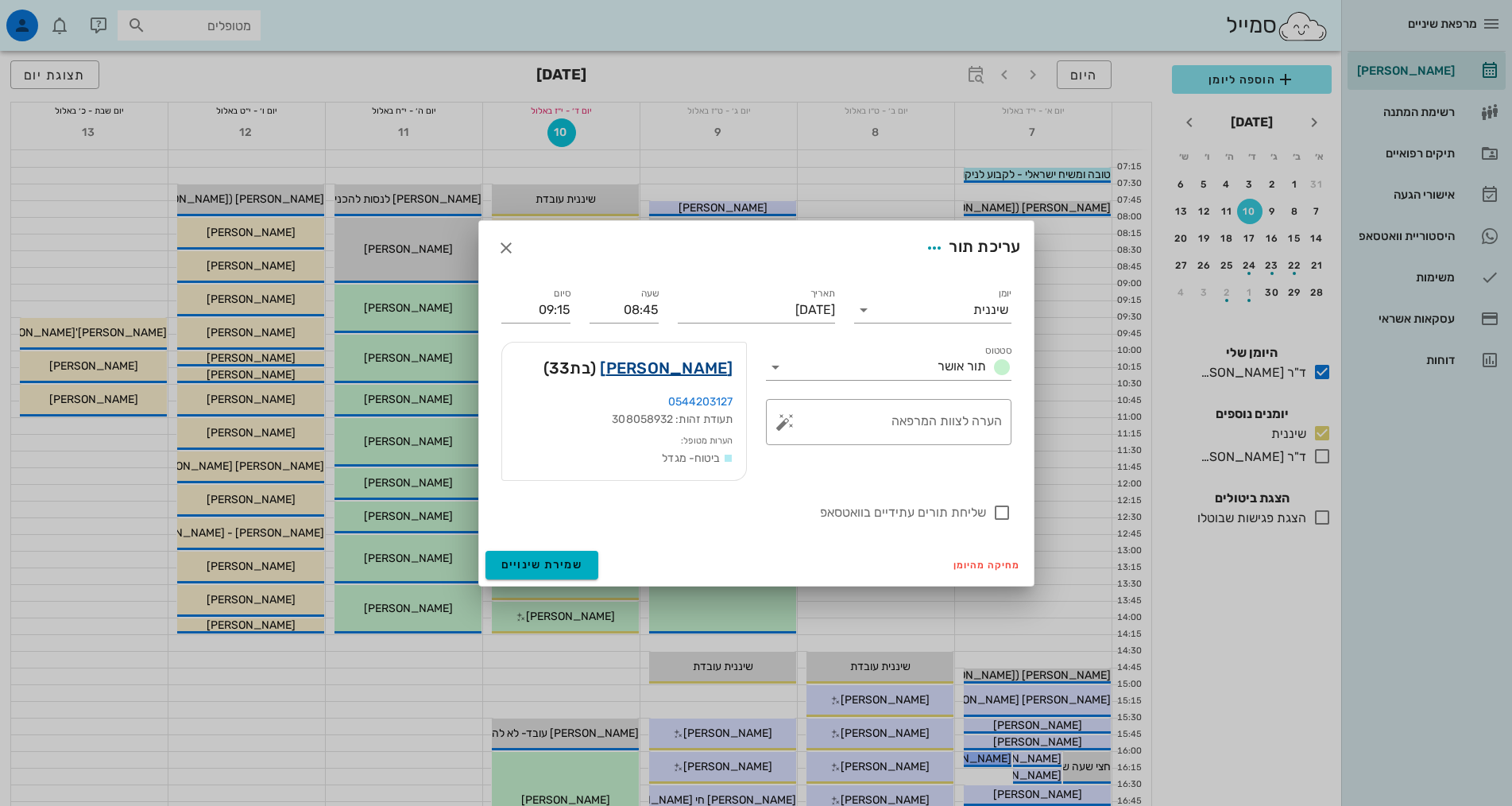
click at [694, 374] on link "אלירז אברמוביץ" at bounding box center [666, 368] width 133 height 26
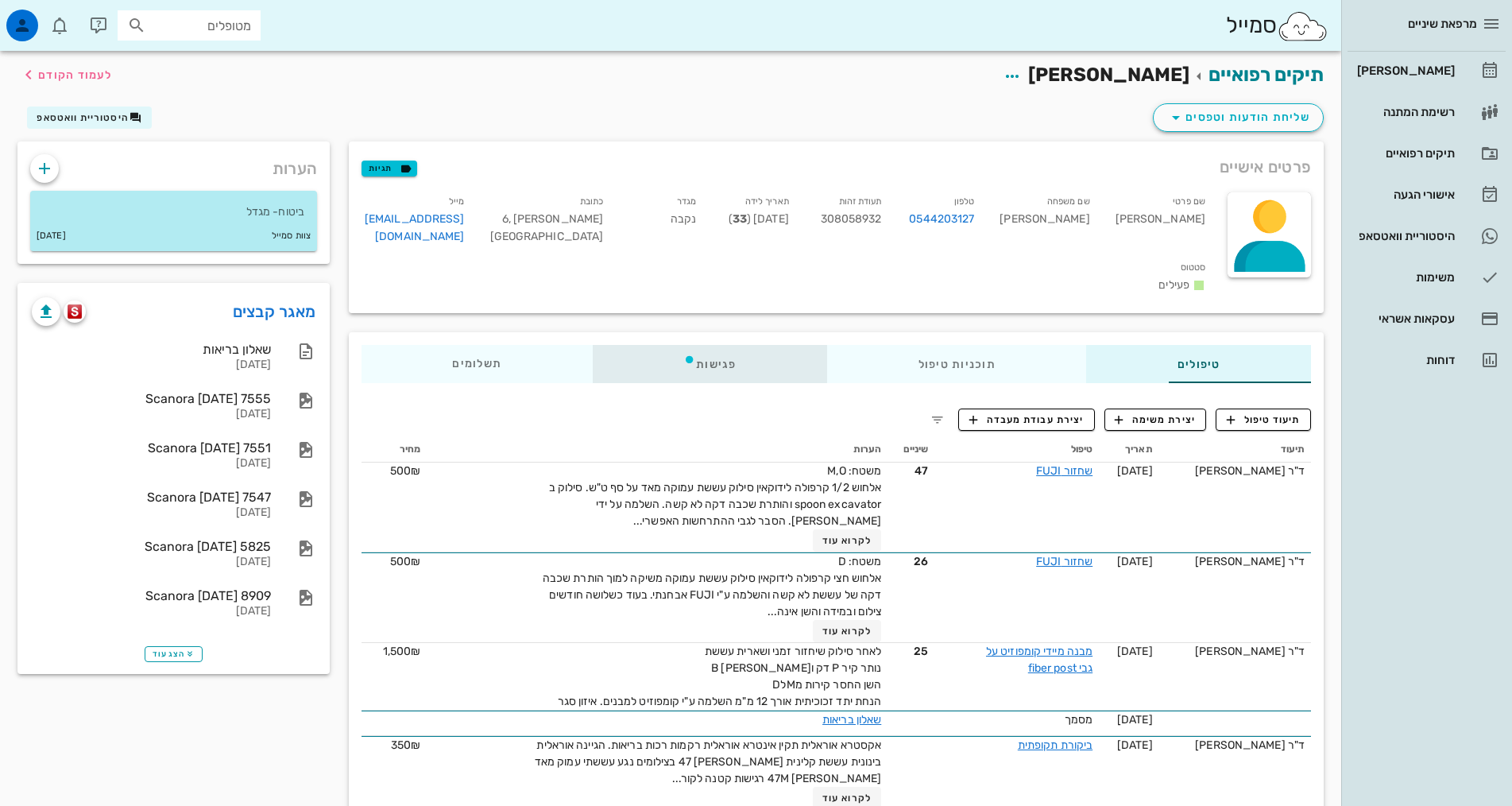
click at [641, 345] on div "פגישות" at bounding box center [710, 364] width 234 height 38
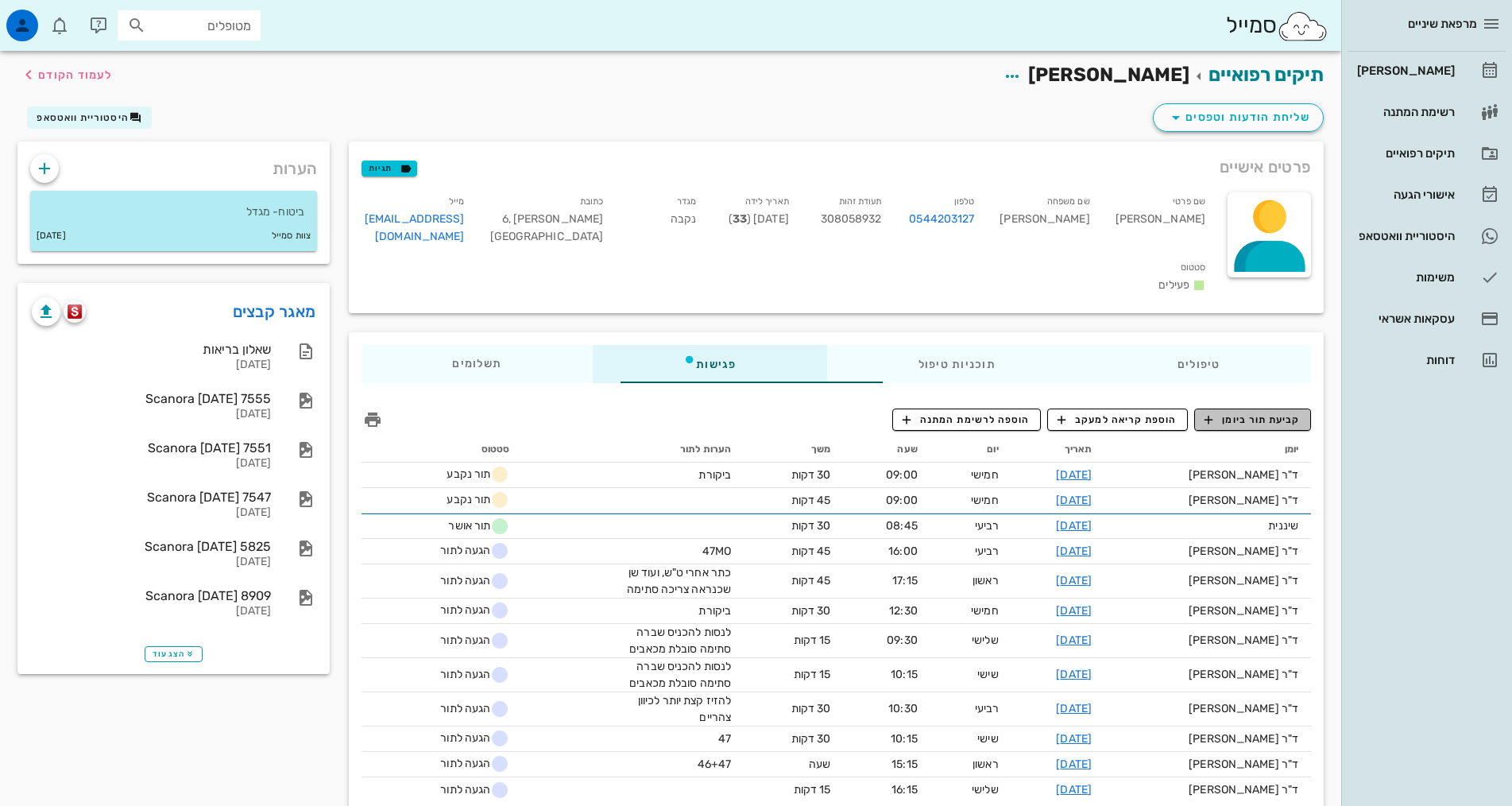
click at [1258, 412] on span "קביעת תור ביומן" at bounding box center [1251, 419] width 95 height 14
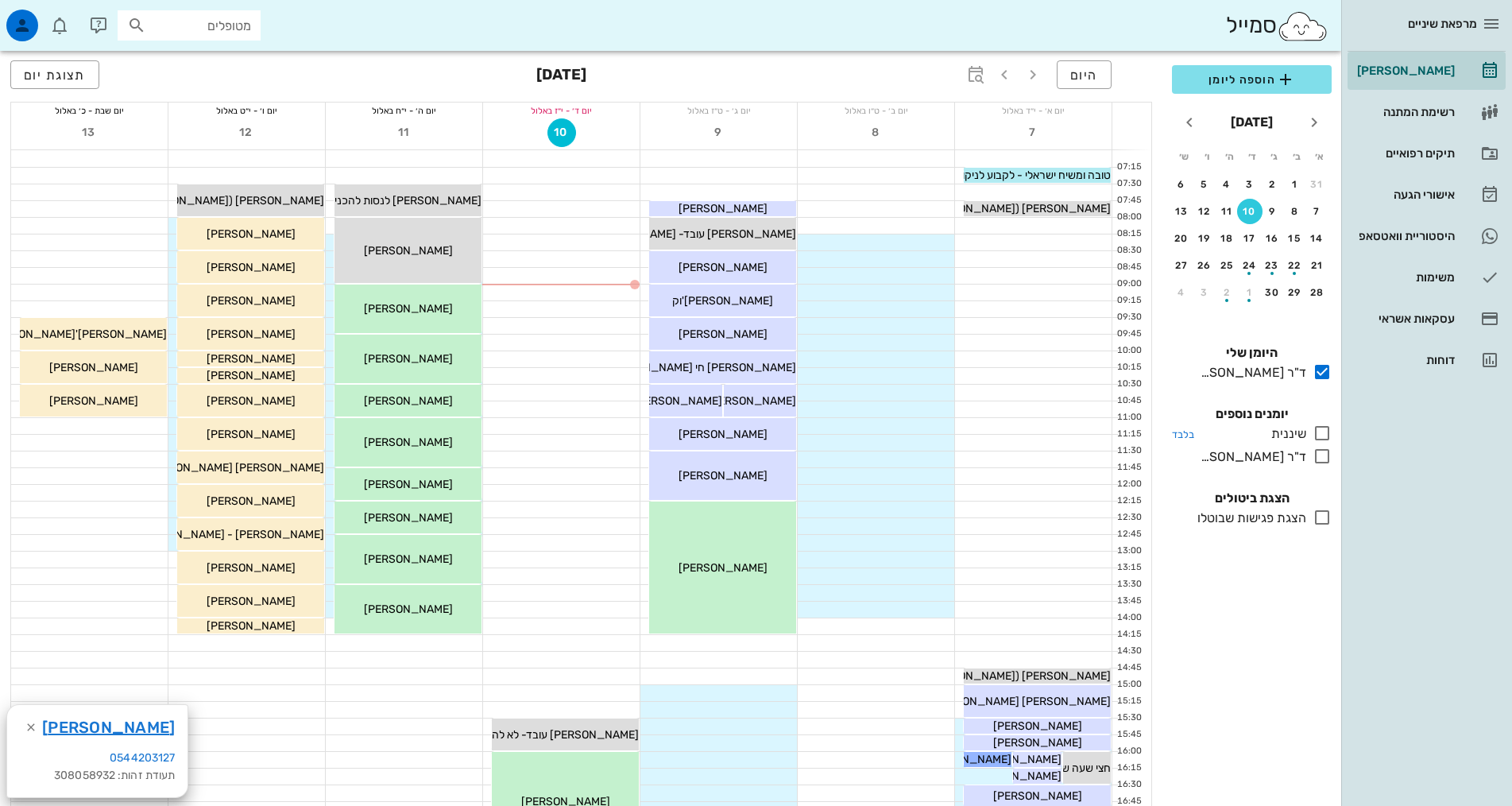
click at [1322, 434] on icon at bounding box center [1322, 433] width 19 height 19
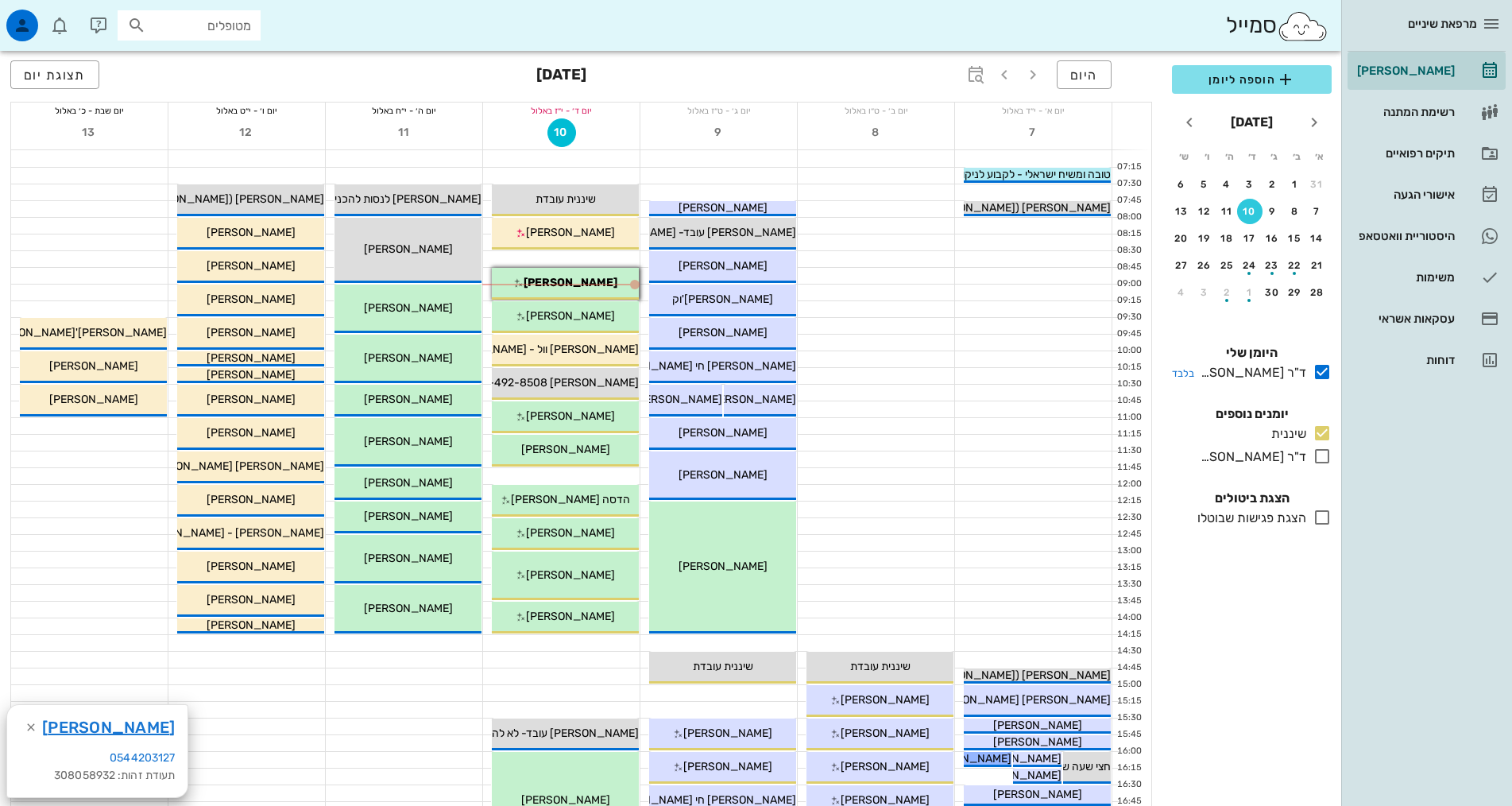
click at [1321, 371] on icon at bounding box center [1322, 372] width 19 height 19
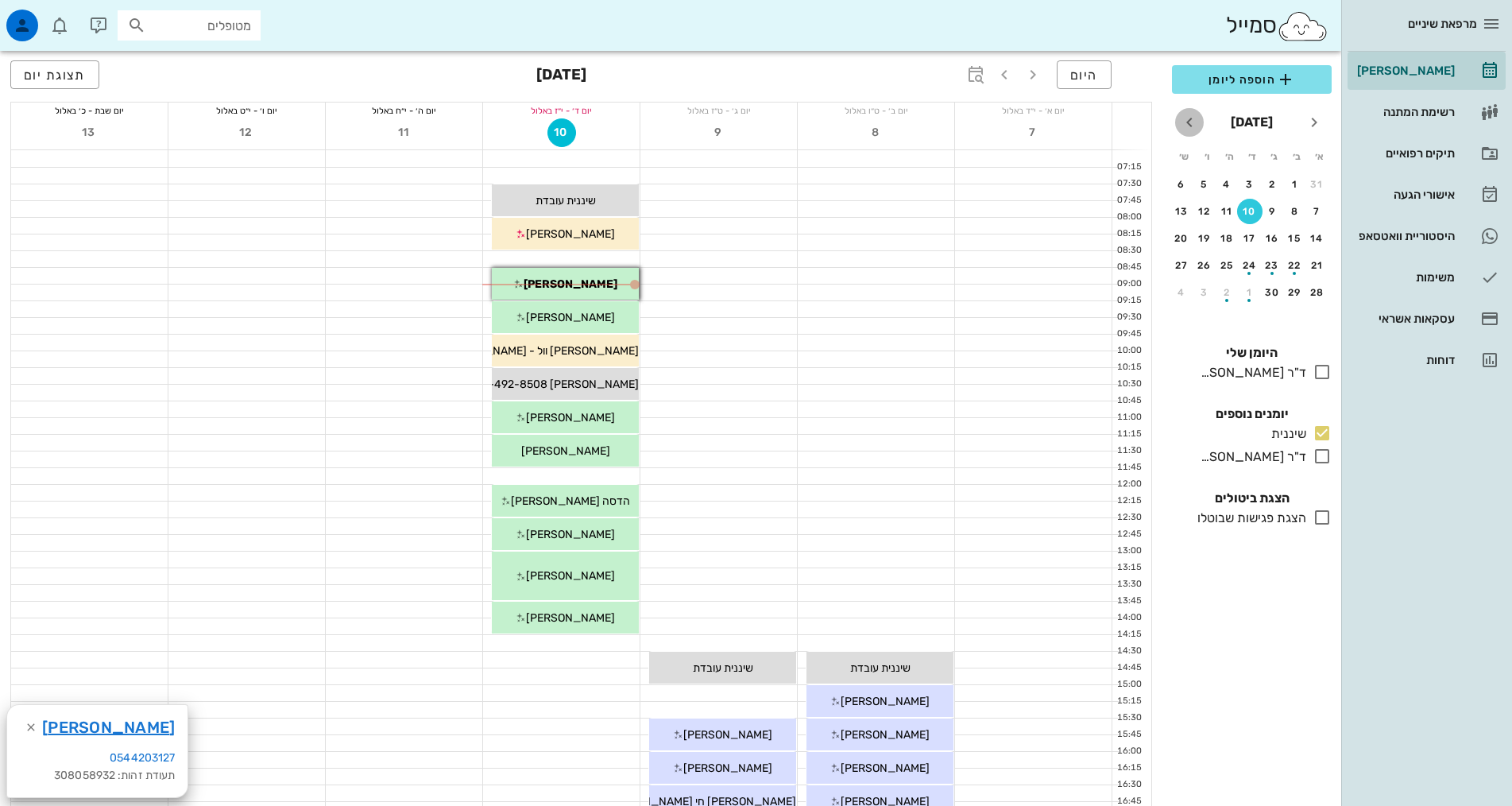
click at [1198, 116] on icon "חודש הבא" at bounding box center [1190, 122] width 19 height 19
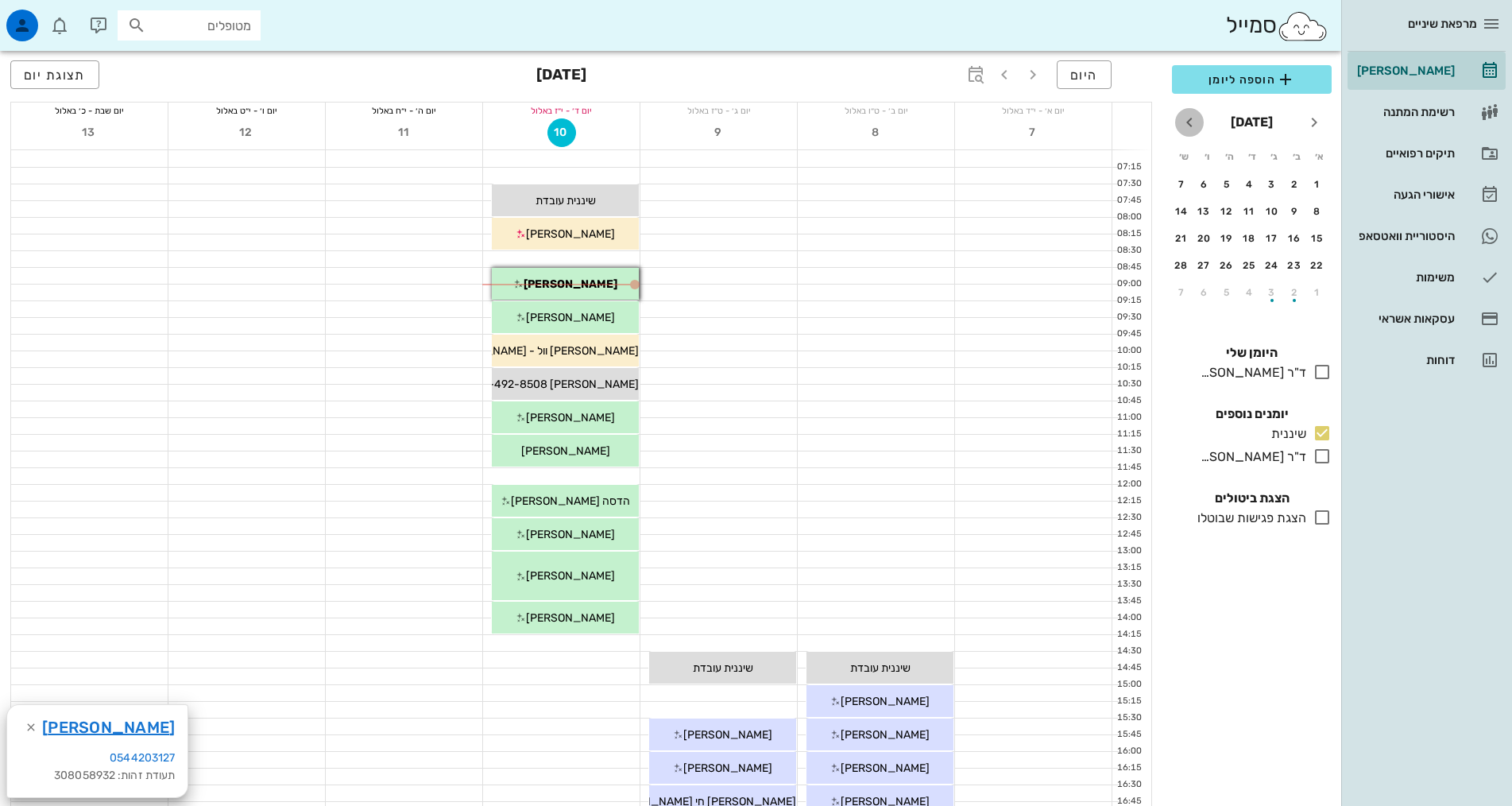
click at [1198, 116] on icon "חודש הבא" at bounding box center [1190, 122] width 19 height 19
click at [1254, 210] on div "11" at bounding box center [1250, 211] width 26 height 11
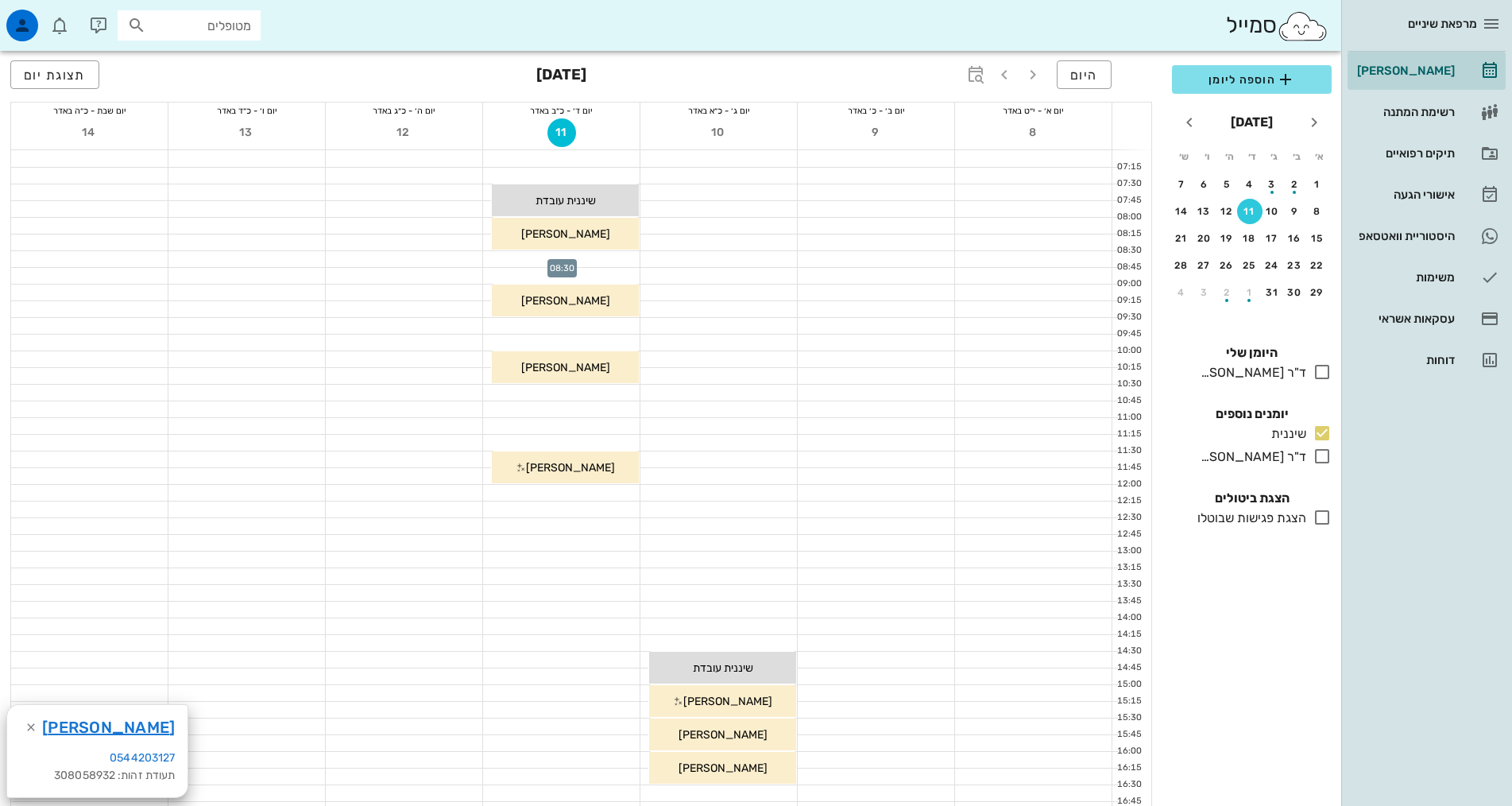
click at [622, 260] on div at bounding box center [562, 259] width 157 height 16
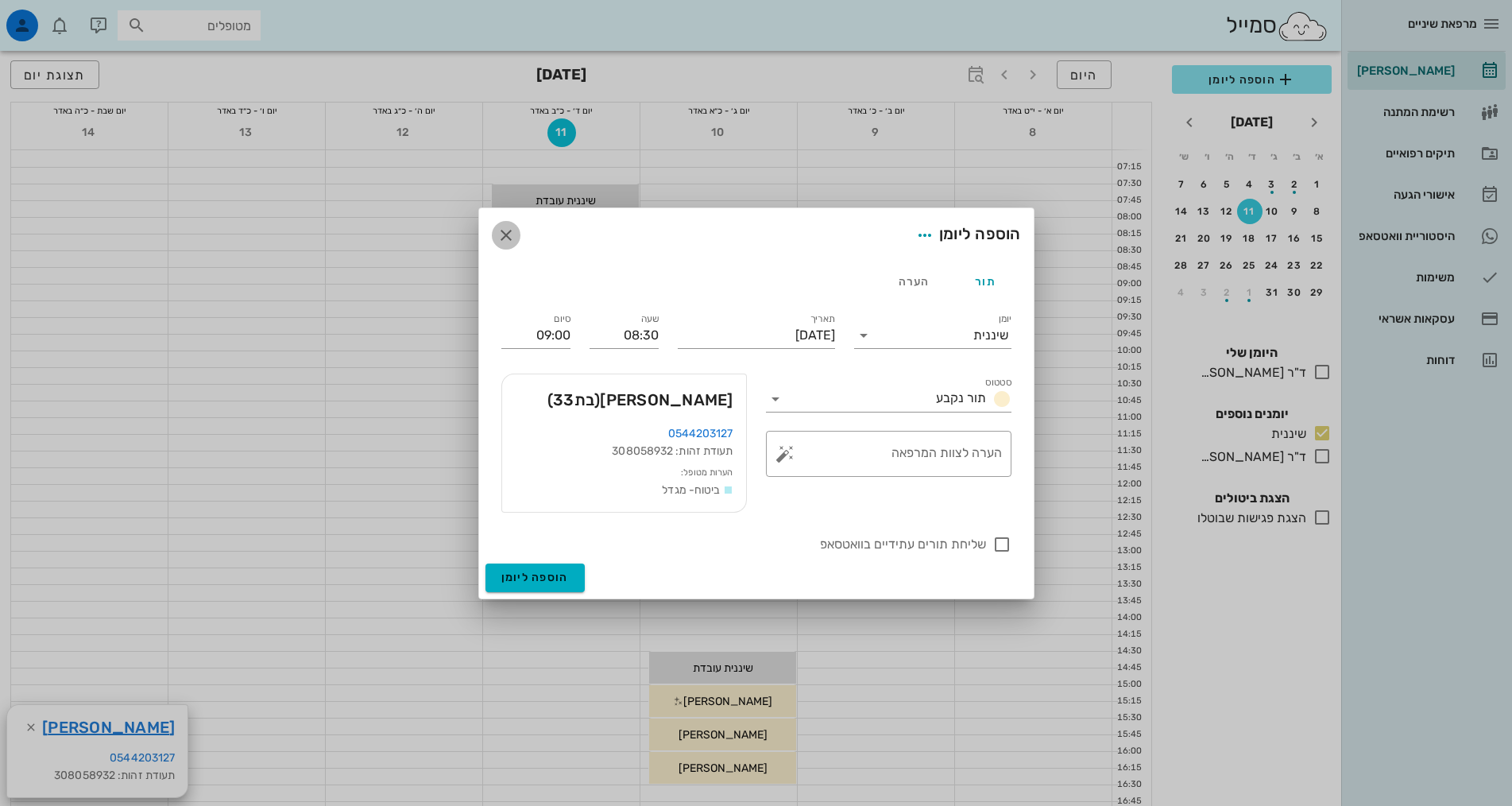
click at [506, 242] on icon "button" at bounding box center [506, 235] width 19 height 19
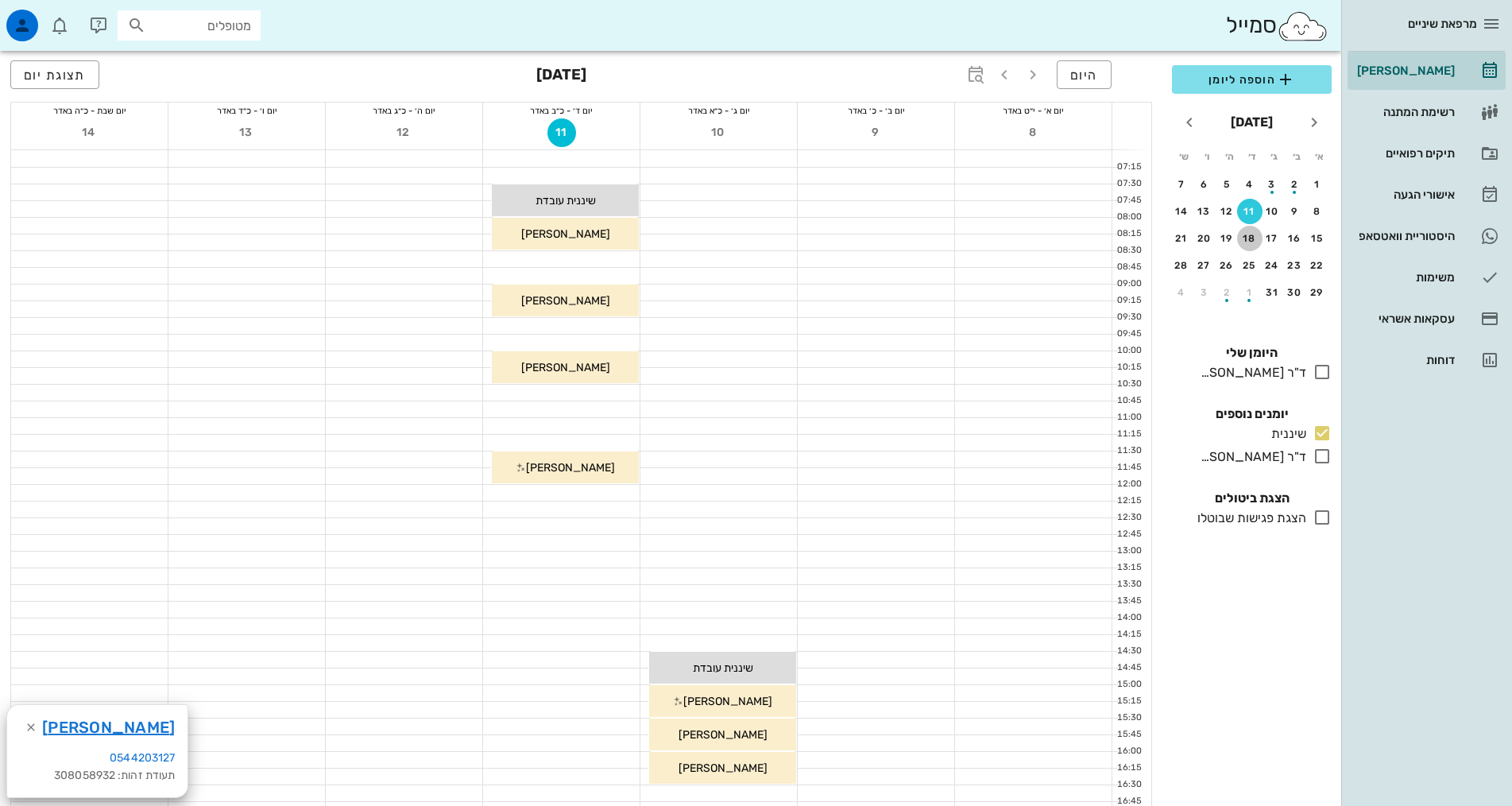
click at [1251, 246] on button "18" at bounding box center [1250, 239] width 26 height 26
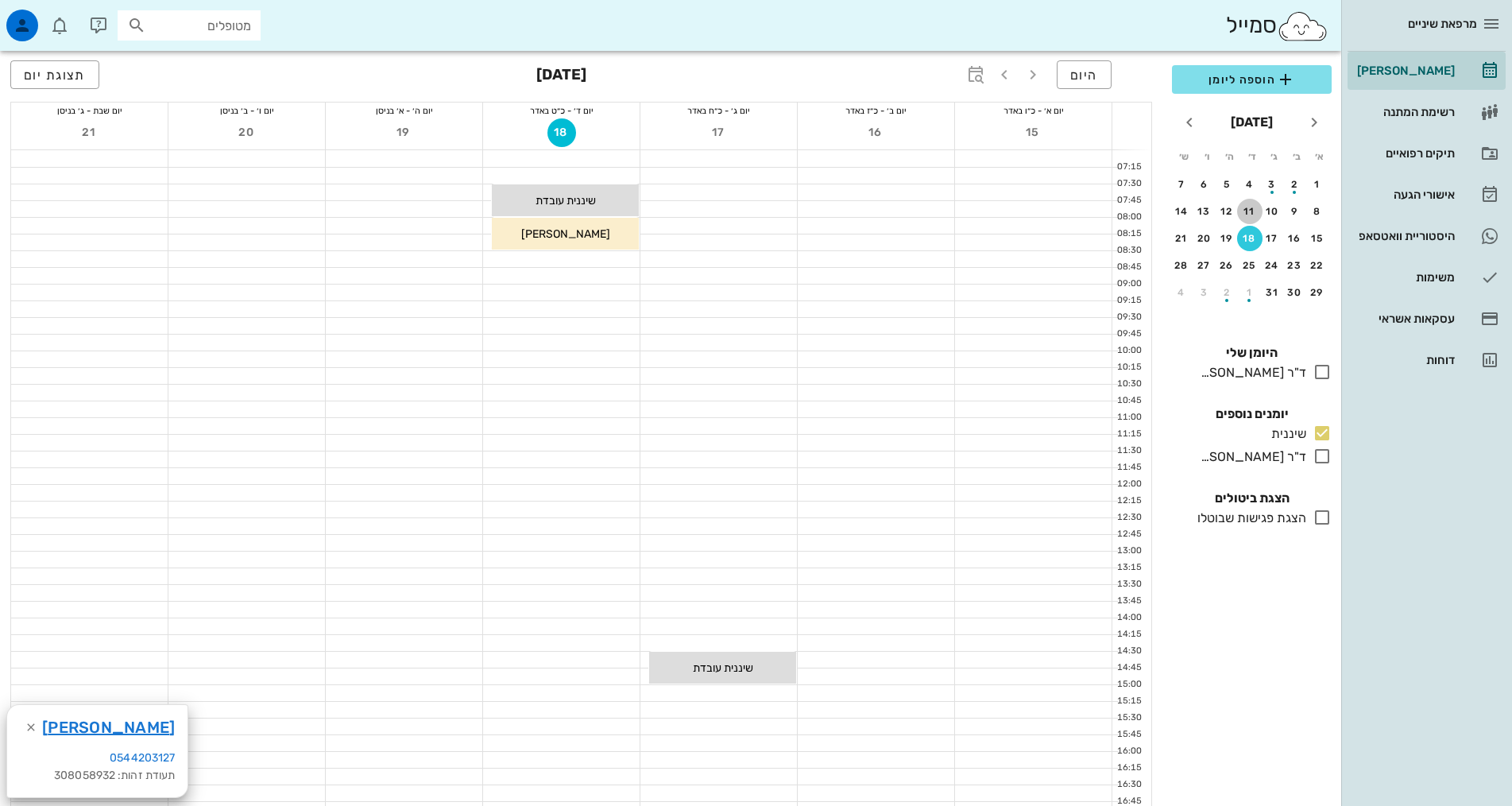
click at [1254, 209] on div "11" at bounding box center [1250, 211] width 26 height 11
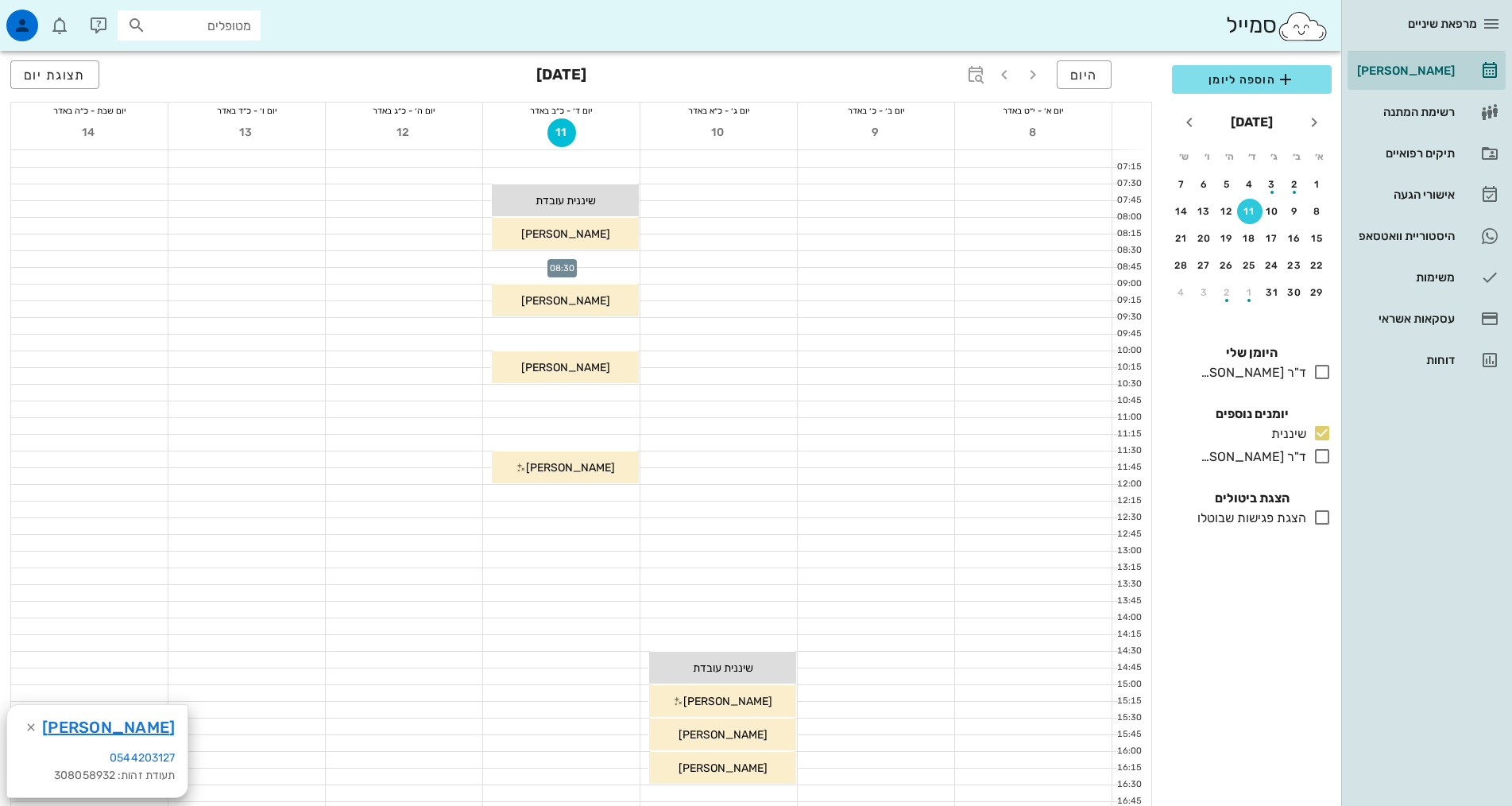
click at [586, 255] on div at bounding box center [562, 259] width 157 height 16
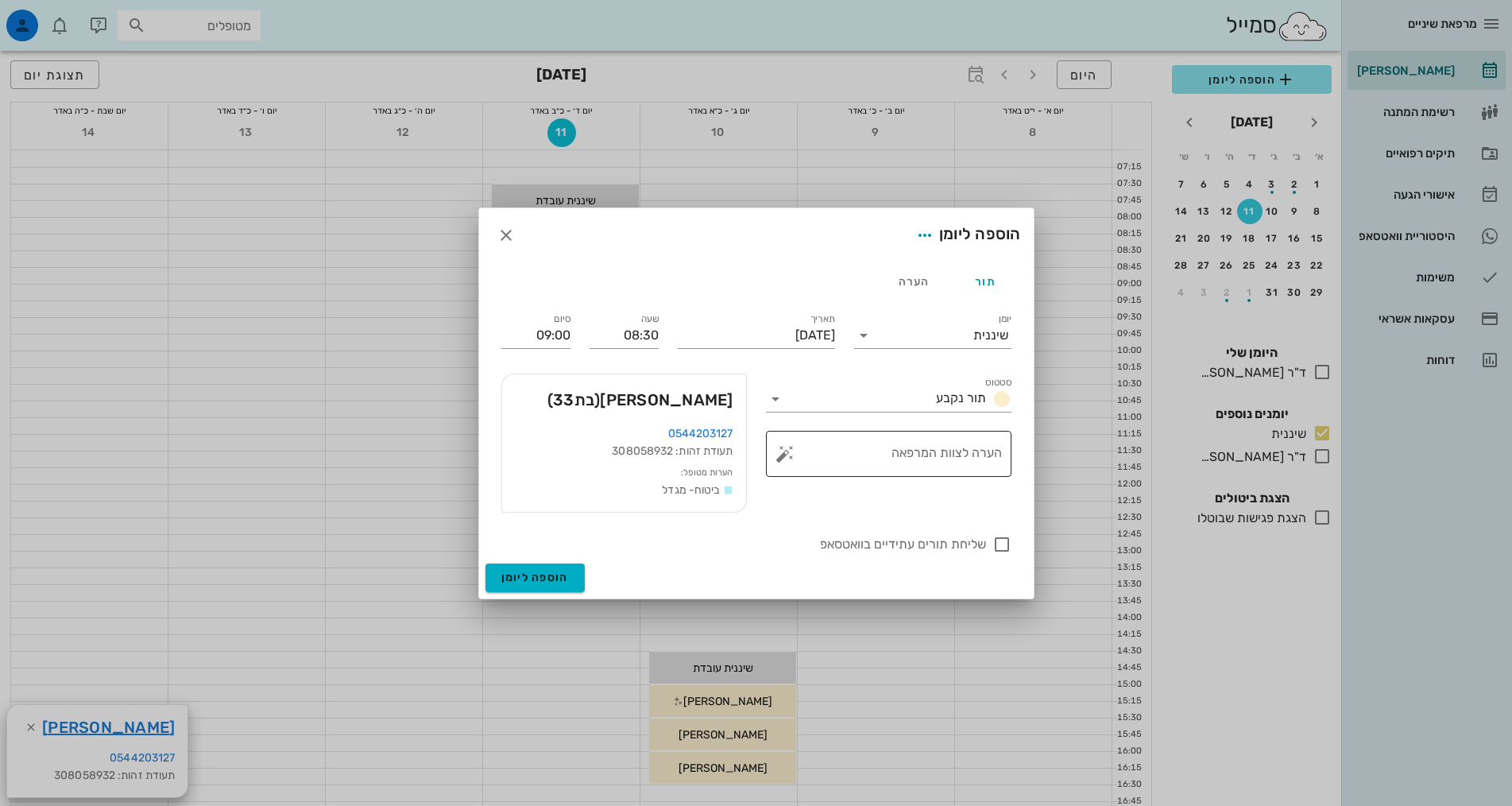
click at [945, 450] on div "הערה לצוות המרפאה" at bounding box center [894, 454] width 214 height 46
type textarea "נקבע לפני חצי שנה"
click at [999, 538] on div at bounding box center [1002, 544] width 27 height 27
checkbox input "true"
click at [573, 578] on button "הוספה ליומן" at bounding box center [535, 578] width 99 height 29
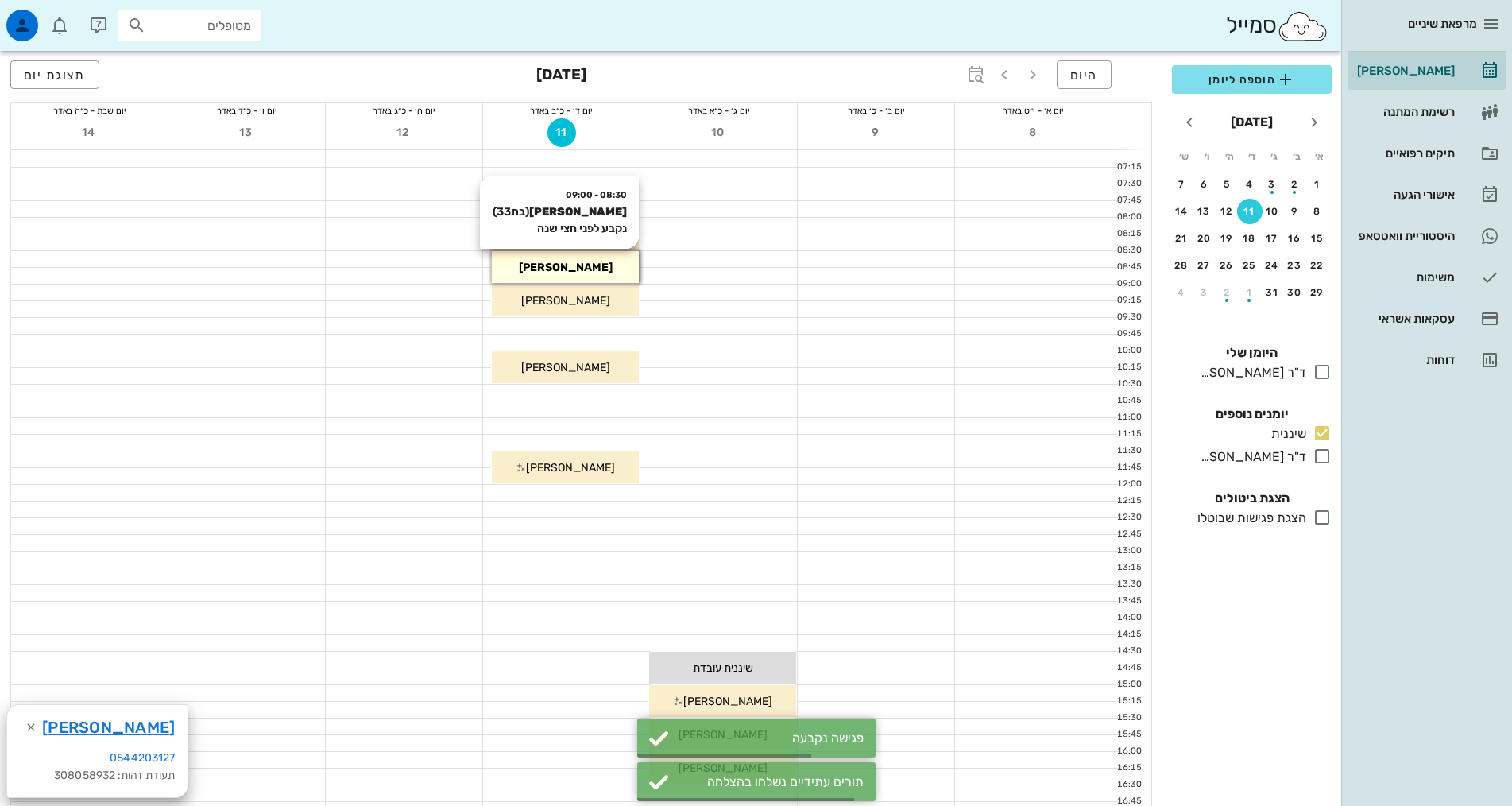
click at [582, 268] on span "[PERSON_NAME]" at bounding box center [565, 267] width 94 height 14
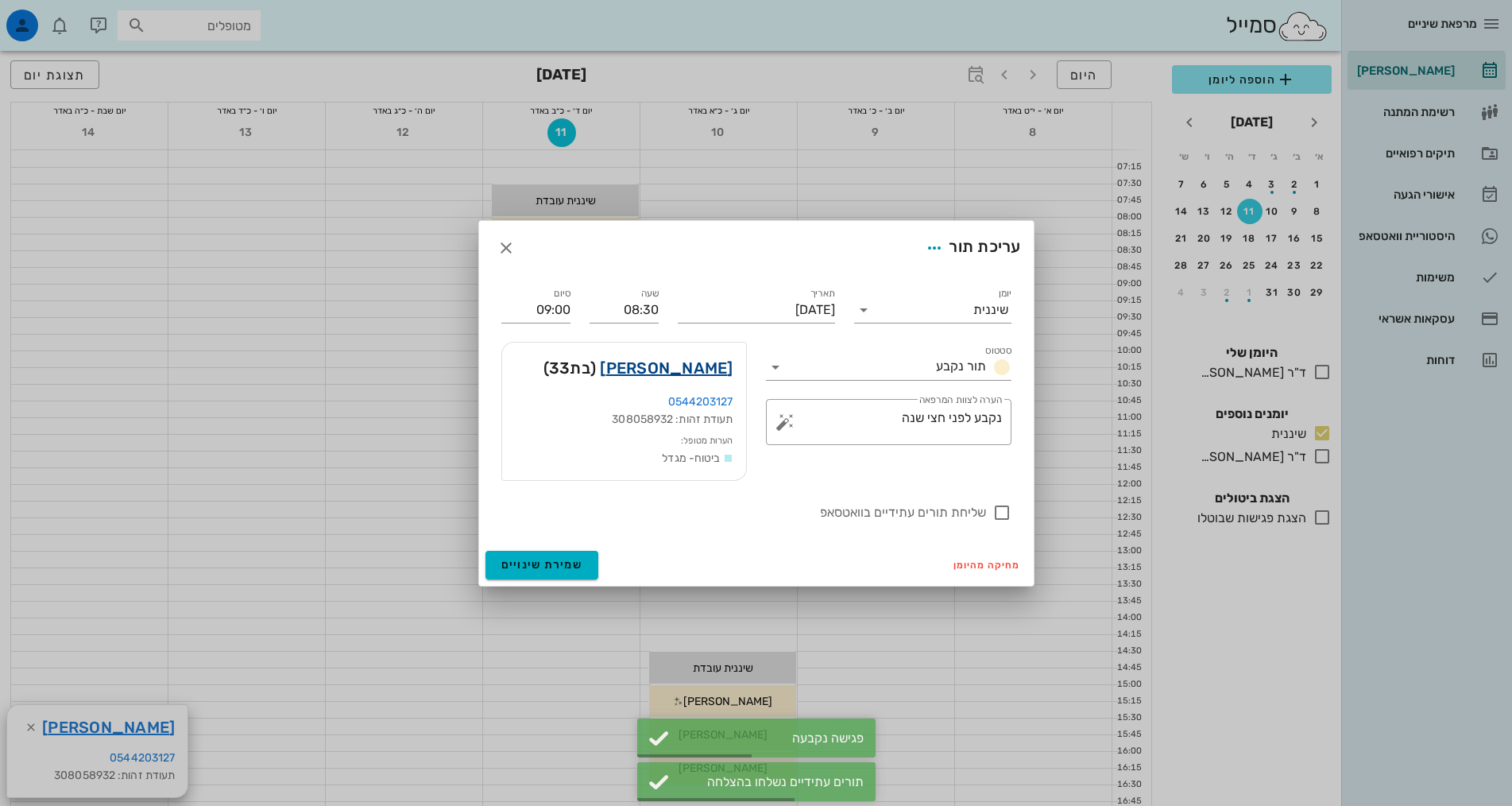
click at [671, 375] on link "אלירז אברמוביץ" at bounding box center [666, 368] width 133 height 26
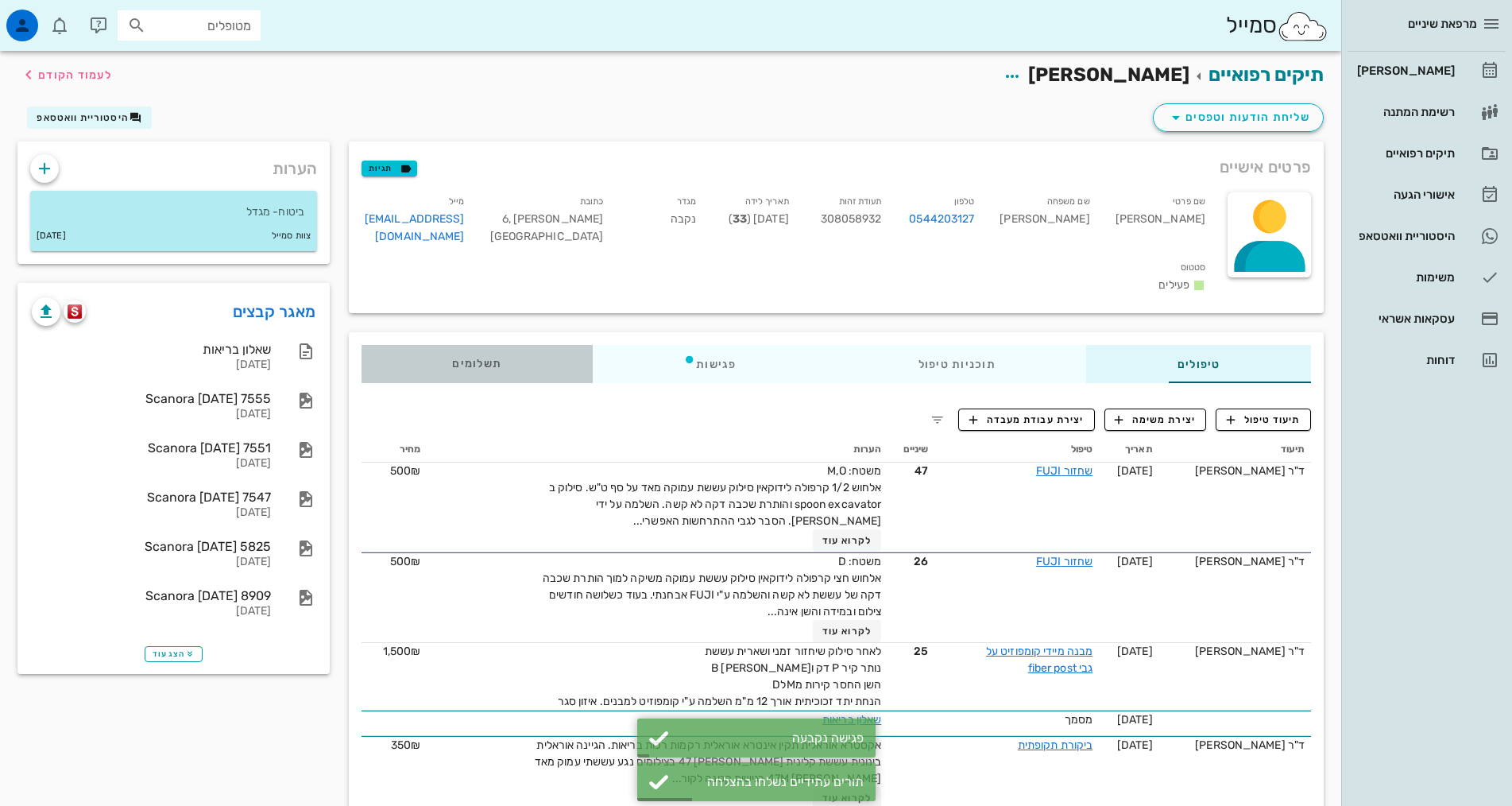
drag, startPoint x: 391, startPoint y: 339, endPoint x: 907, endPoint y: 278, distance: 519.6
click at [452, 359] on span "תשלומים 0₪" at bounding box center [477, 364] width 50 height 11
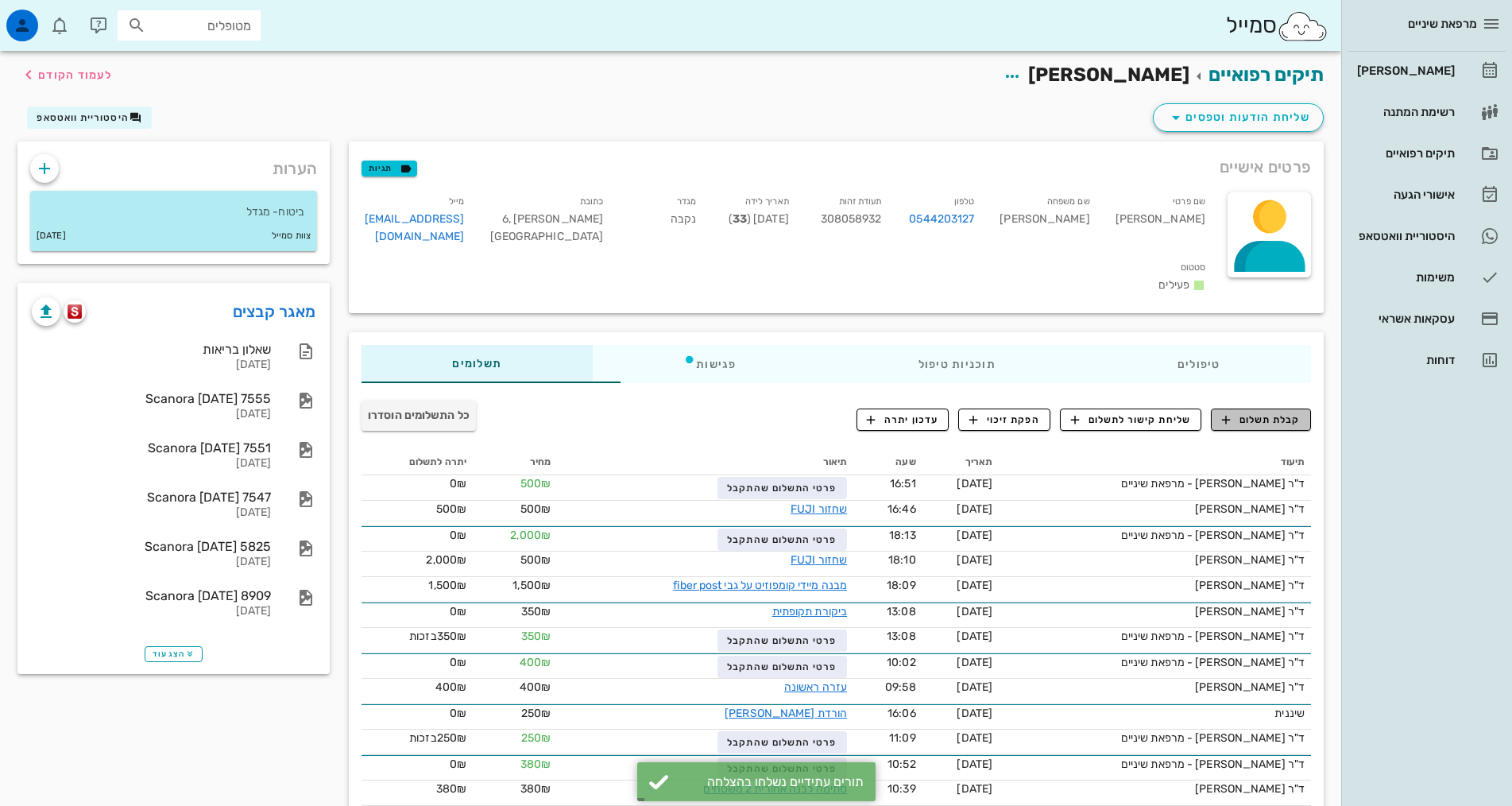
click at [1270, 412] on span "קבלת תשלום" at bounding box center [1261, 419] width 78 height 14
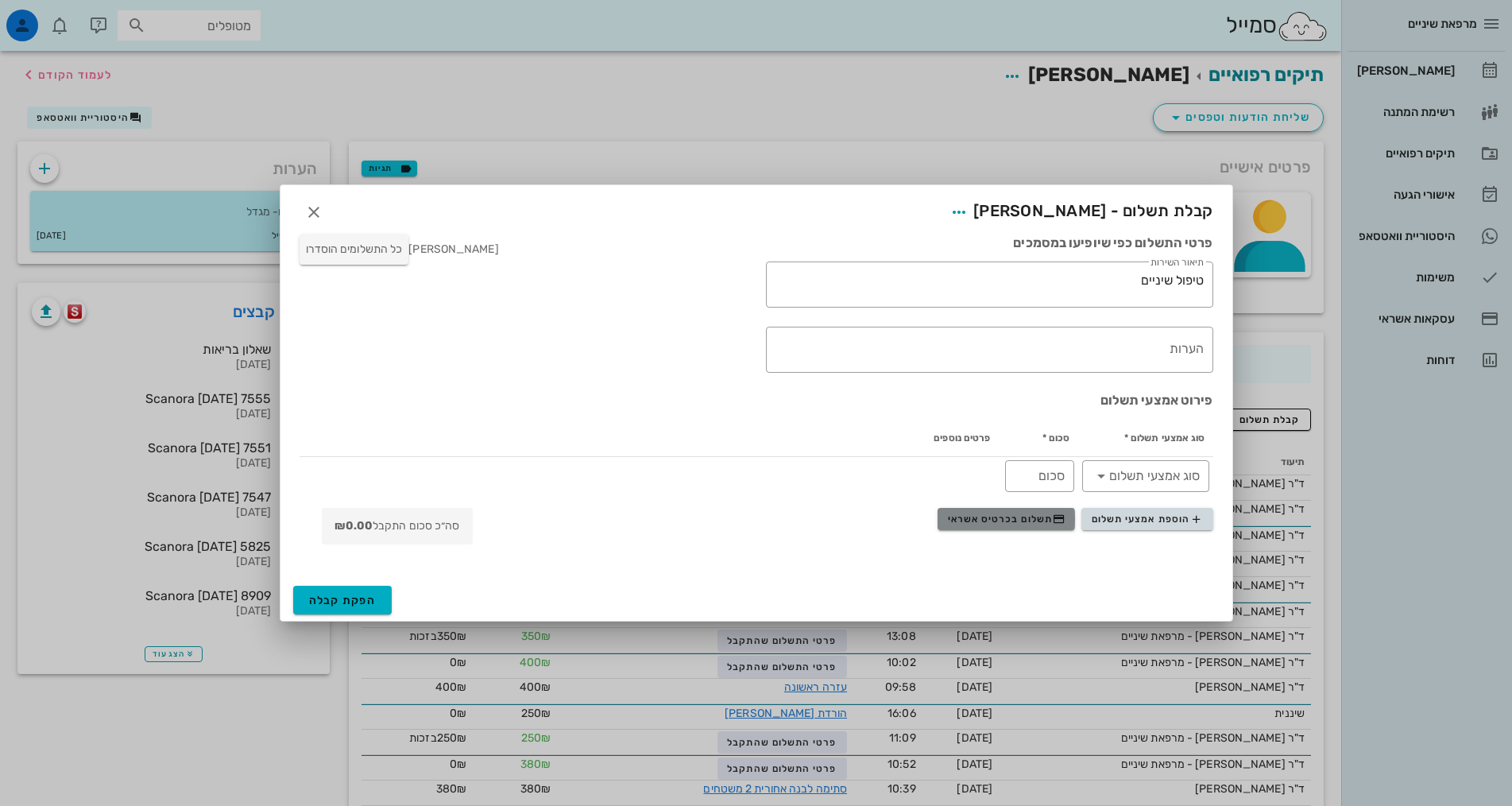
click at [1038, 519] on span "תשלום בכרטיס אשראי" at bounding box center [1006, 519] width 118 height 13
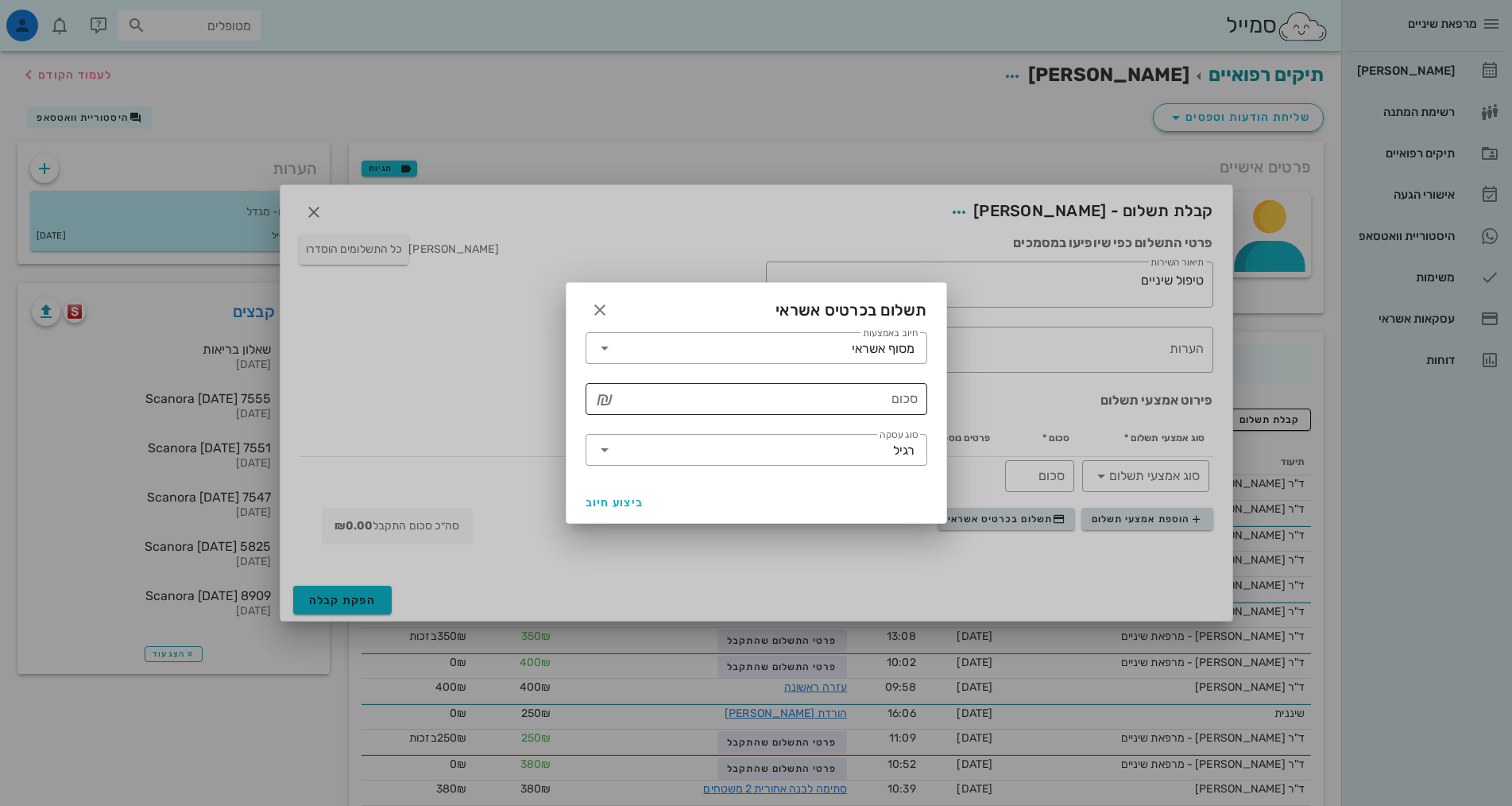
click at [904, 393] on div "סכום" at bounding box center [767, 399] width 300 height 32
type input "250"
click at [625, 490] on button "ביצוע חיוב" at bounding box center [614, 503] width 71 height 29
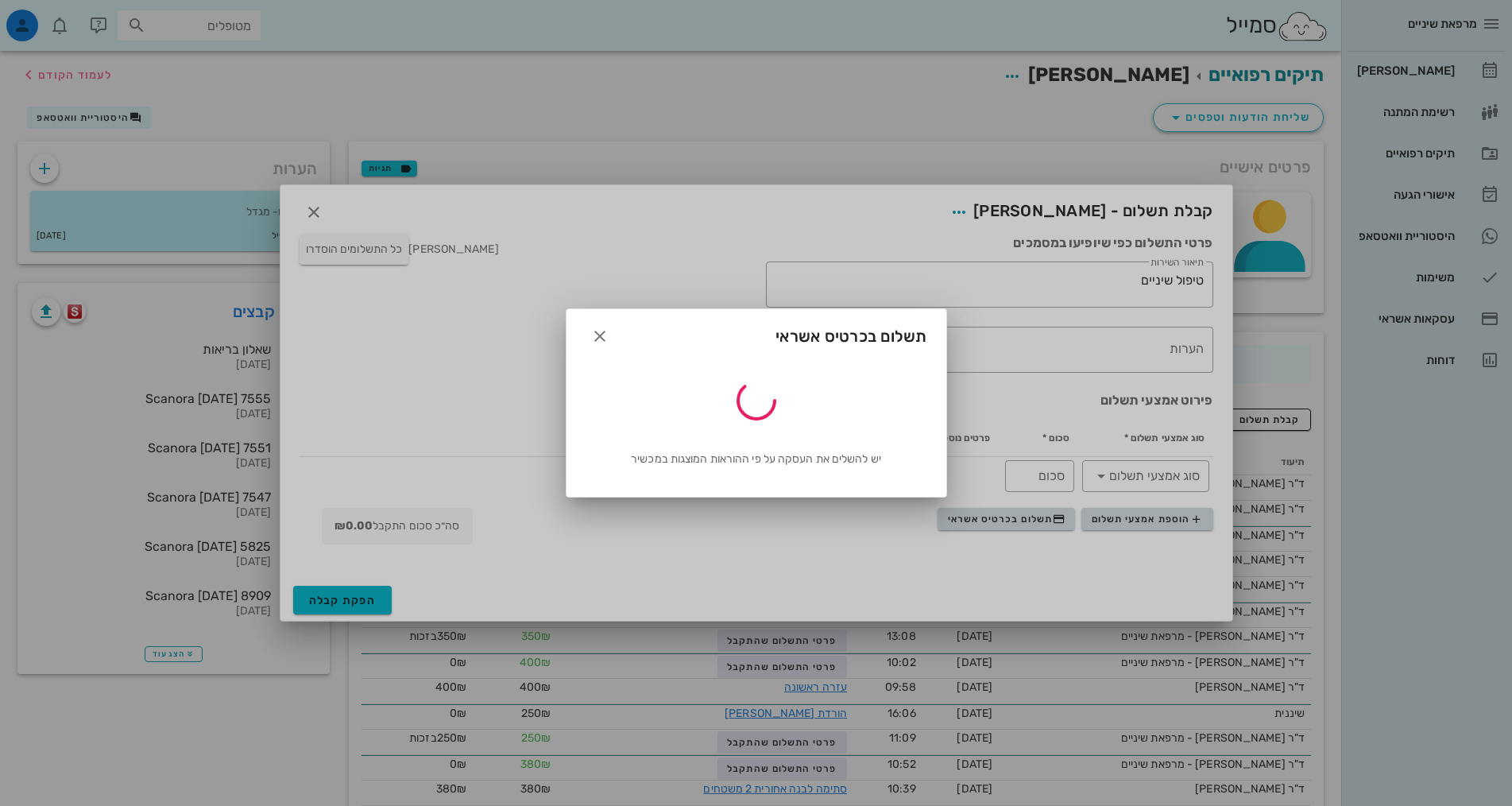
type input "250"
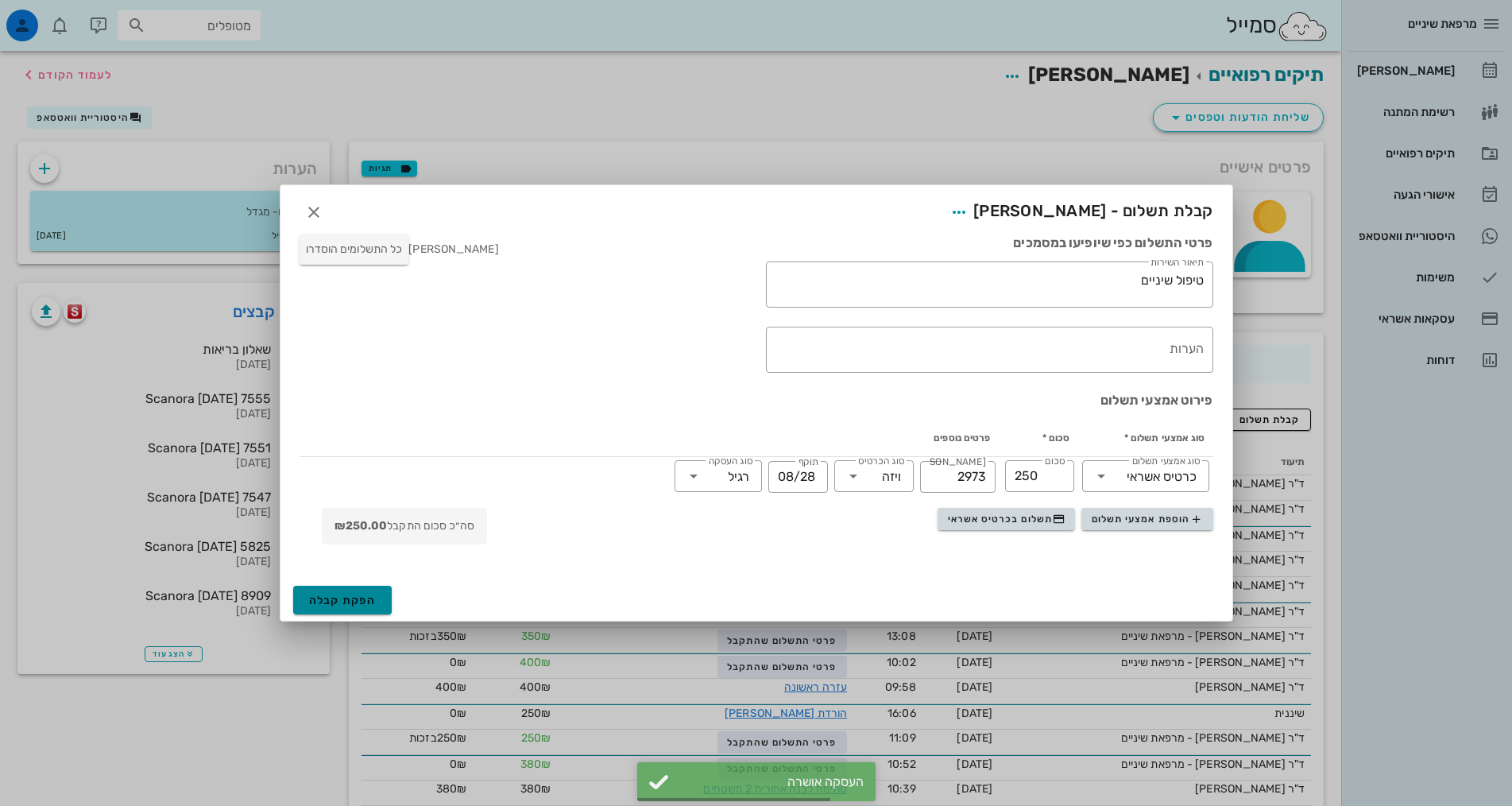
click at [319, 599] on span "הפקת קבלה" at bounding box center [342, 600] width 67 height 14
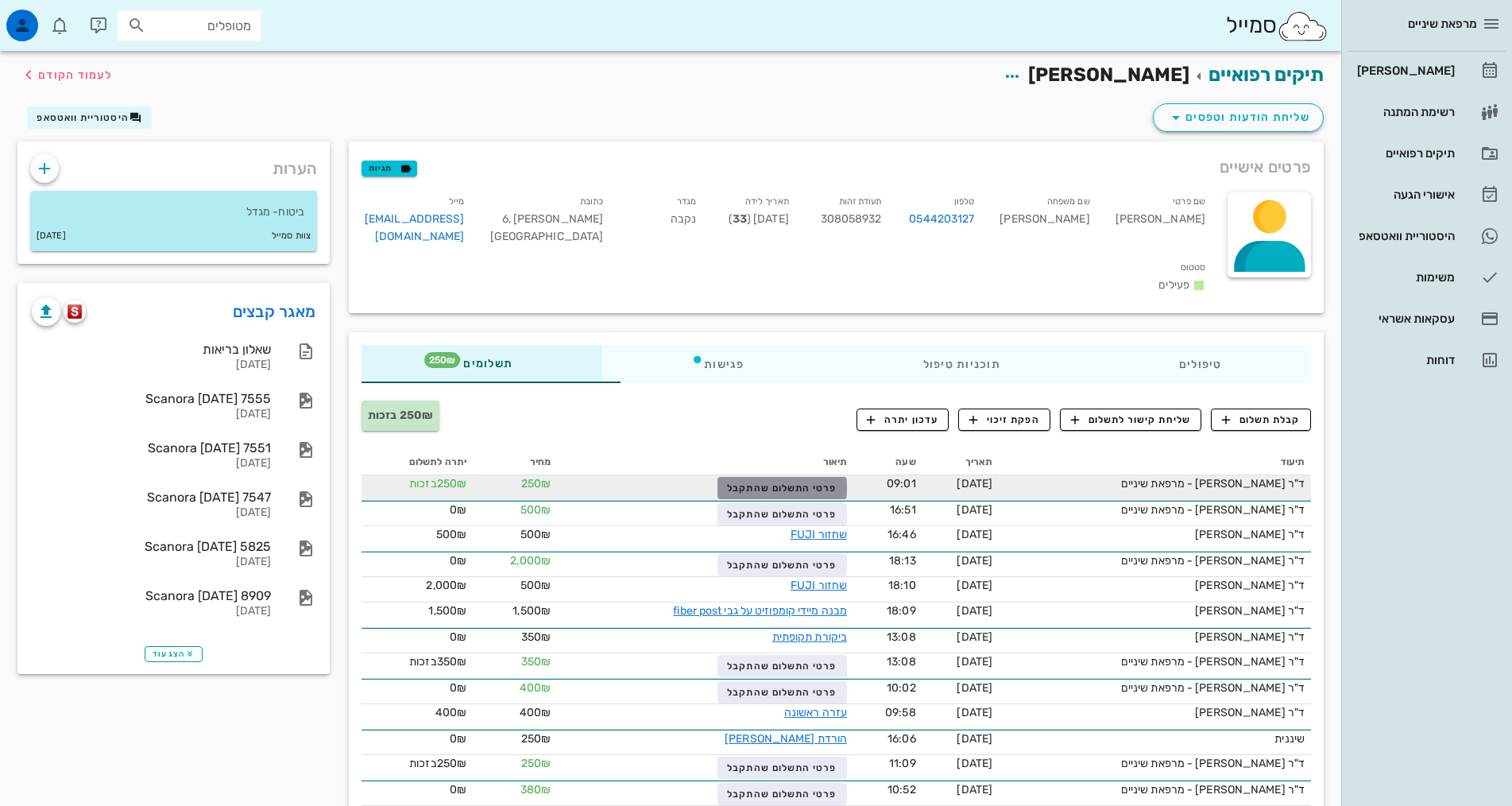
click at [727, 483] on span "פרטי התשלום שהתקבל" at bounding box center [782, 488] width 110 height 11
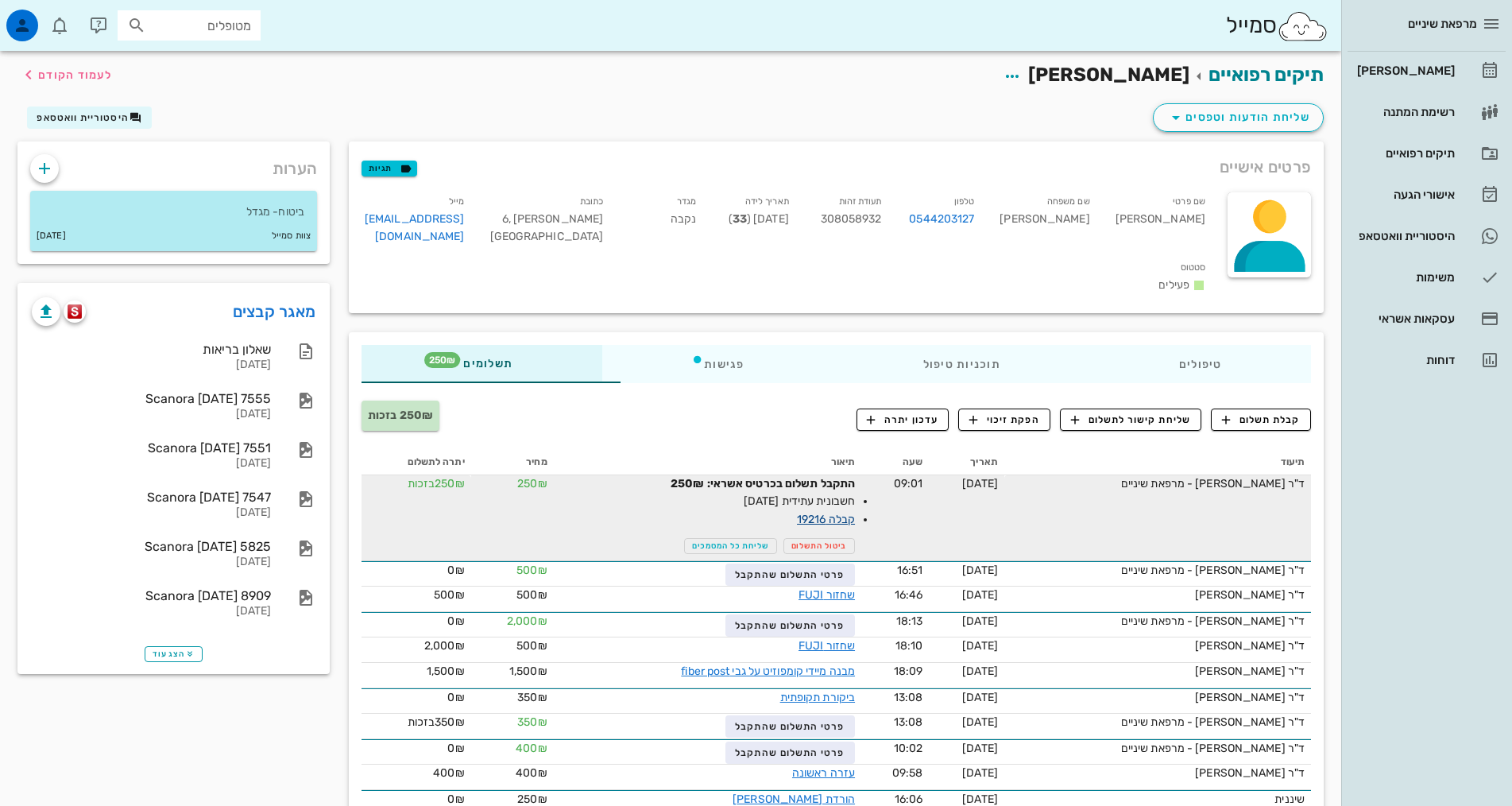
click at [797, 512] on link "קבלה 19216" at bounding box center [826, 519] width 58 height 14
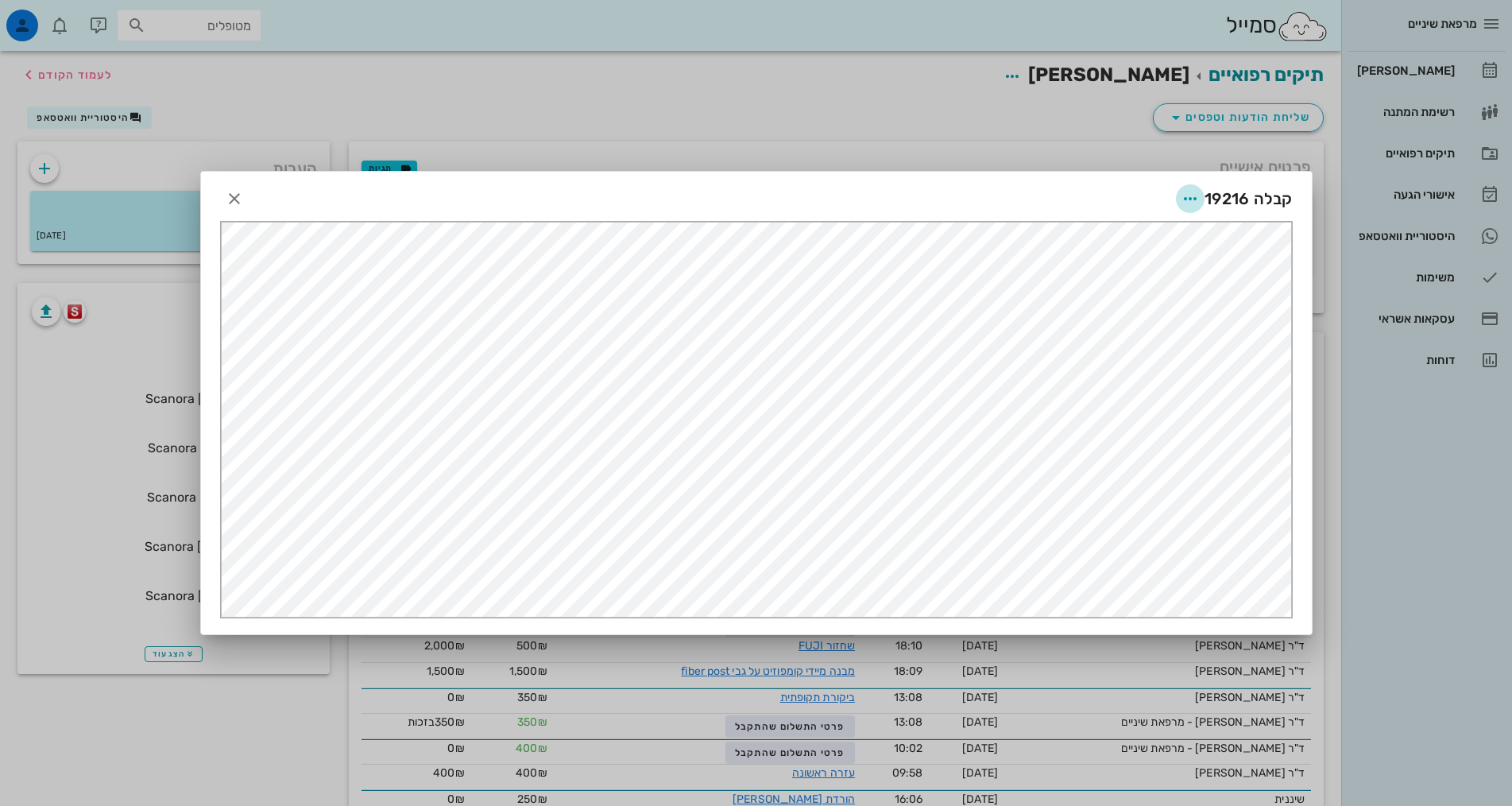
click at [1197, 203] on icon "button" at bounding box center [1190, 198] width 19 height 19
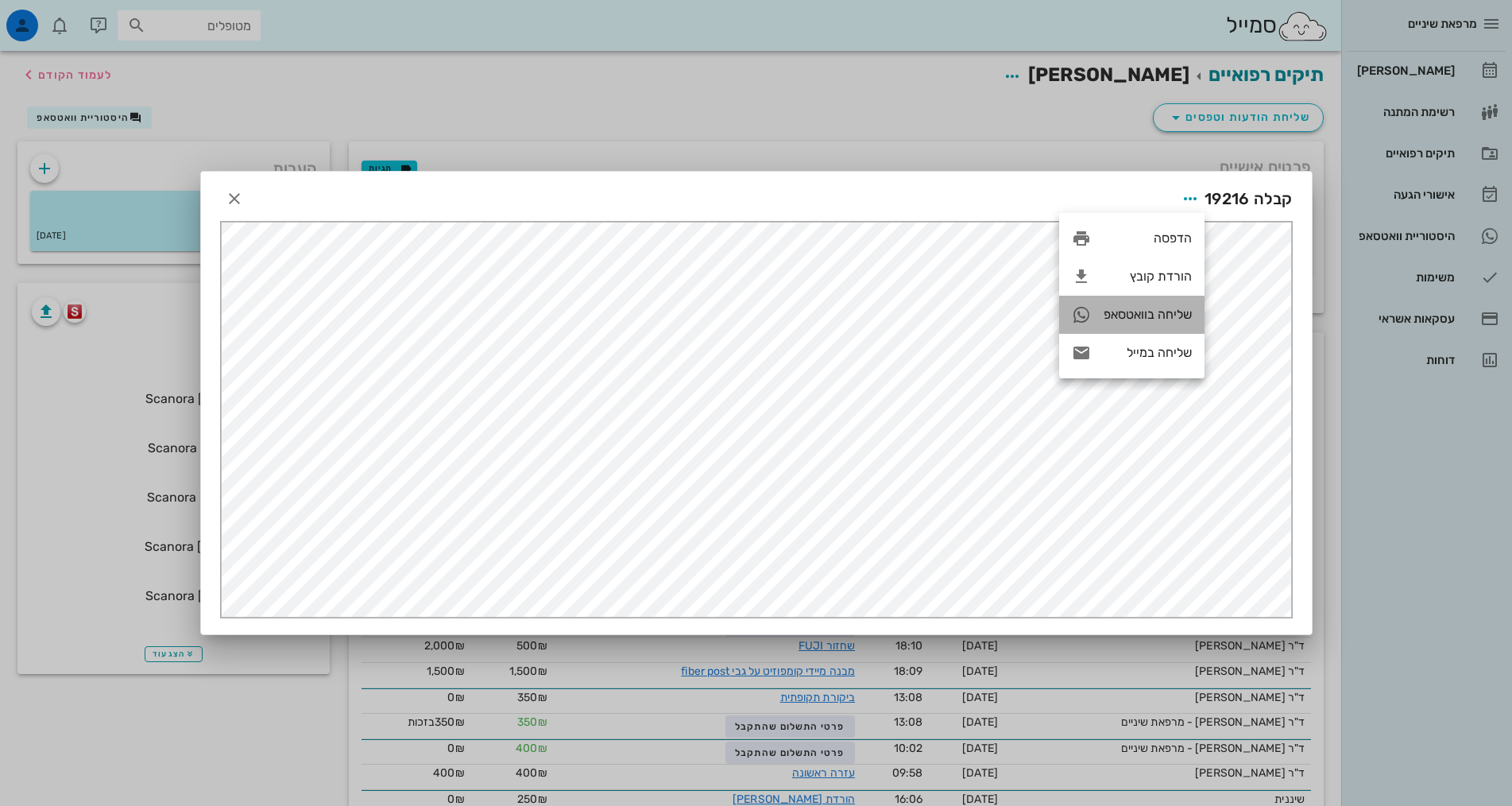
click at [1134, 317] on div "שליחה בוואטסאפ" at bounding box center [1147, 314] width 88 height 15
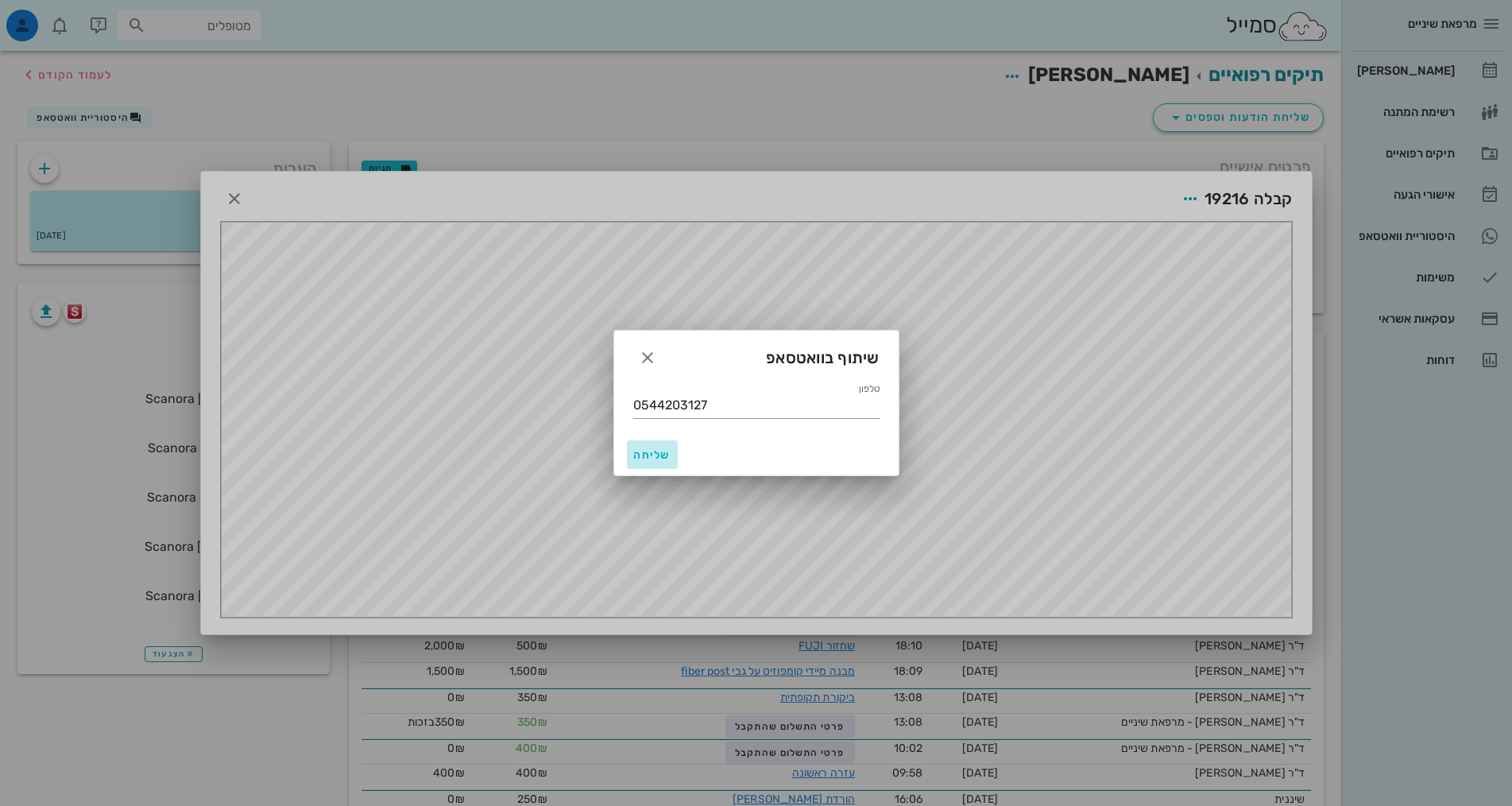
click at [665, 449] on span "שליחה" at bounding box center [652, 455] width 38 height 14
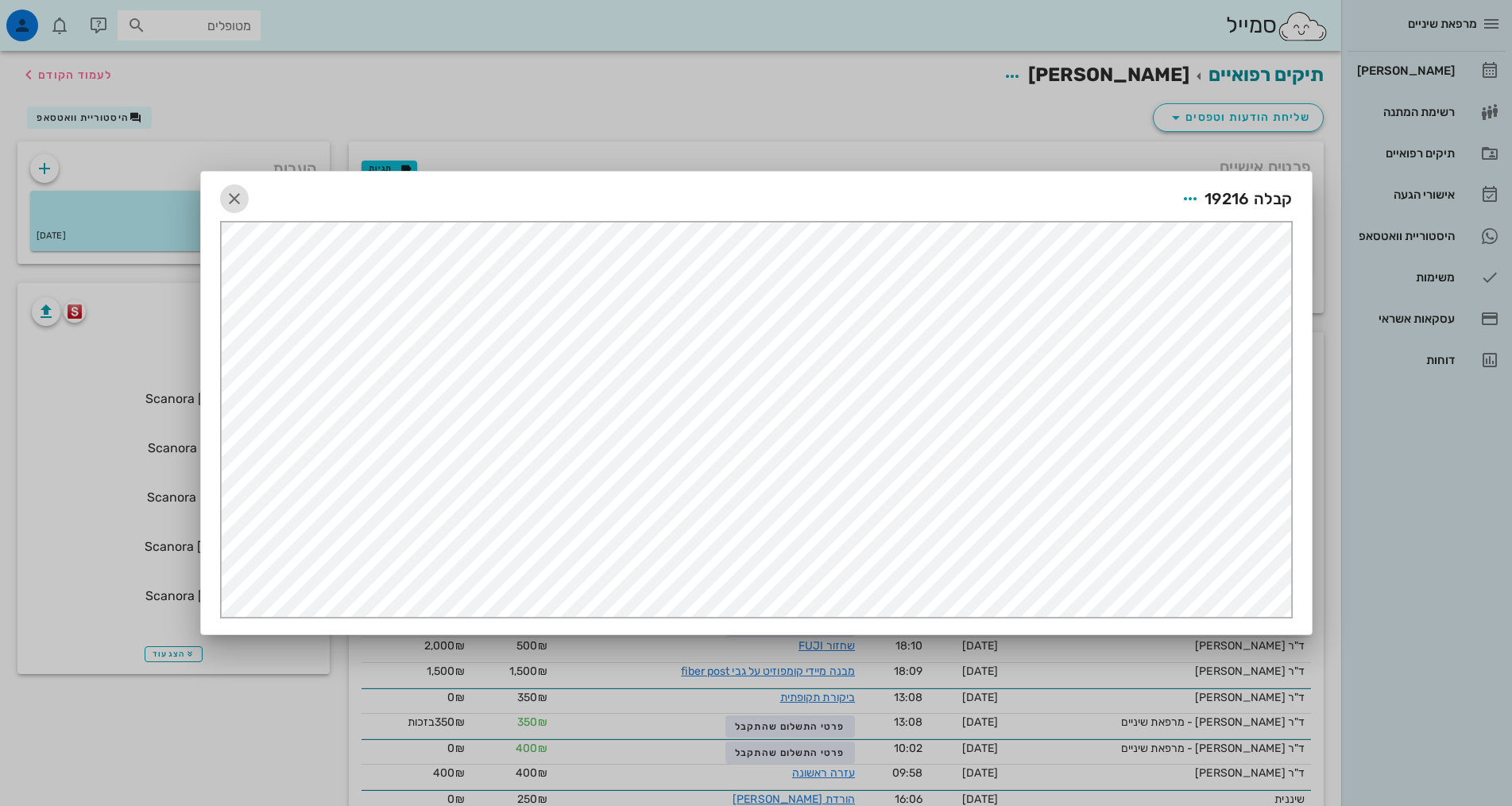
click at [241, 201] on icon "button" at bounding box center [234, 198] width 19 height 19
